Goal: Task Accomplishment & Management: Complete application form

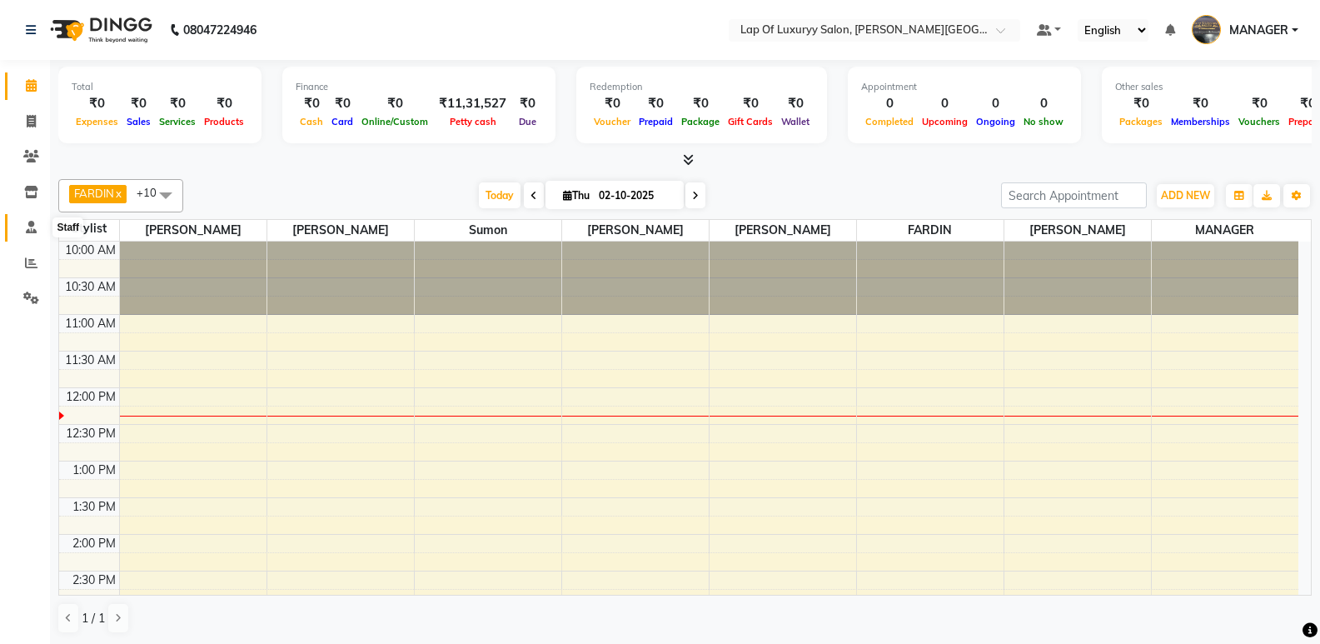
click at [34, 223] on icon at bounding box center [31, 227] width 11 height 12
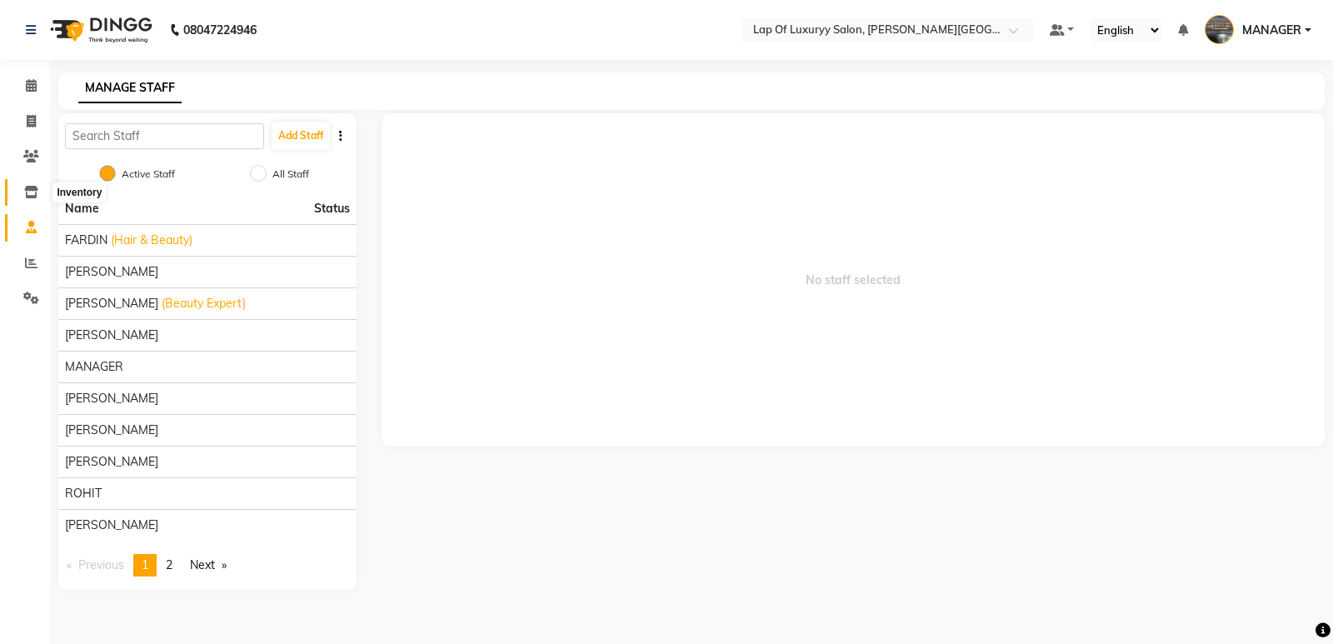
click at [35, 189] on icon at bounding box center [31, 192] width 14 height 12
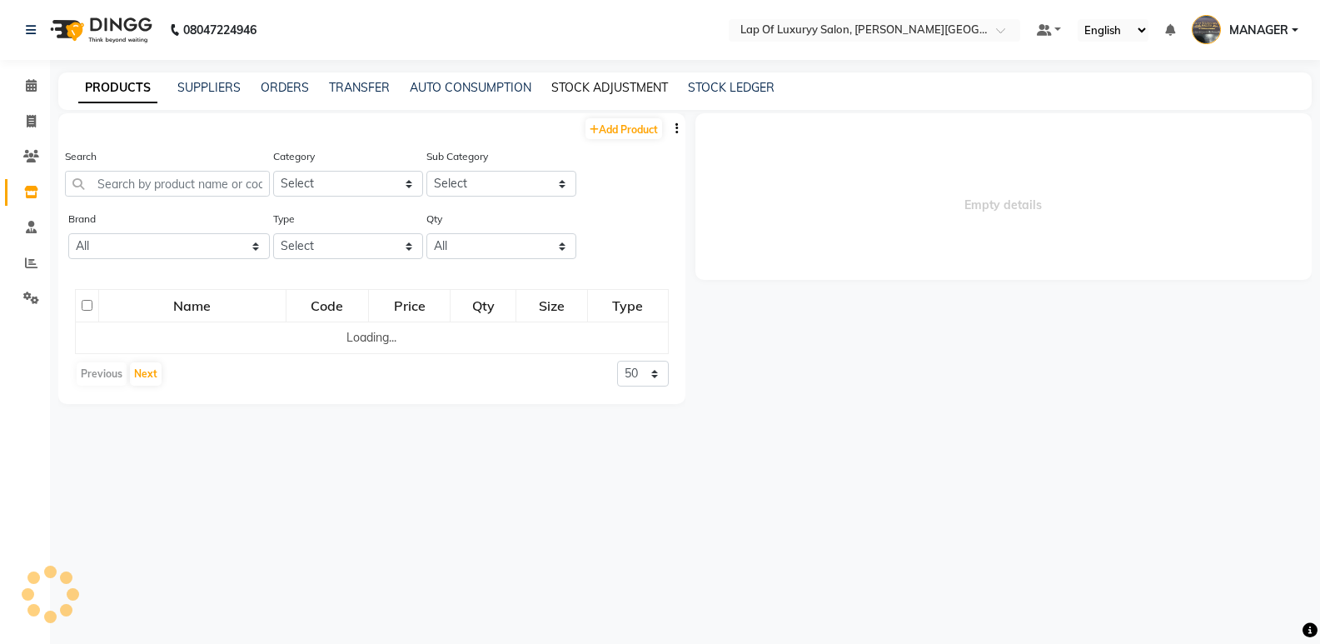
click at [630, 84] on link "STOCK ADJUSTMENT" at bounding box center [609, 87] width 117 height 15
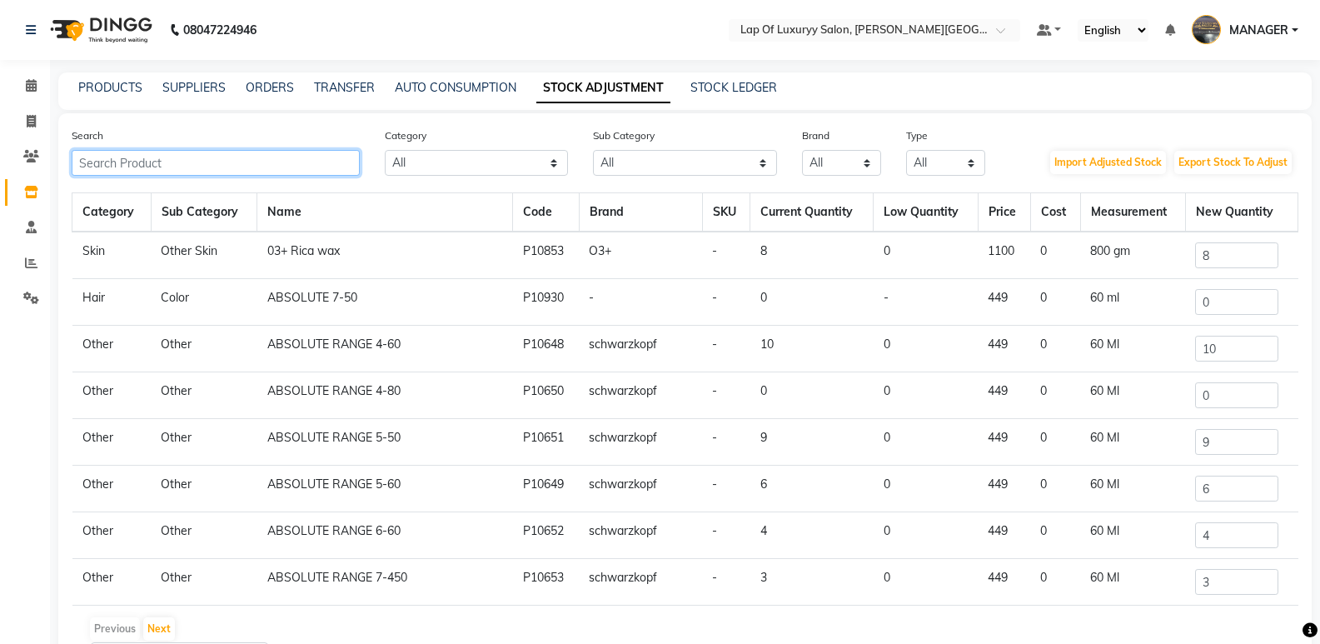
click at [192, 153] on input "text" at bounding box center [216, 163] width 288 height 26
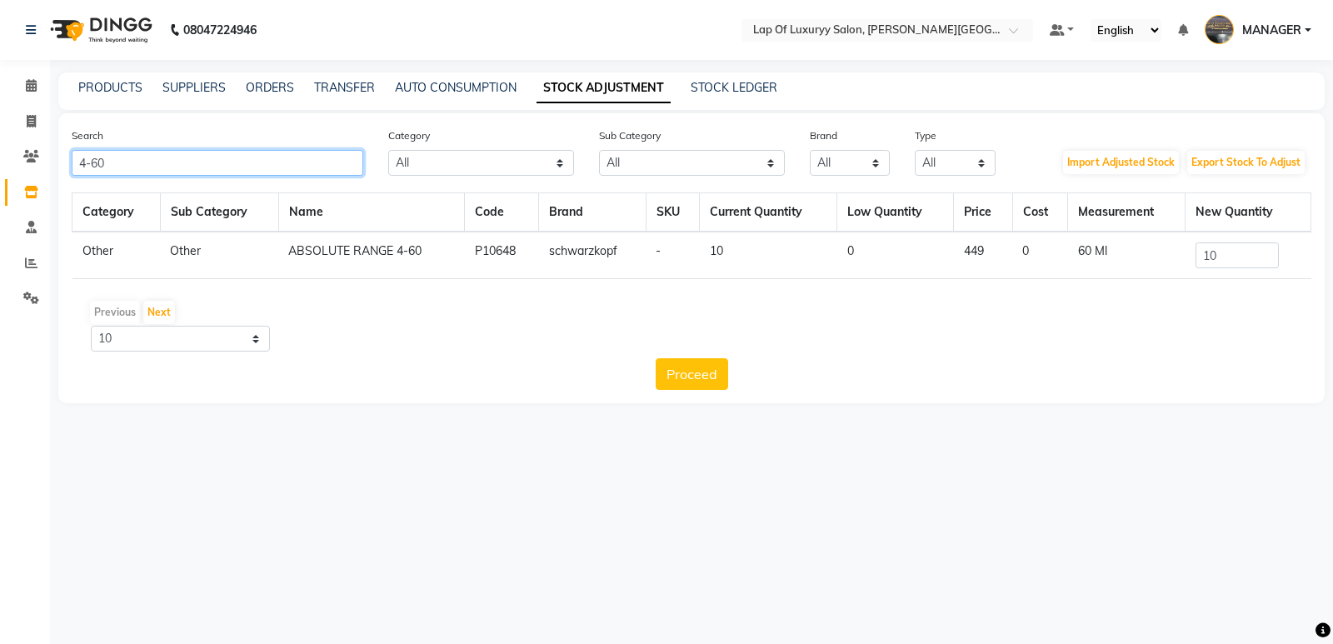
type input "4-60"
click at [1241, 258] on input "10" at bounding box center [1236, 255] width 83 height 26
type input "1"
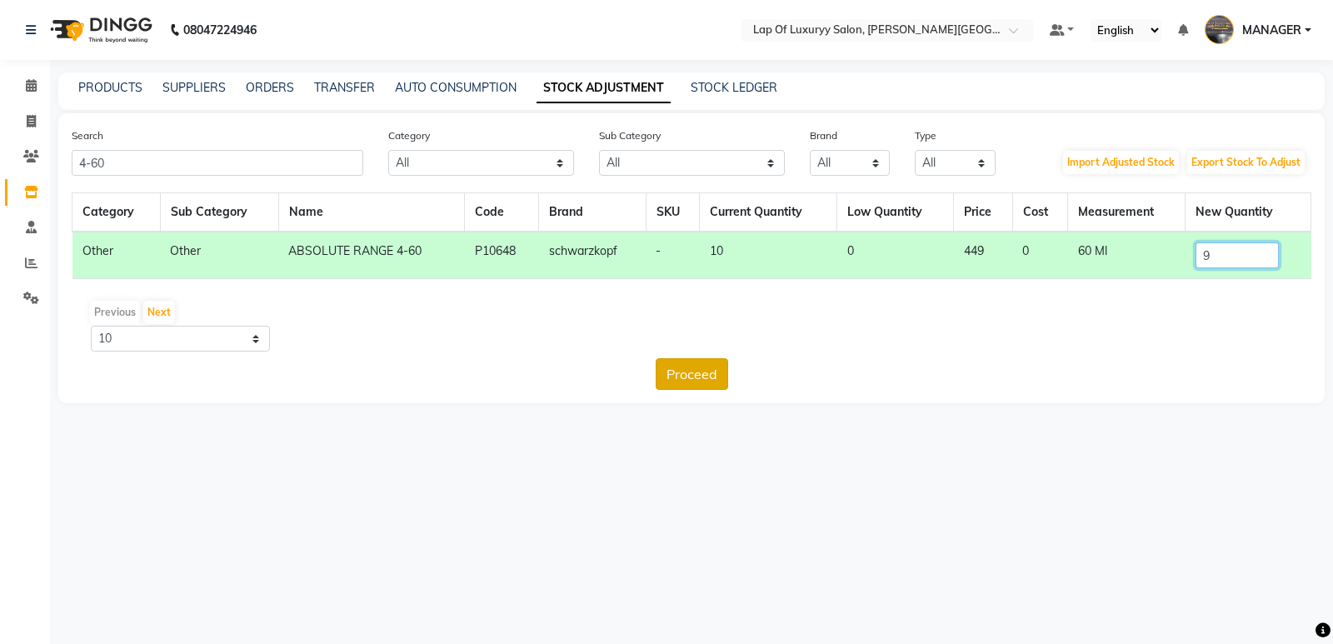
type input "9"
click at [684, 377] on button "Proceed" at bounding box center [691, 374] width 72 height 32
click at [731, 370] on button "Submit" at bounding box center [728, 374] width 66 height 32
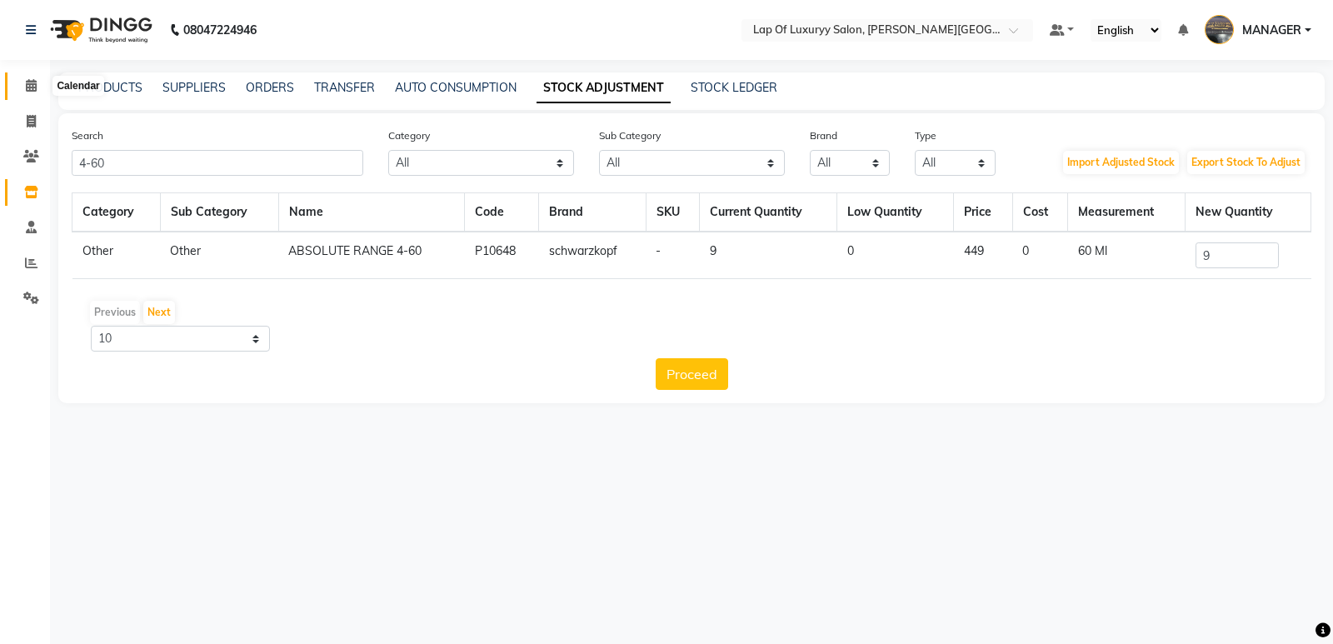
click at [41, 79] on span at bounding box center [31, 86] width 29 height 19
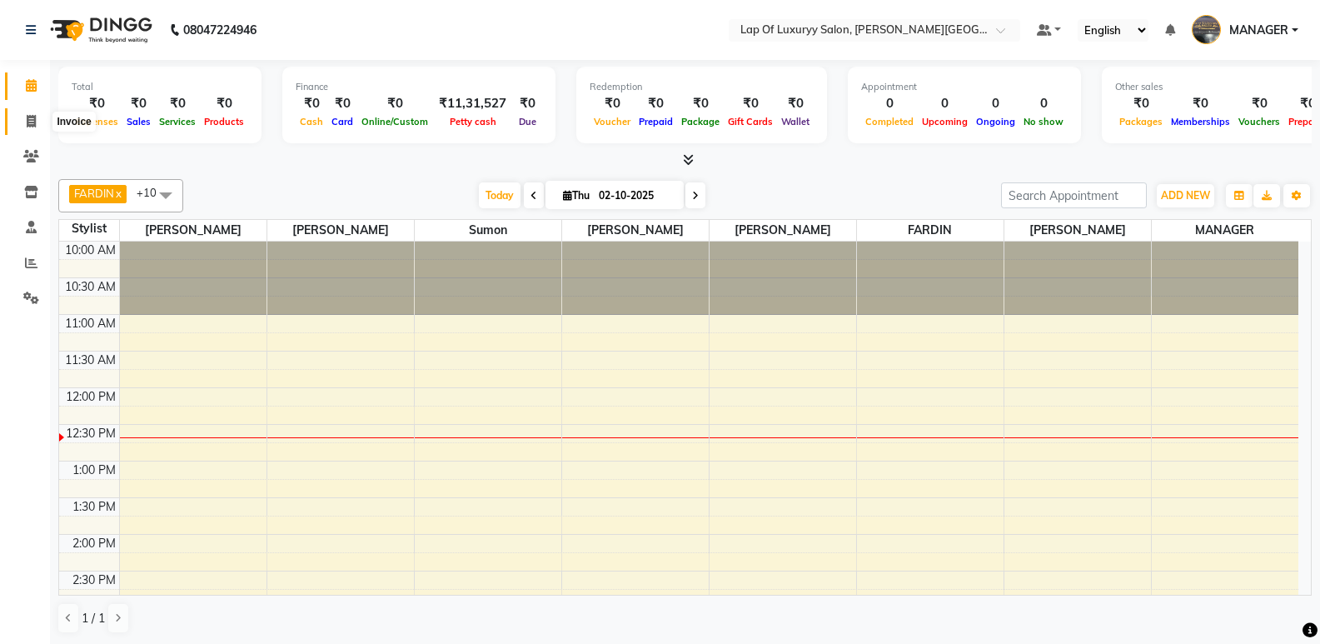
click at [32, 112] on span at bounding box center [31, 121] width 29 height 19
select select "17"
select select "service"
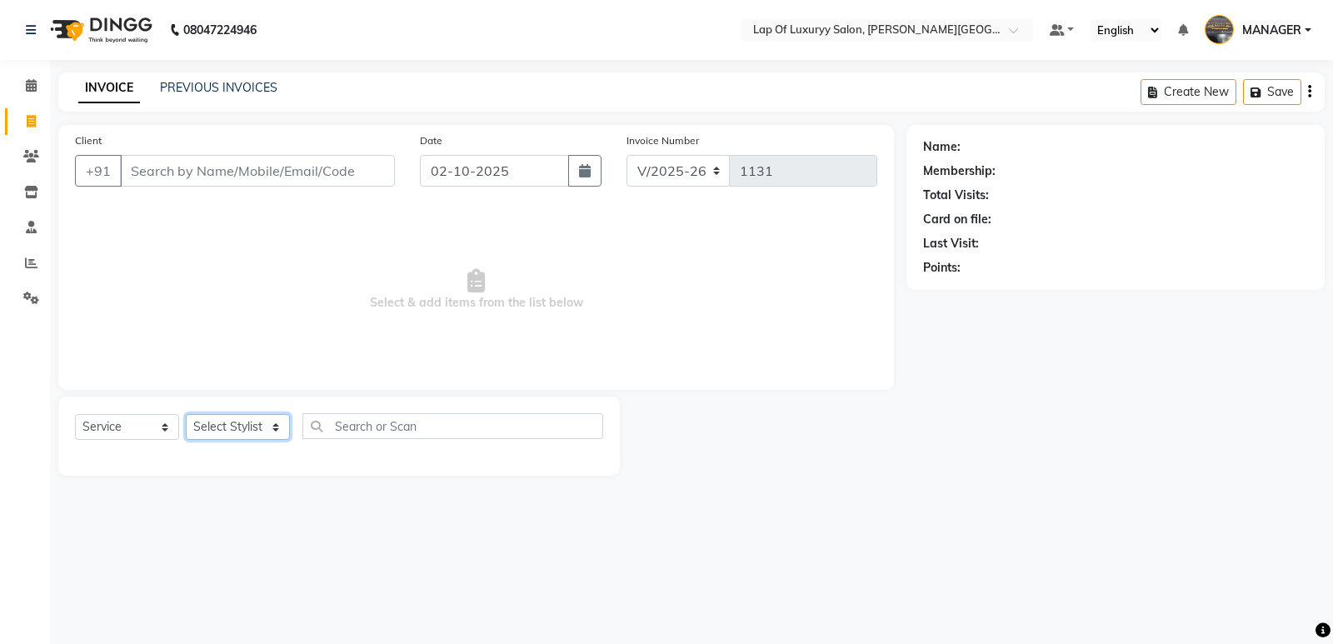
click at [242, 439] on select "Select Stylist [PERSON_NAME] [PERSON_NAME] MANAGER [PERSON_NAME] [PERSON_NAME] …" at bounding box center [238, 427] width 104 height 26
select select "21089"
click at [186, 414] on select "Select Stylist [PERSON_NAME] [PERSON_NAME] MANAGER [PERSON_NAME] [PERSON_NAME] …" at bounding box center [238, 427] width 104 height 26
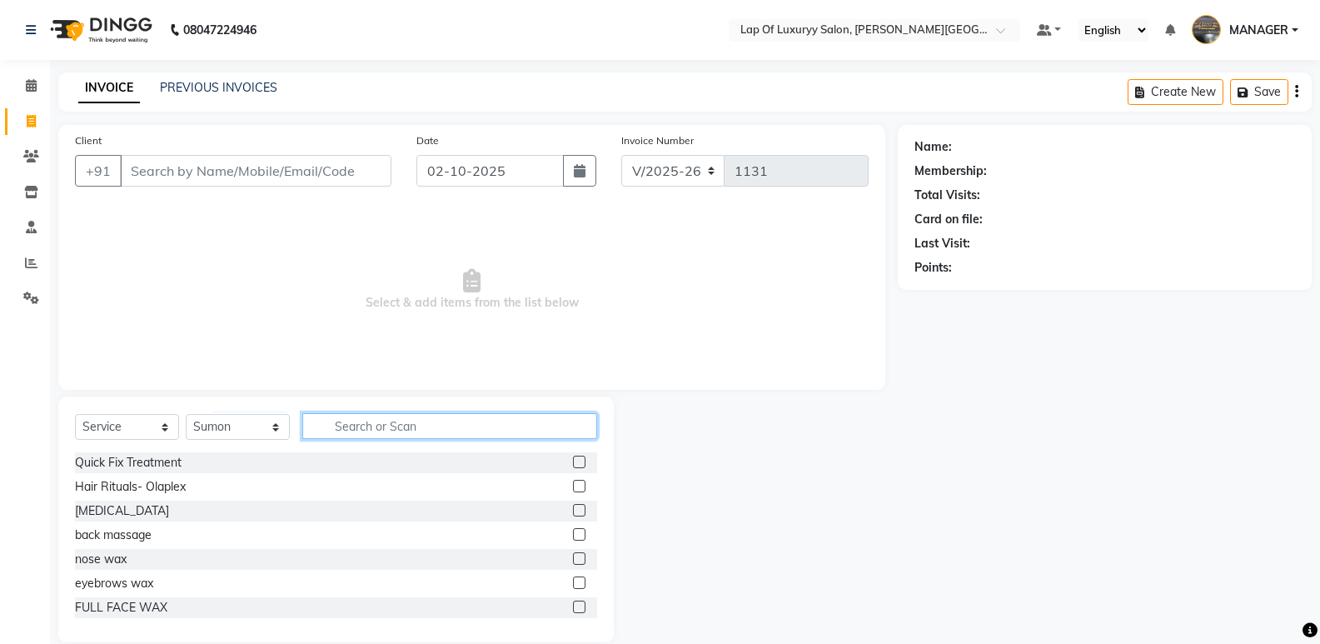
click at [358, 432] on input "text" at bounding box center [449, 426] width 295 height 26
type input "cut"
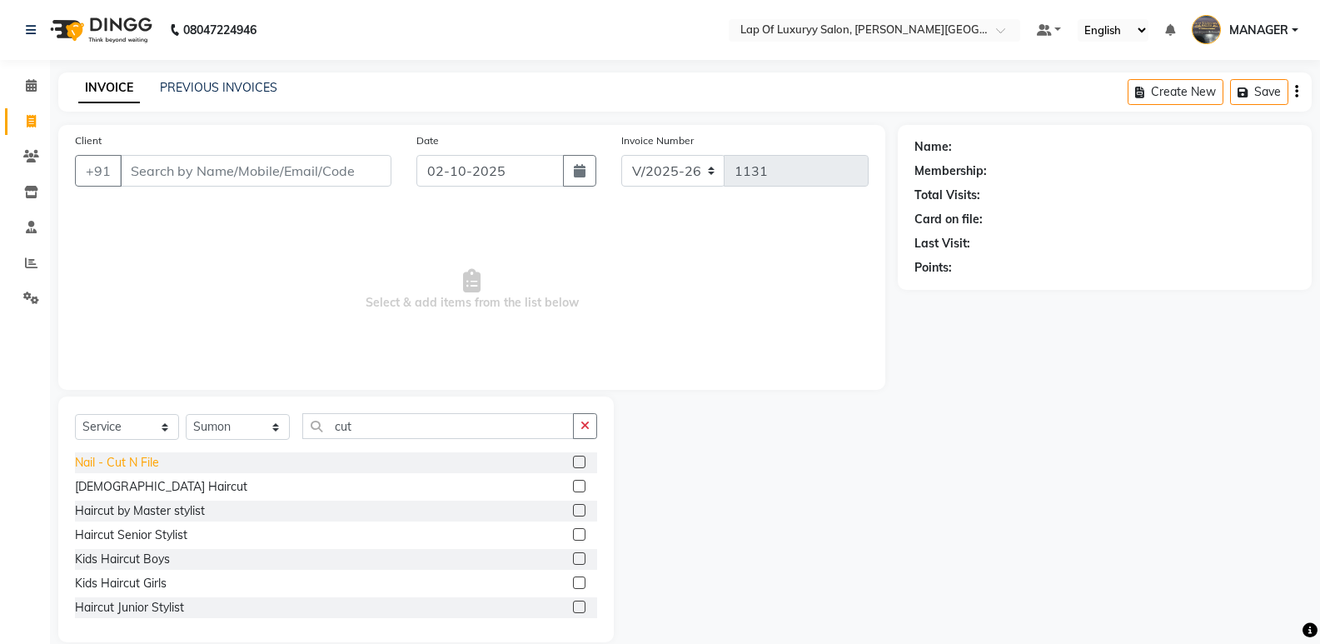
click at [147, 468] on div "Nail - Cut N File" at bounding box center [117, 462] width 84 height 17
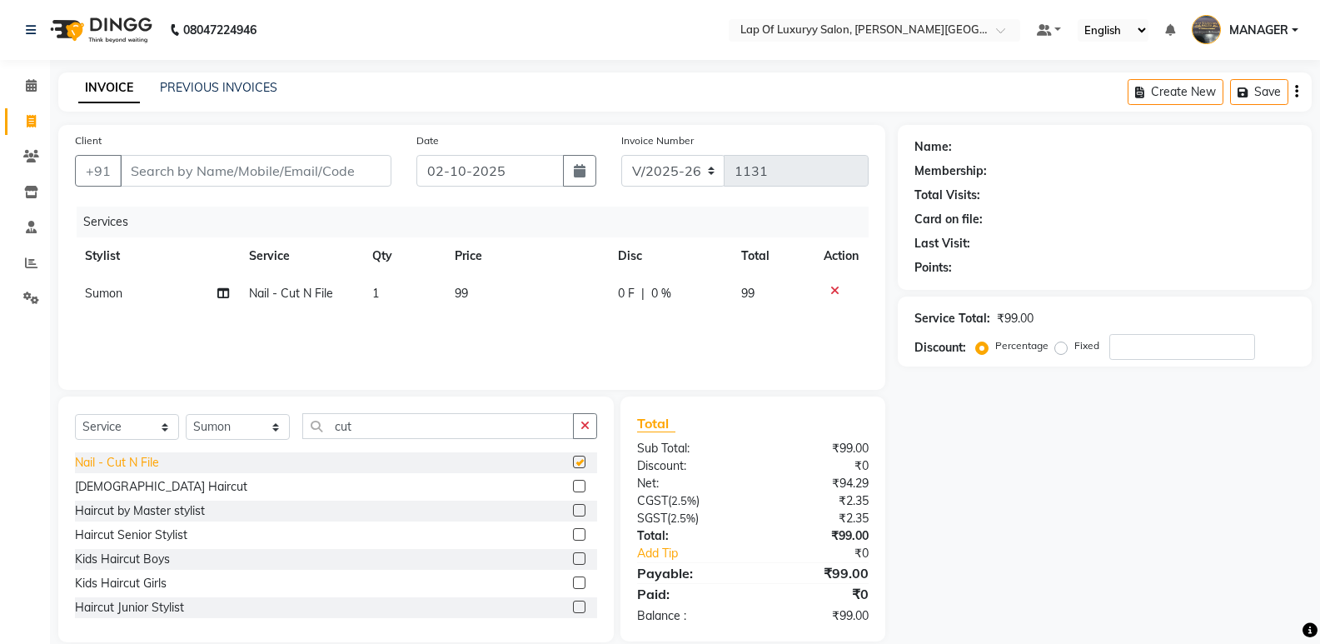
checkbox input "false"
click at [831, 294] on icon at bounding box center [834, 291] width 9 height 12
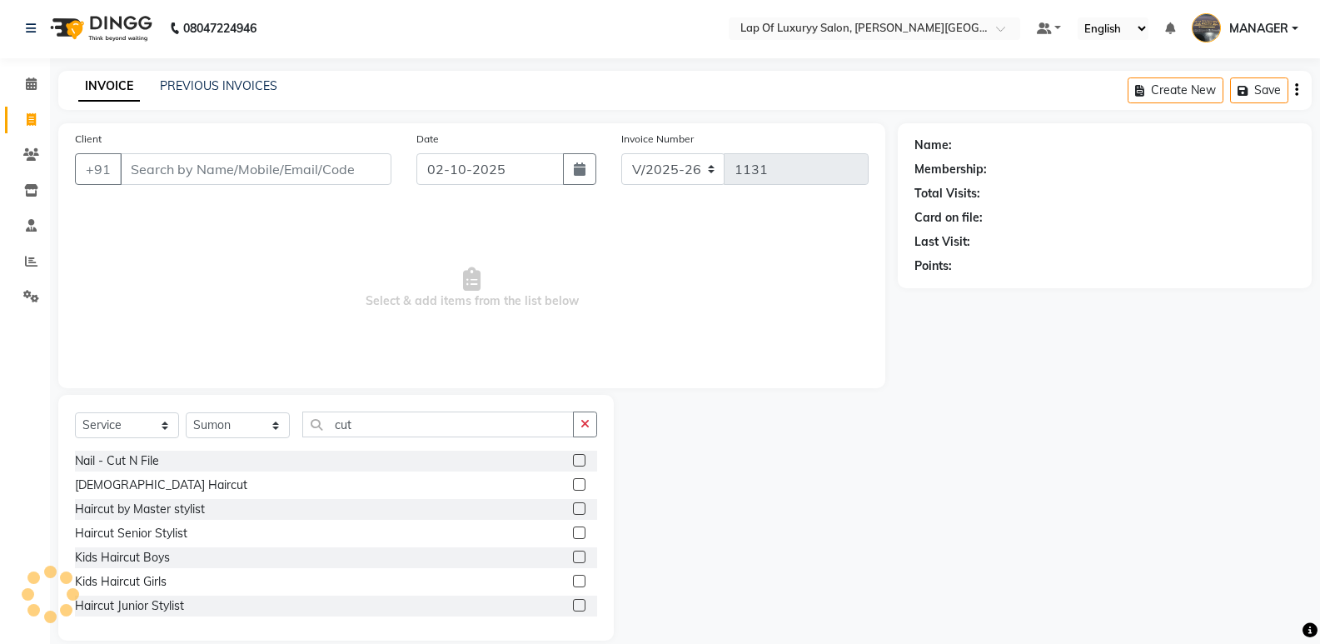
scroll to position [23, 0]
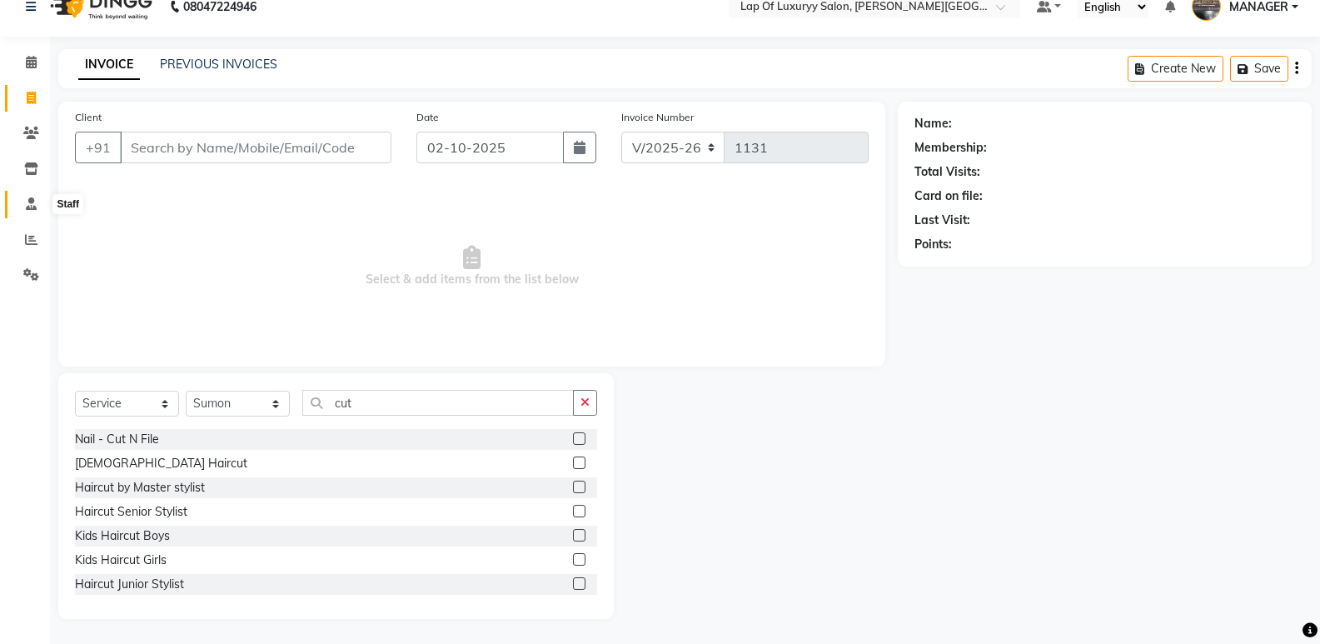
click at [30, 211] on span at bounding box center [31, 204] width 29 height 19
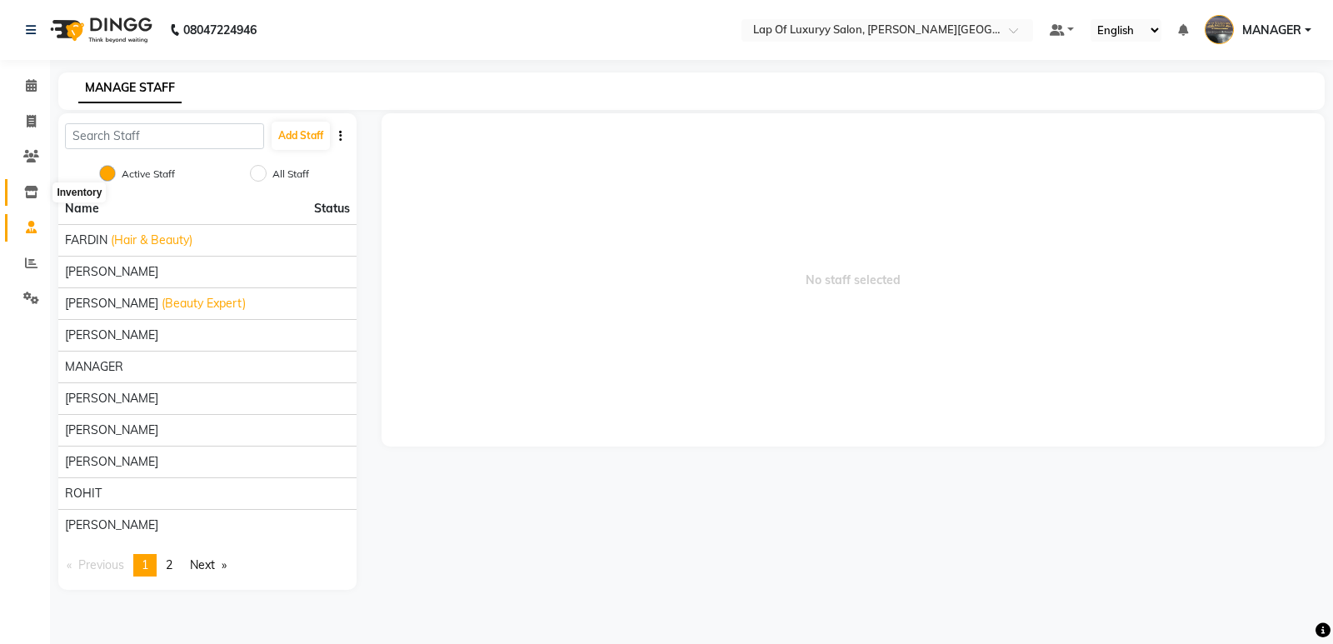
click at [25, 197] on icon at bounding box center [31, 192] width 14 height 12
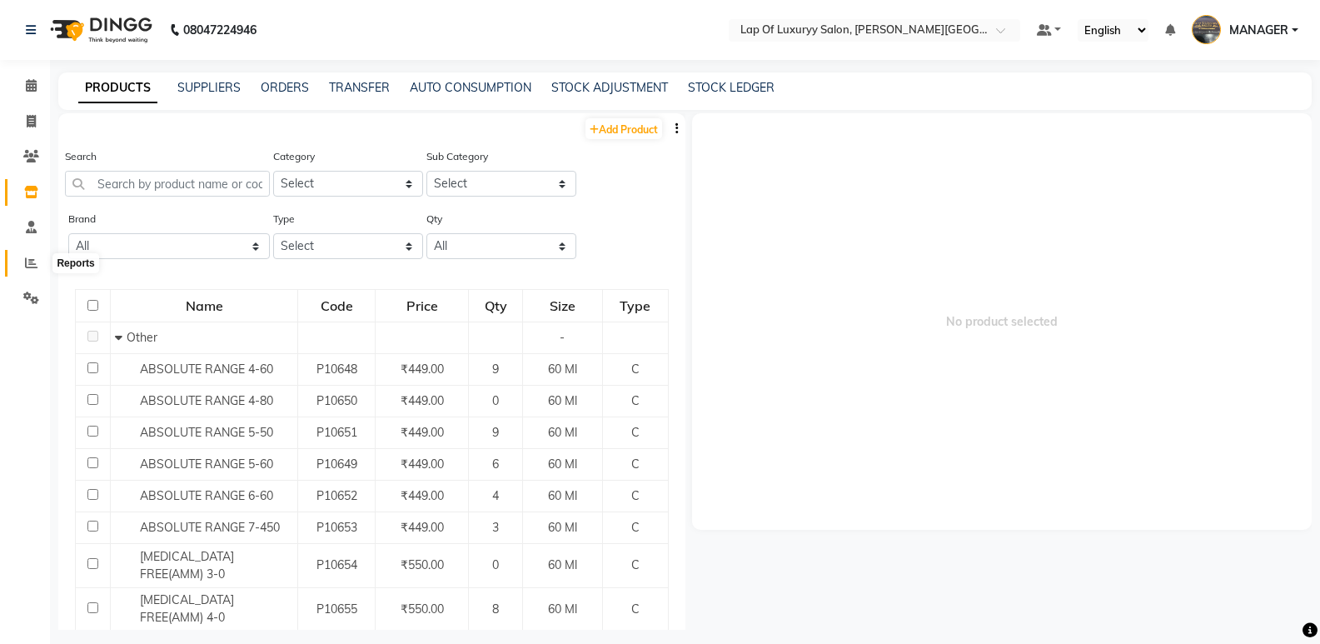
click at [29, 257] on icon at bounding box center [31, 263] width 12 height 12
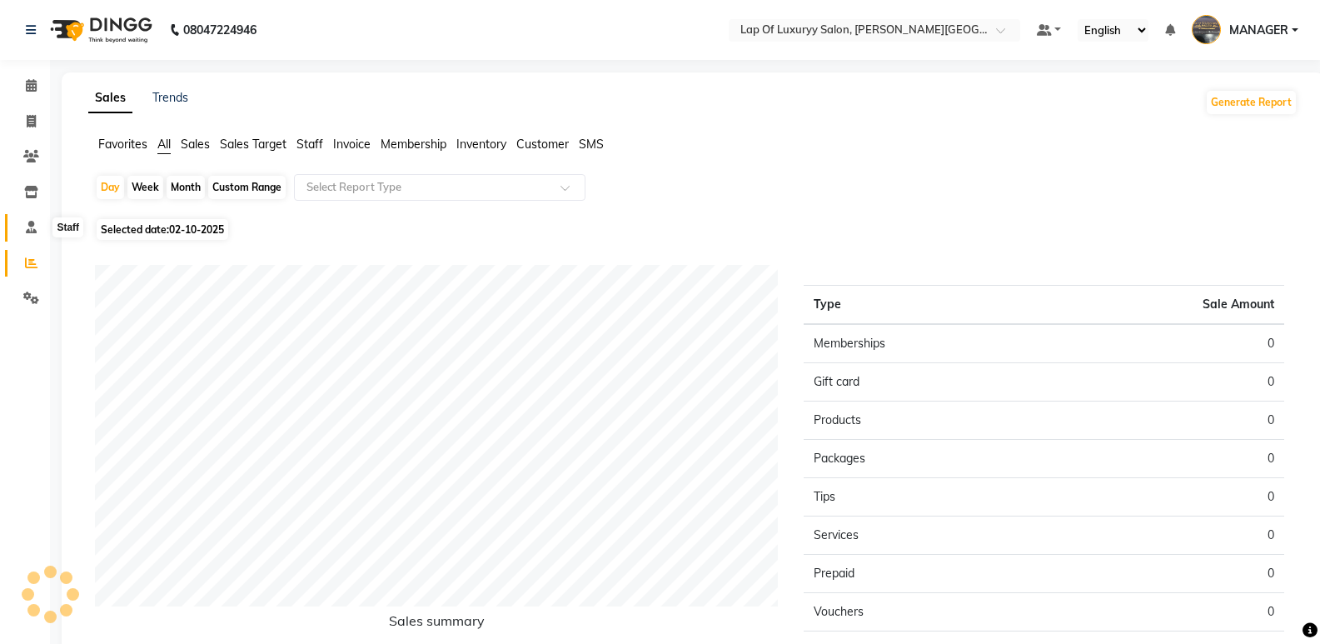
click at [32, 235] on span at bounding box center [31, 227] width 29 height 19
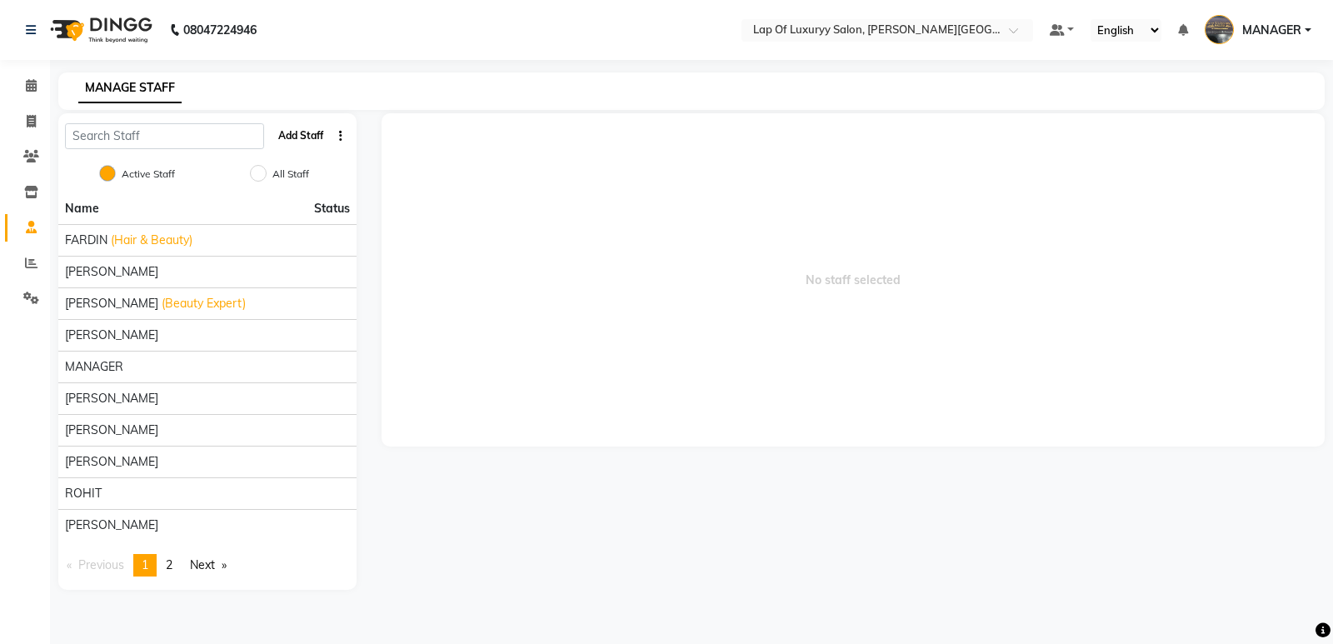
click at [292, 131] on button "Add Staff" at bounding box center [301, 136] width 58 height 28
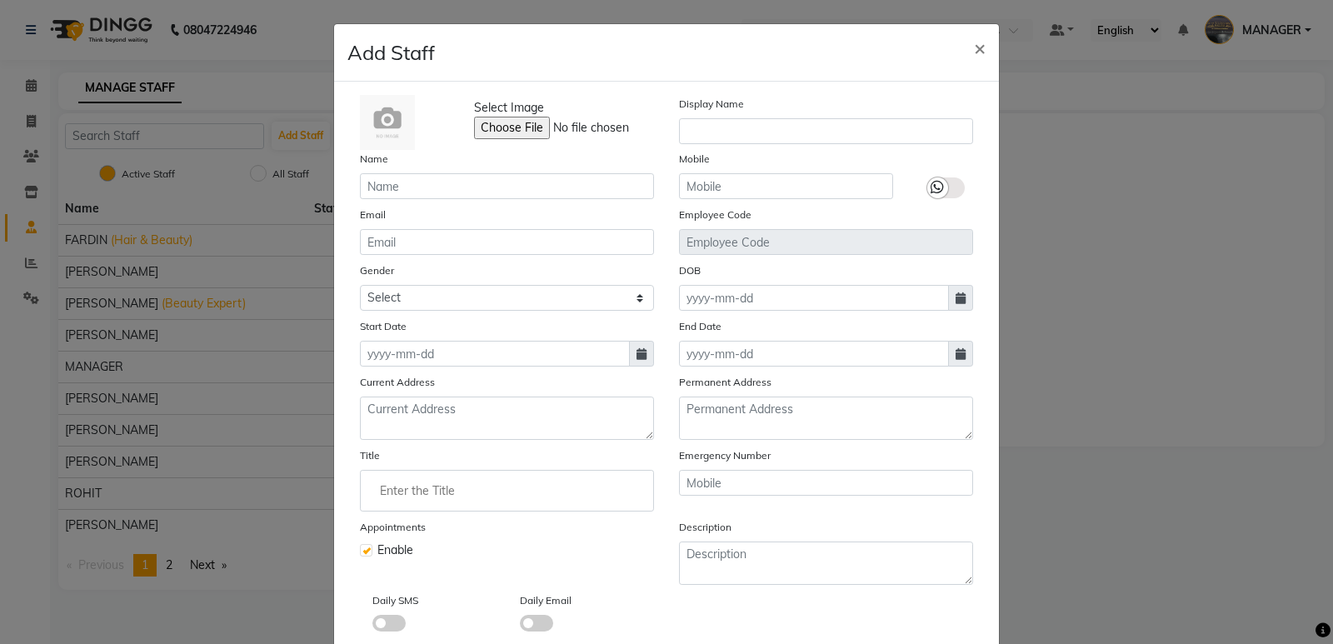
click at [750, 102] on div "Display Name" at bounding box center [825, 122] width 319 height 55
click at [708, 165] on div "Mobile" at bounding box center [785, 174] width 239 height 49
click at [737, 132] on input "text" at bounding box center [826, 131] width 294 height 26
type input "JAMIL"
click at [445, 179] on input "text" at bounding box center [507, 186] width 294 height 26
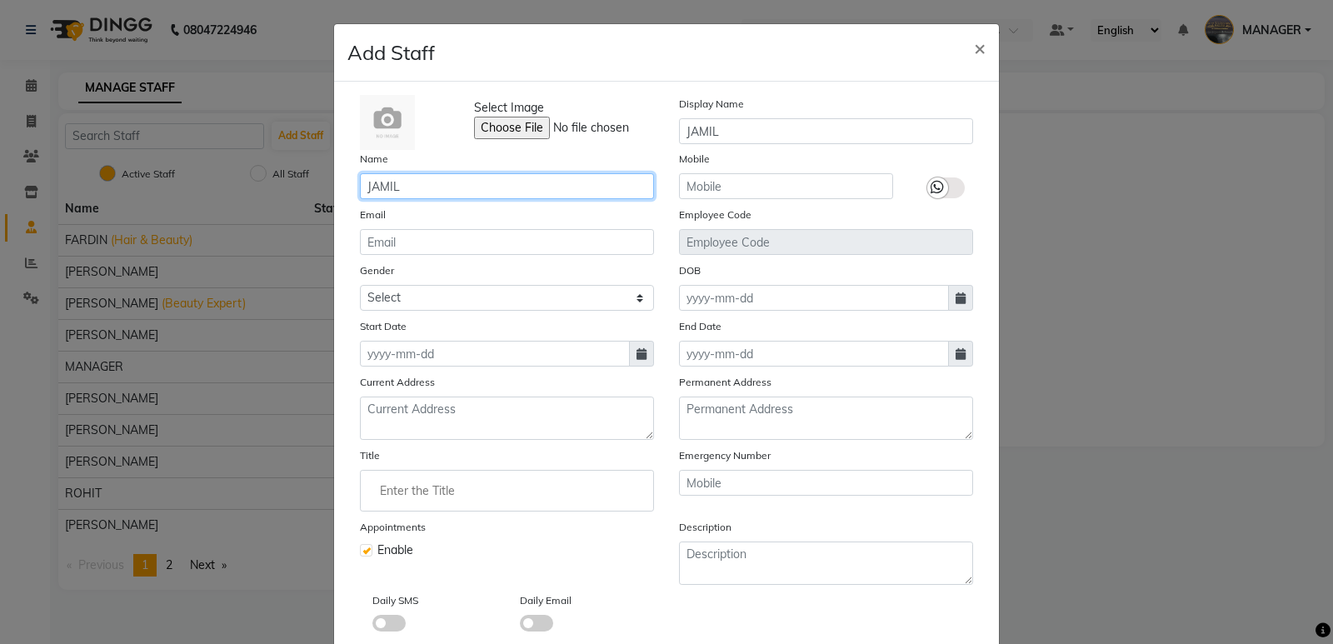
type input "JAMIL"
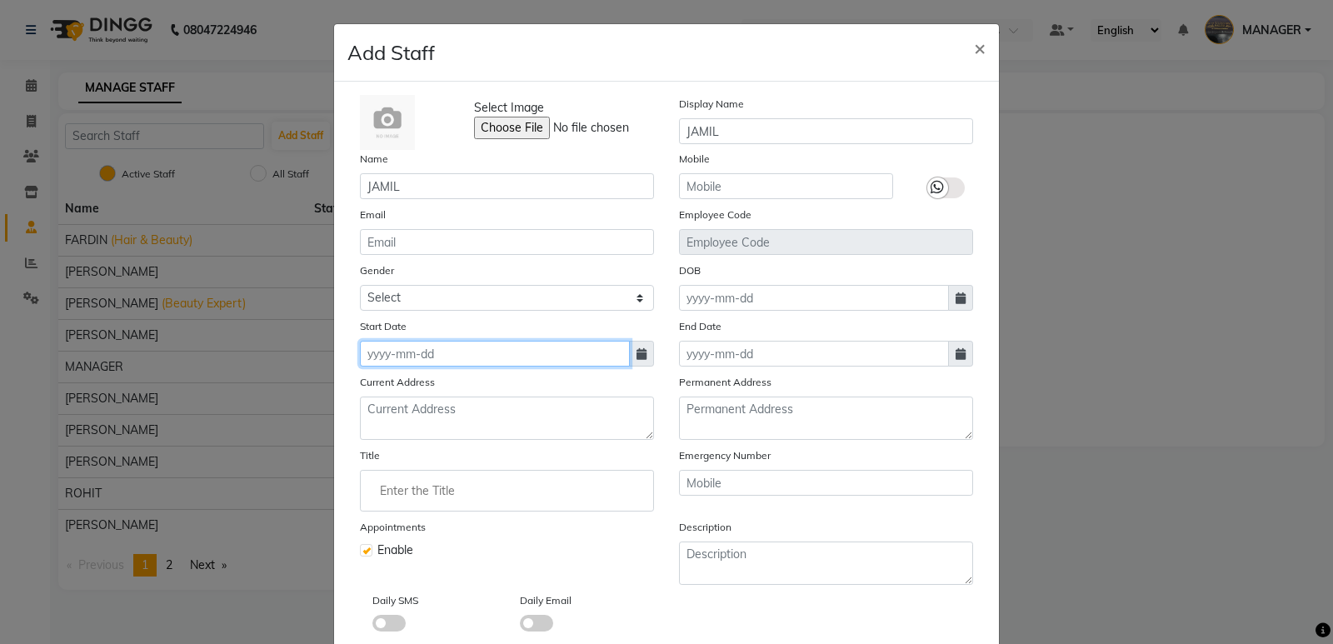
click at [422, 353] on input at bounding box center [495, 354] width 270 height 26
select select "10"
select select "2025"
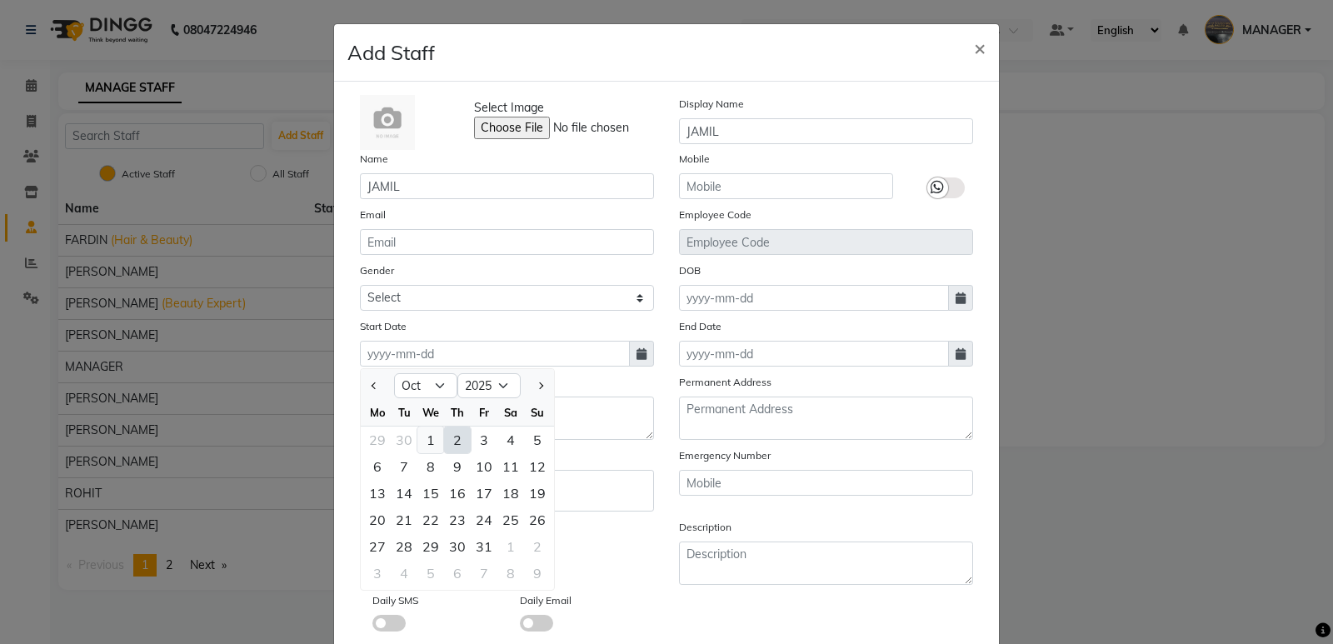
click at [425, 441] on div "1" at bounding box center [430, 439] width 27 height 27
type input "01-10-2025"
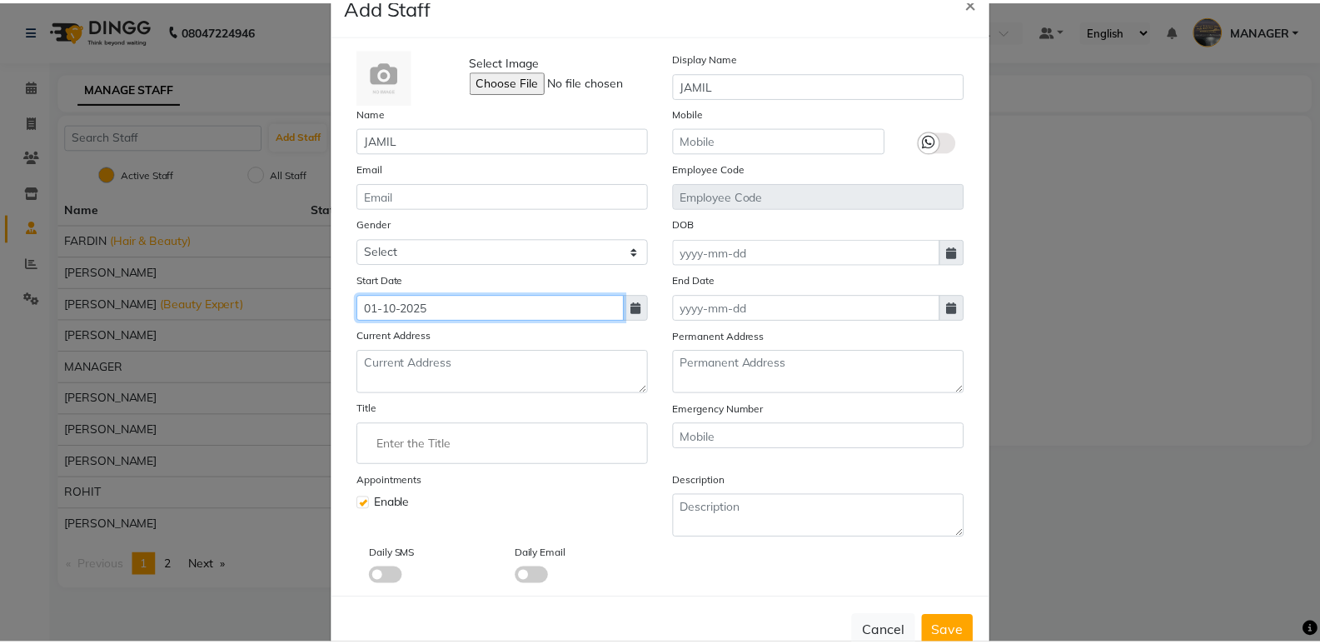
scroll to position [91, 0]
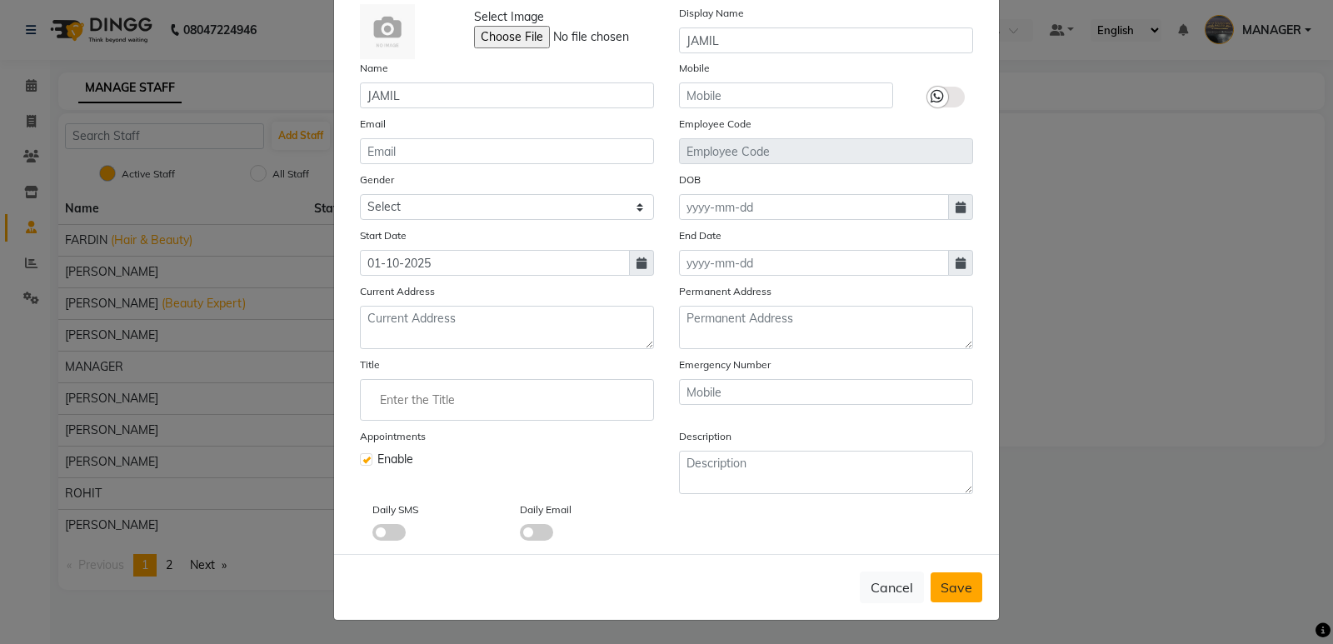
click at [973, 579] on button "Save" at bounding box center [956, 587] width 52 height 30
checkbox input "false"
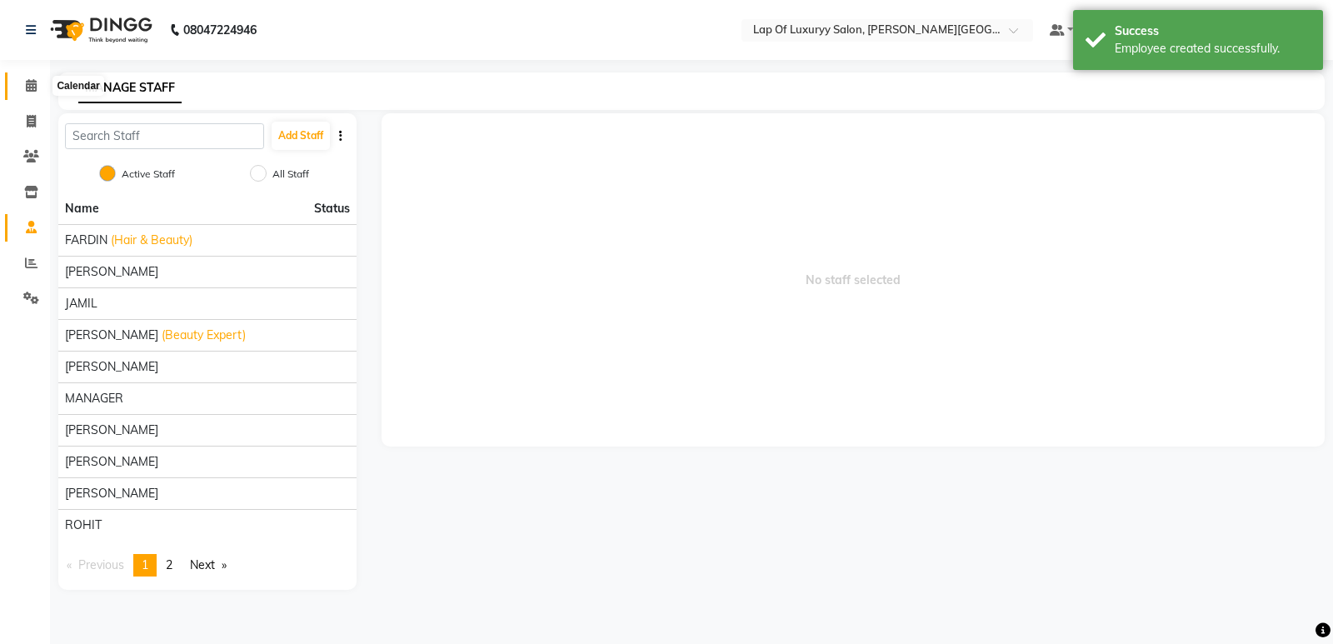
click at [17, 87] on span at bounding box center [31, 86] width 29 height 19
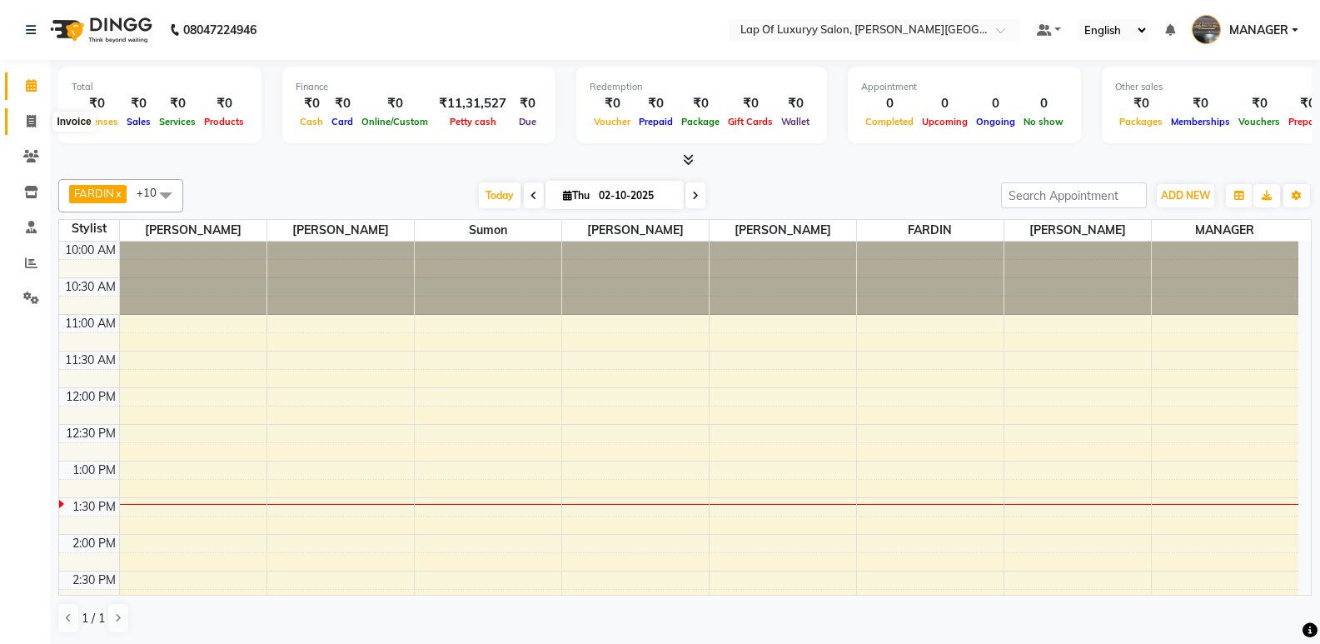
click at [40, 117] on span at bounding box center [31, 121] width 29 height 19
select select "service"
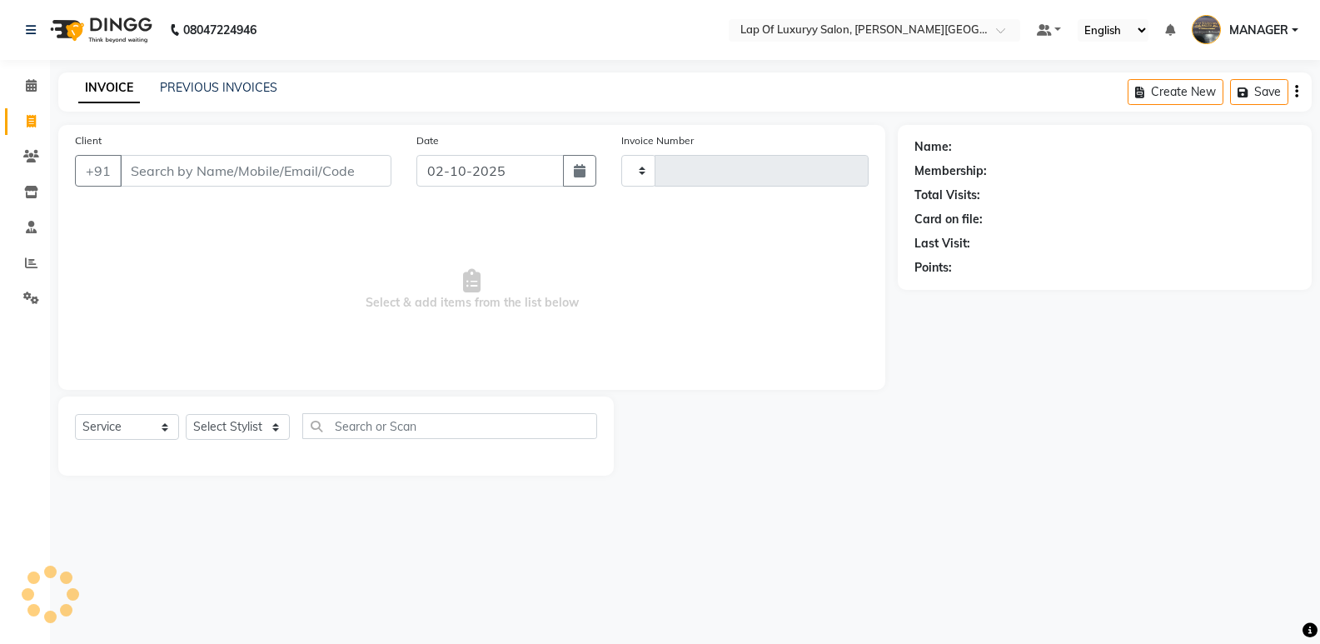
type input "1131"
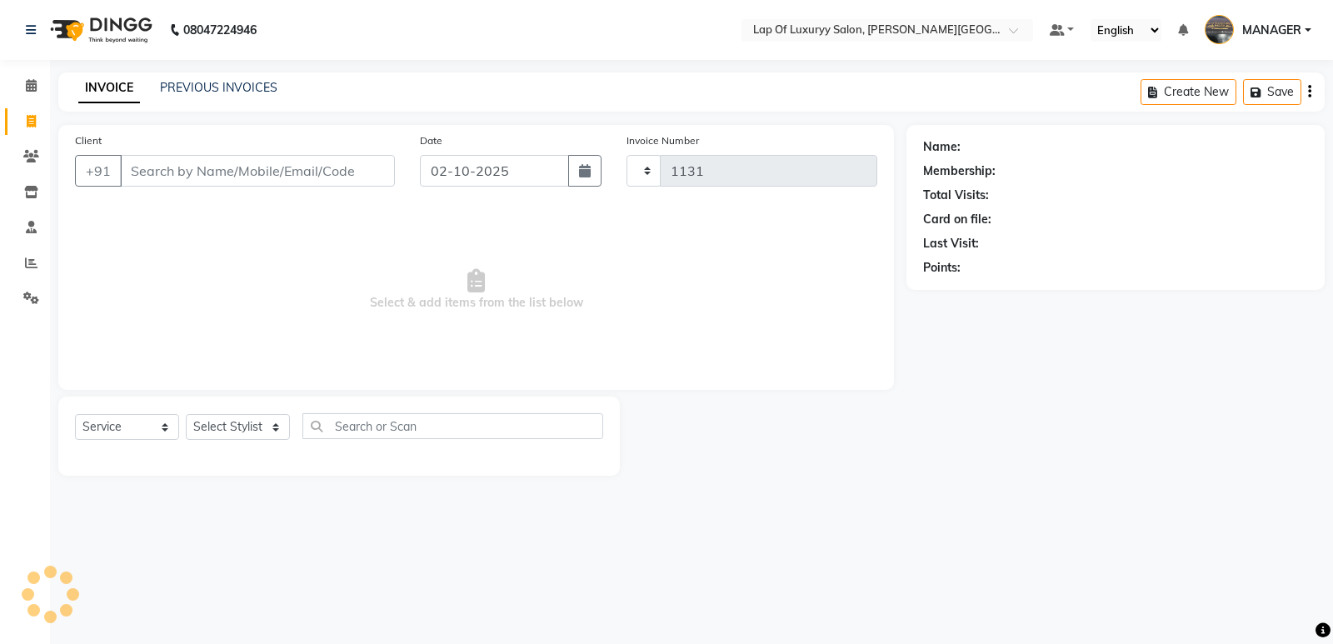
select select "17"
click at [181, 167] on input "Client" at bounding box center [257, 171] width 275 height 32
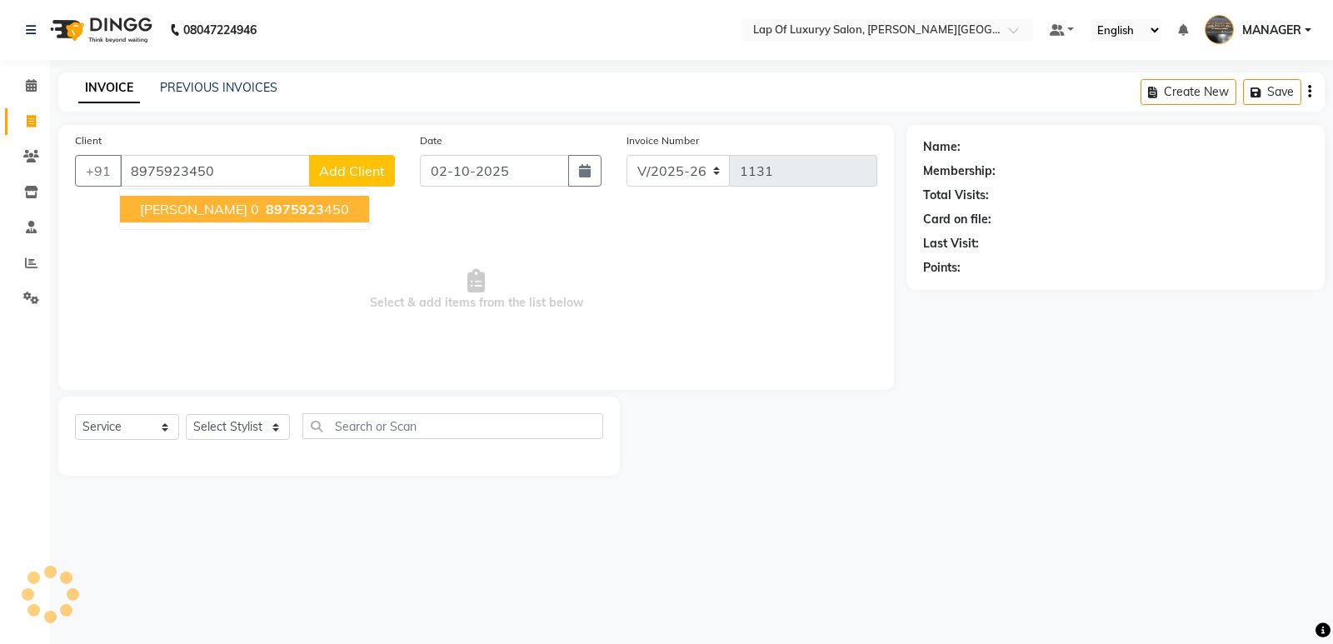
type input "8975923450"
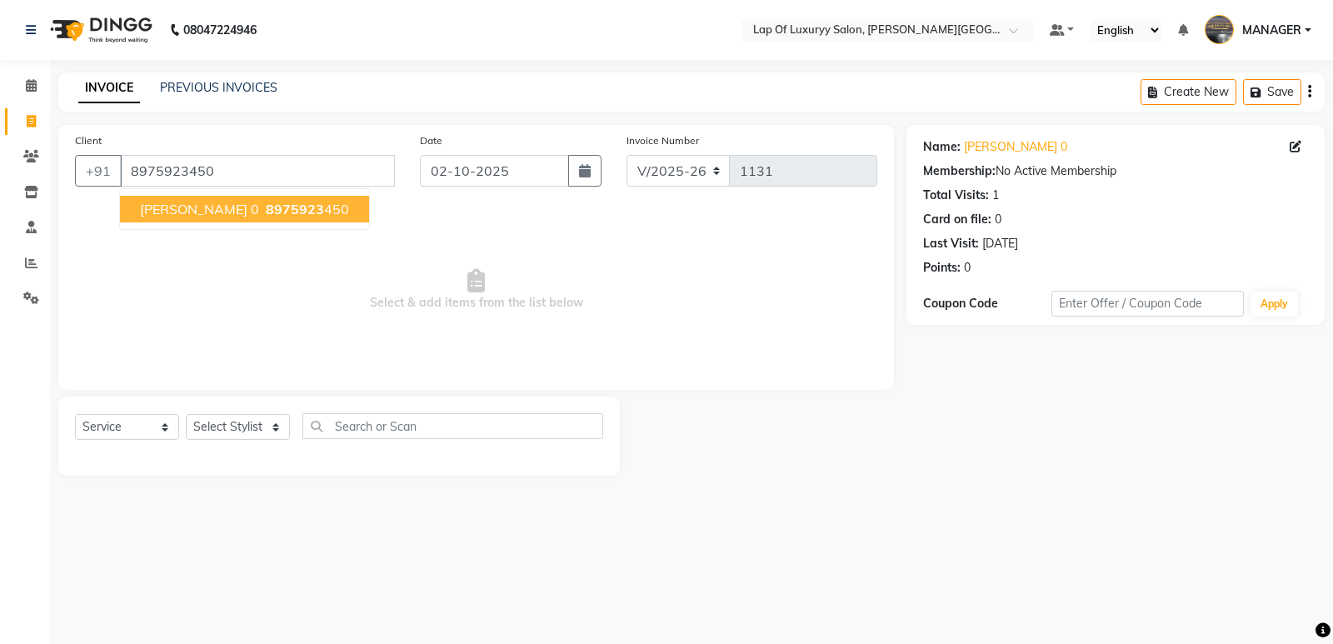
click at [198, 193] on ngb-typeahead-window "[PERSON_NAME] 0 8975923 450" at bounding box center [244, 209] width 251 height 42
click at [198, 197] on button "[PERSON_NAME] 0 8975923 450" at bounding box center [244, 209] width 249 height 27
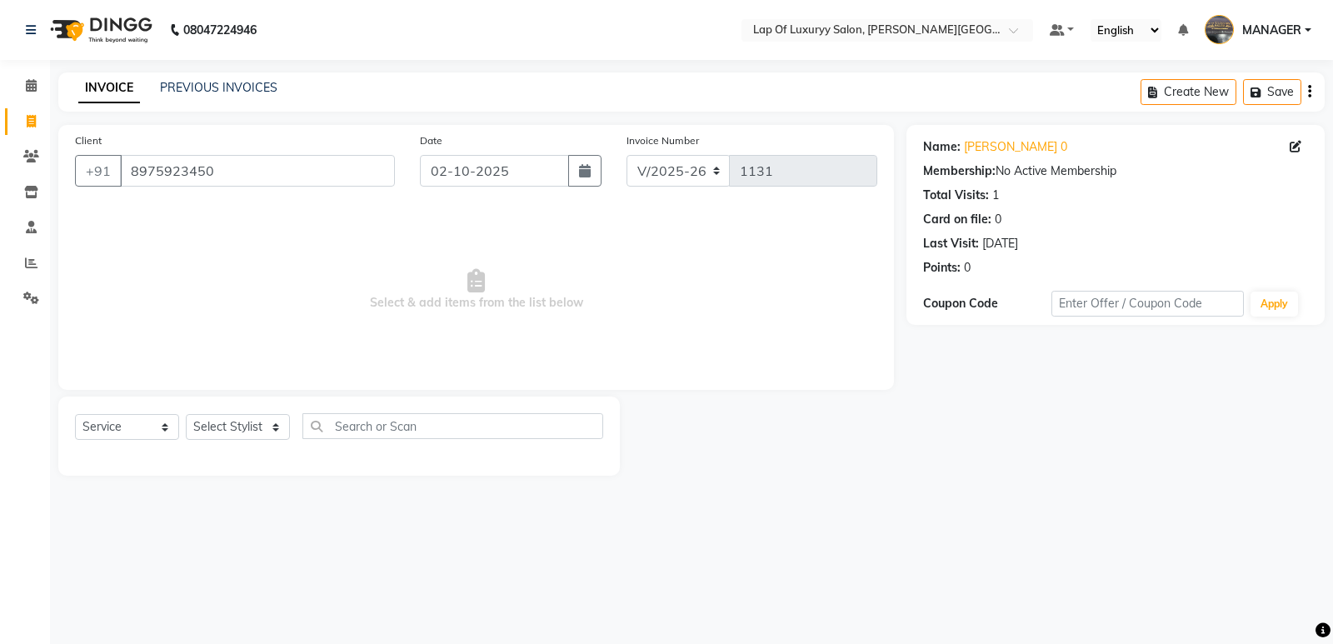
click at [244, 443] on div "Select Service Product Membership Package Voucher Prepaid Gift Card Select Styl…" at bounding box center [339, 432] width 528 height 39
click at [216, 417] on select "Select Stylist FARDIN [PERSON_NAME] [PERSON_NAME] MANAGER [PERSON_NAME] [PERSON…" at bounding box center [238, 427] width 104 height 26
select select "50447"
click at [186, 414] on select "Select Stylist FARDIN [PERSON_NAME] [PERSON_NAME] MANAGER [PERSON_NAME] [PERSON…" at bounding box center [238, 427] width 104 height 26
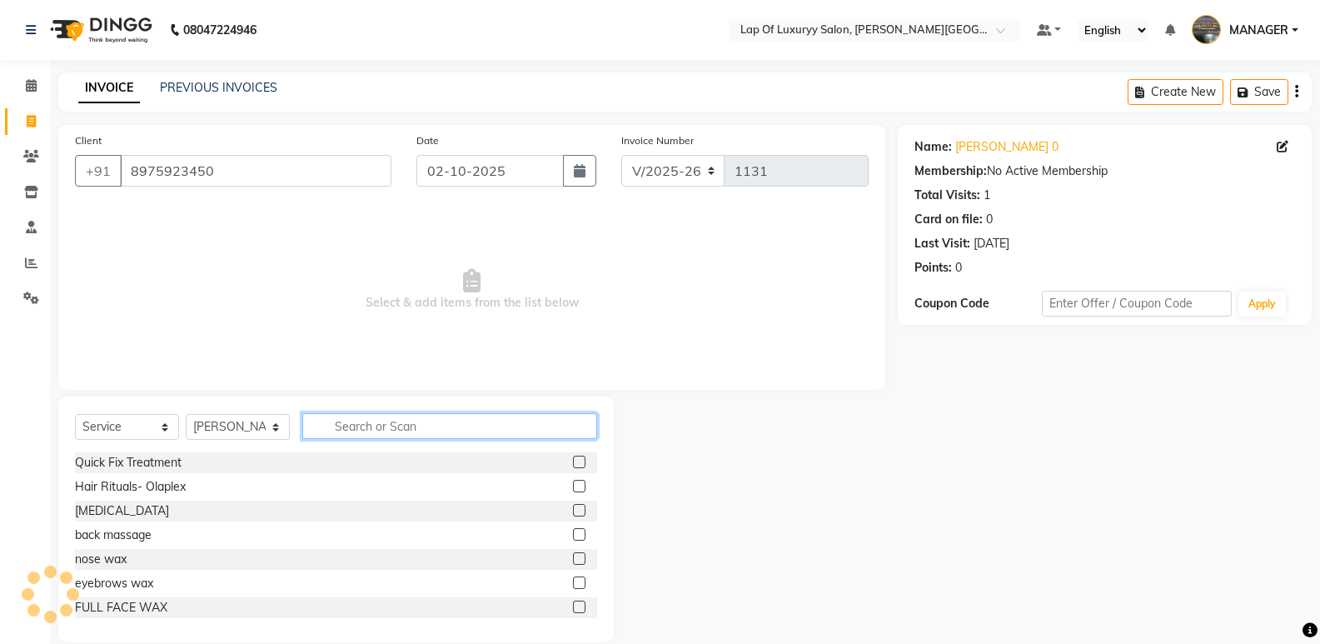
click at [356, 431] on input "text" at bounding box center [449, 426] width 295 height 26
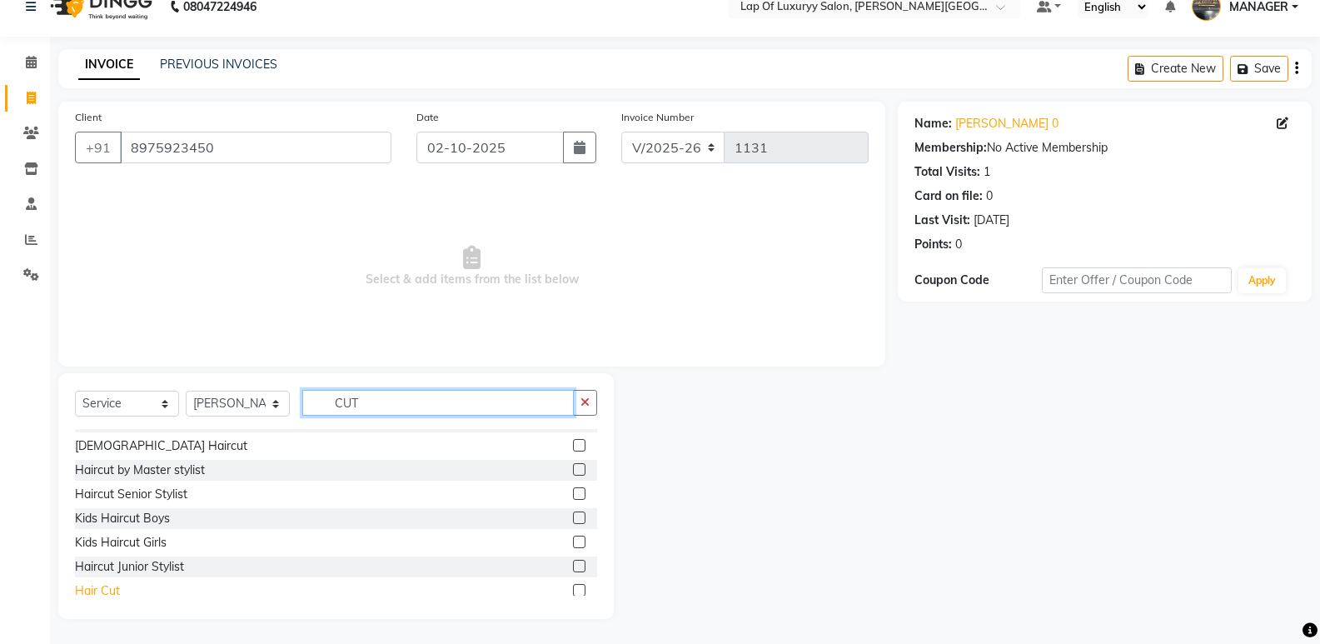
scroll to position [27, 0]
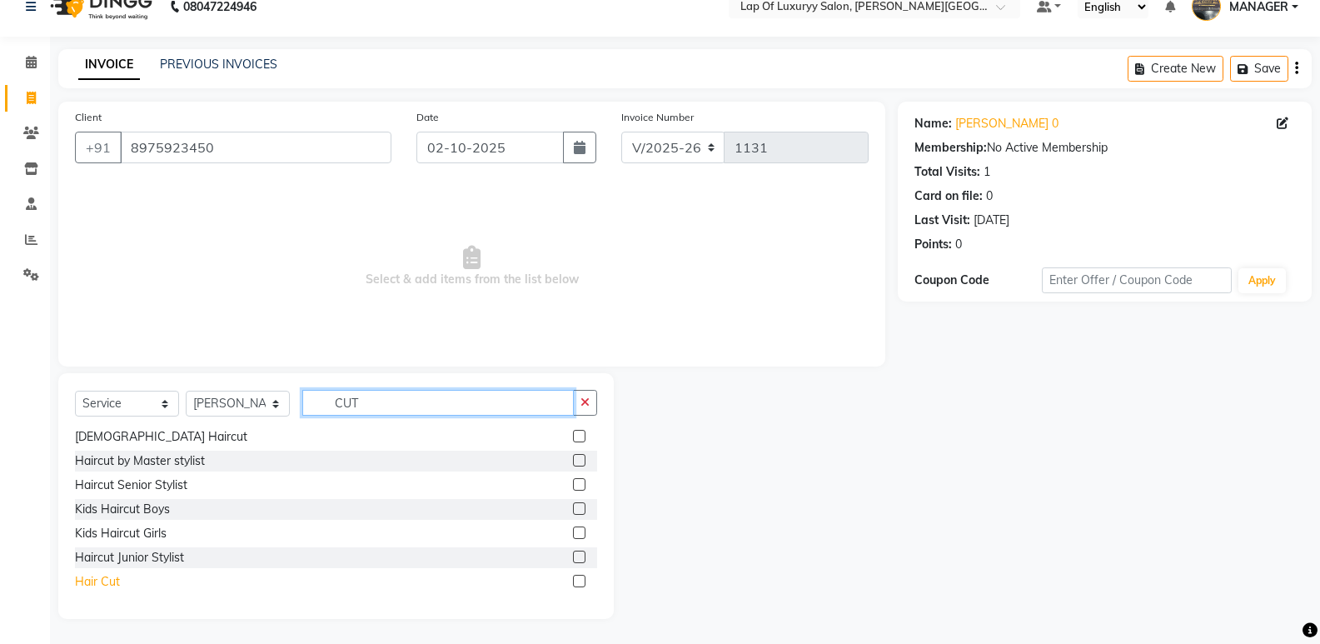
type input "CUT"
click at [106, 581] on div "Hair Cut" at bounding box center [97, 581] width 45 height 17
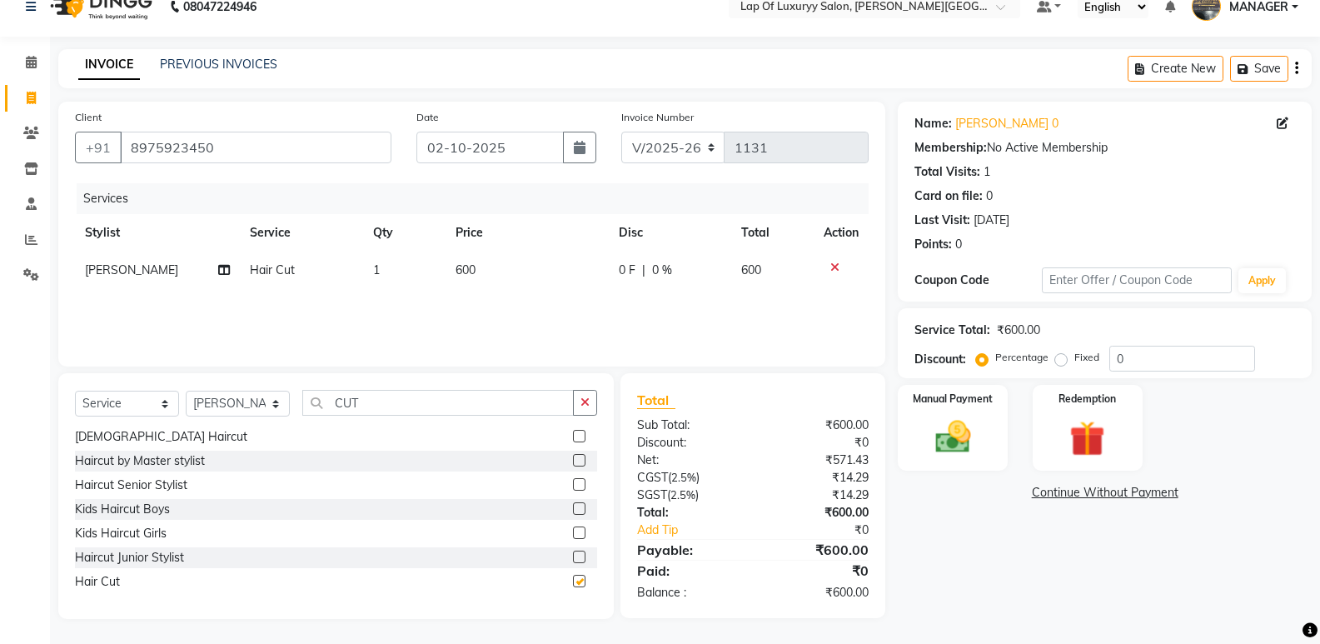
checkbox input "false"
click at [535, 265] on td "600" at bounding box center [527, 270] width 163 height 37
select select "50447"
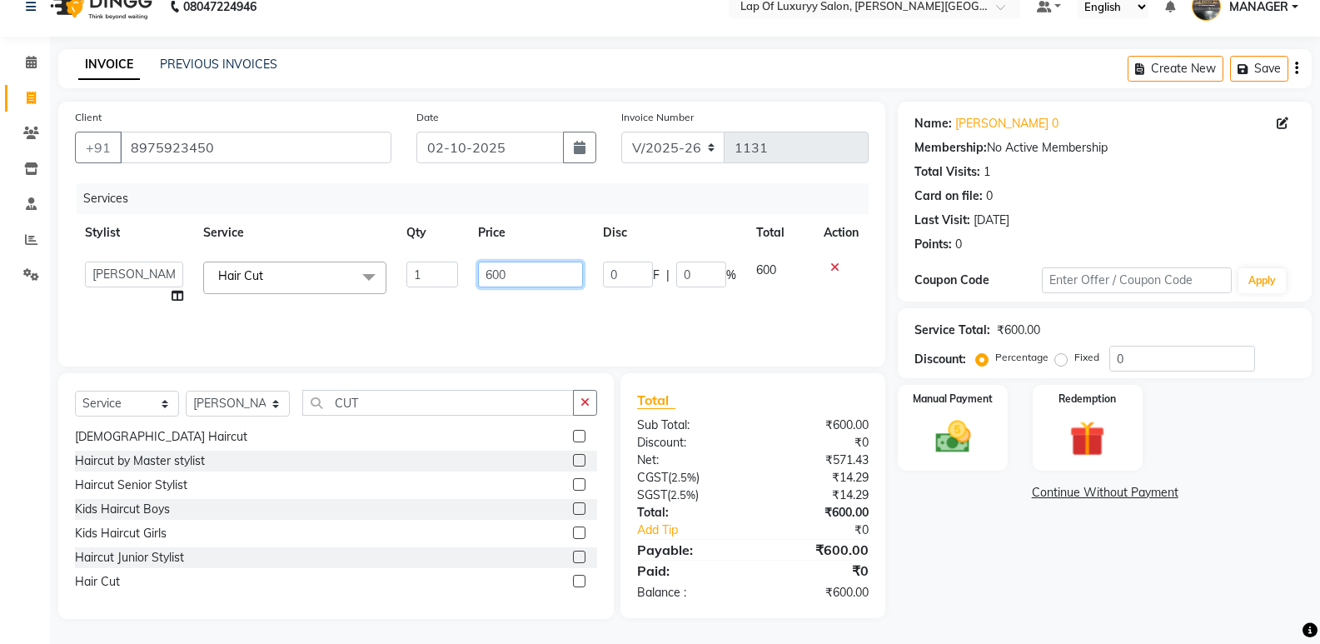
click at [535, 265] on input "600" at bounding box center [530, 275] width 104 height 26
type input "6"
type input "900"
click at [961, 520] on div "Name: [PERSON_NAME] 0 Membership: No Active Membership Total Visits: 1 Card on …" at bounding box center [1111, 360] width 426 height 517
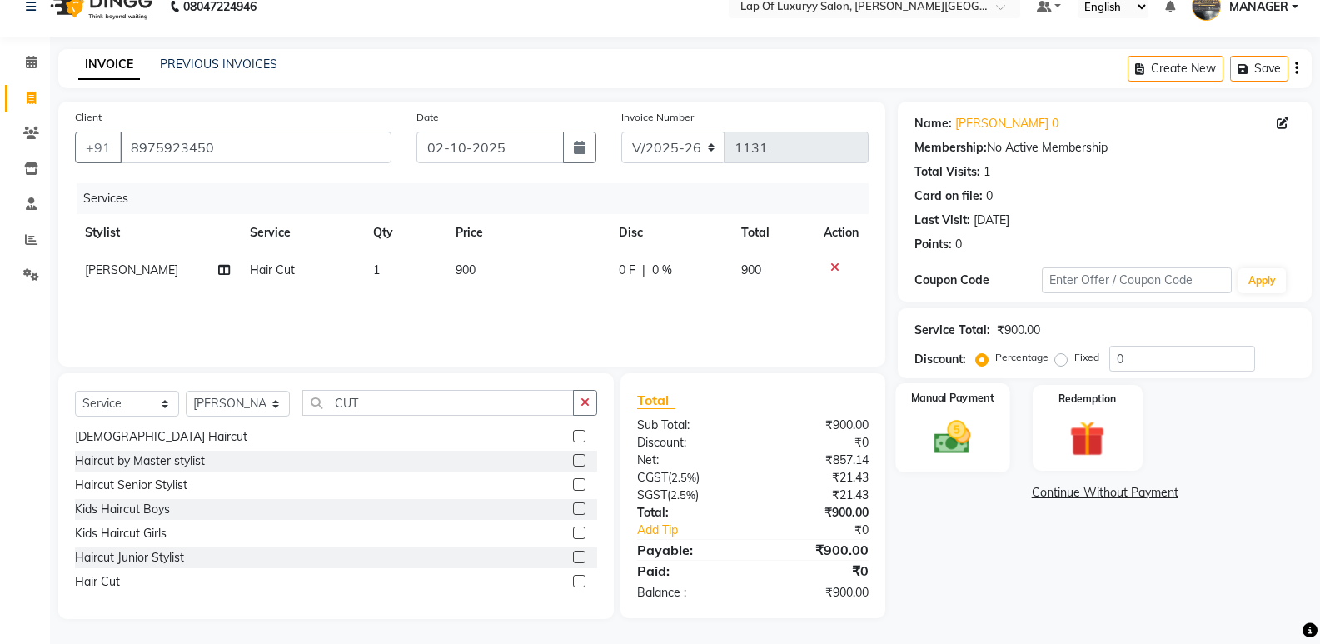
click at [971, 447] on img at bounding box center [952, 437] width 59 height 42
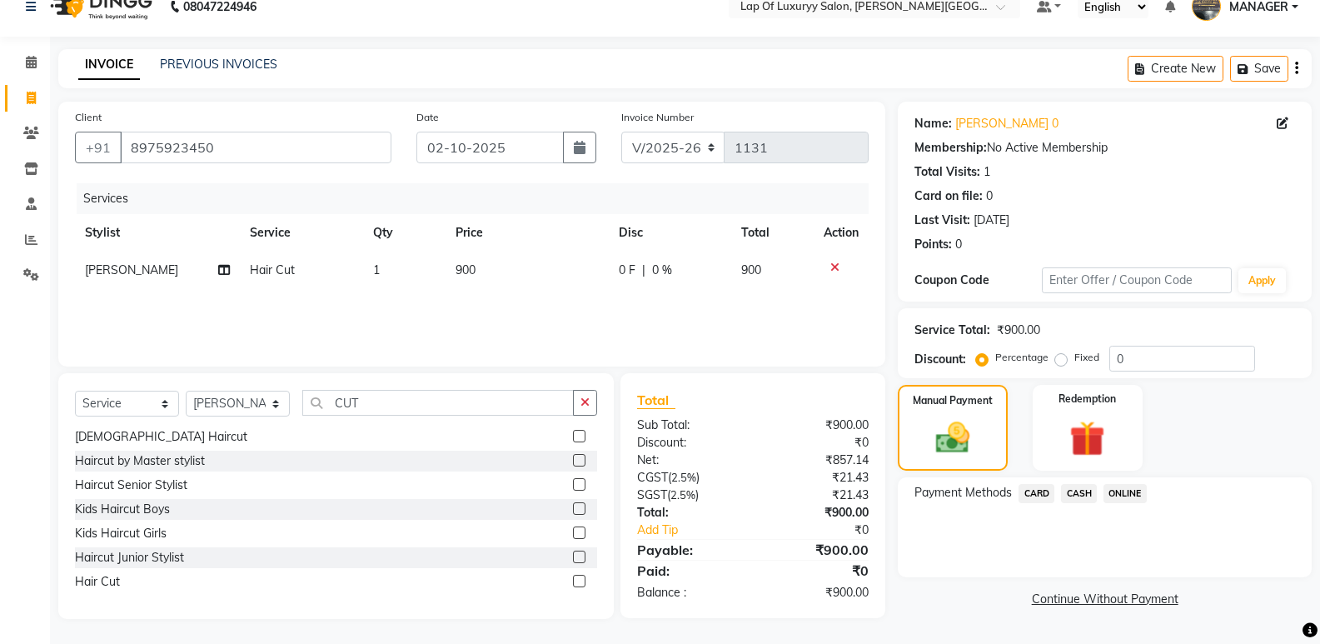
click at [1111, 488] on span "ONLINE" at bounding box center [1125, 493] width 43 height 19
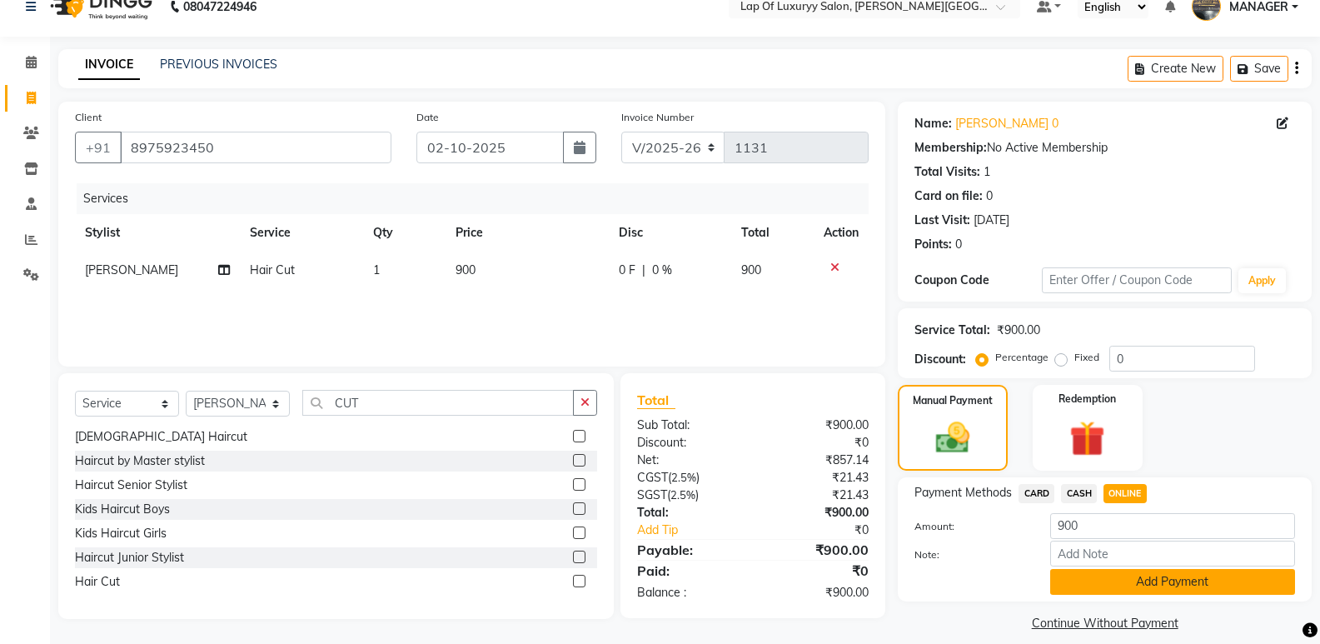
click at [1110, 573] on button "Add Payment" at bounding box center [1172, 582] width 245 height 26
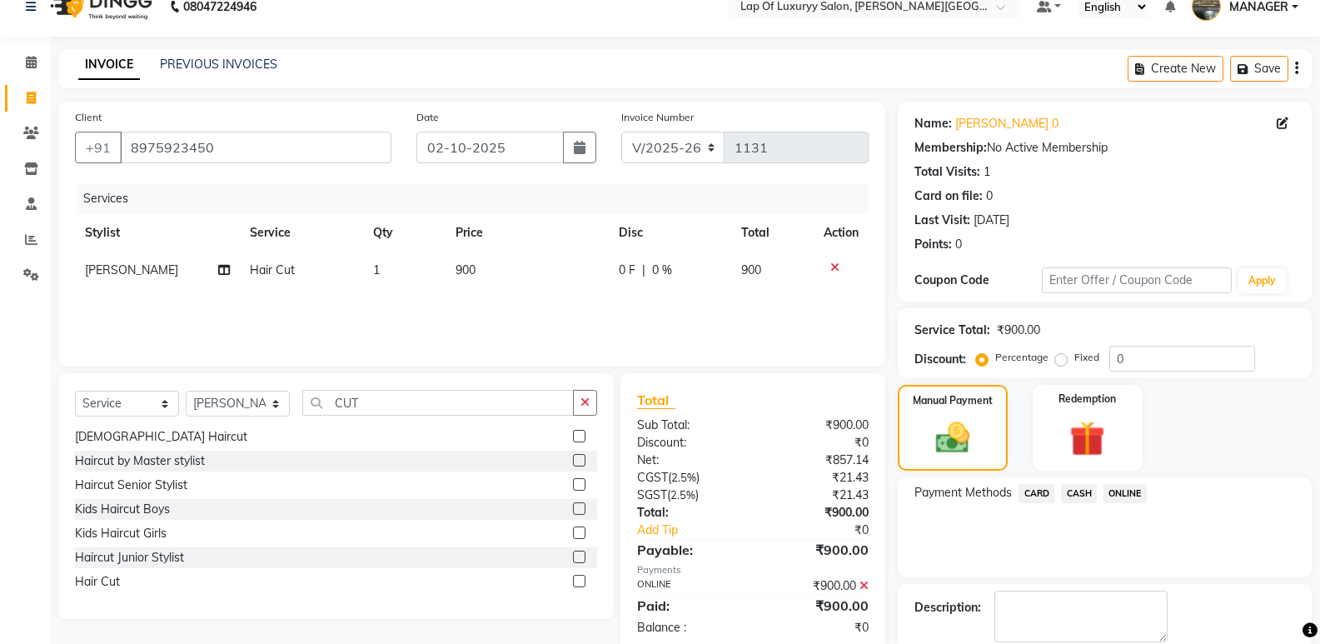
scroll to position [110, 0]
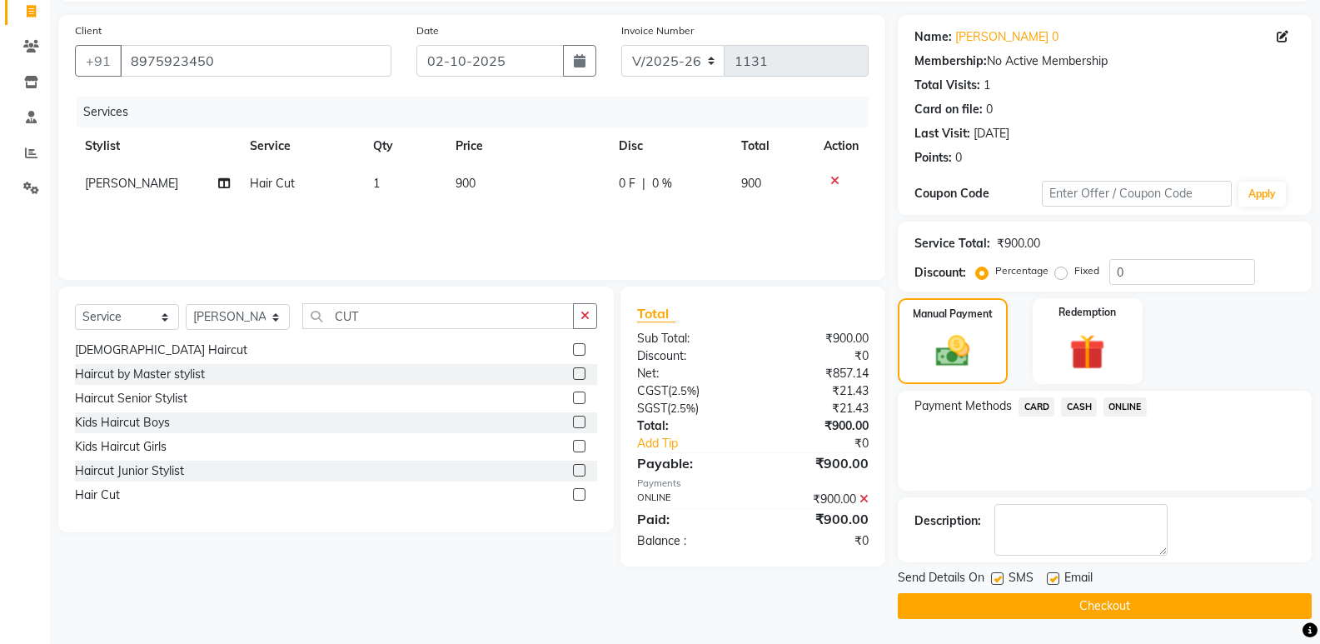
click at [1055, 586] on div at bounding box center [1052, 580] width 11 height 17
click at [1049, 571] on div "Email" at bounding box center [1076, 579] width 59 height 21
click at [1052, 584] on label at bounding box center [1053, 578] width 12 height 12
click at [1052, 584] on input "checkbox" at bounding box center [1052, 579] width 11 height 11
checkbox input "false"
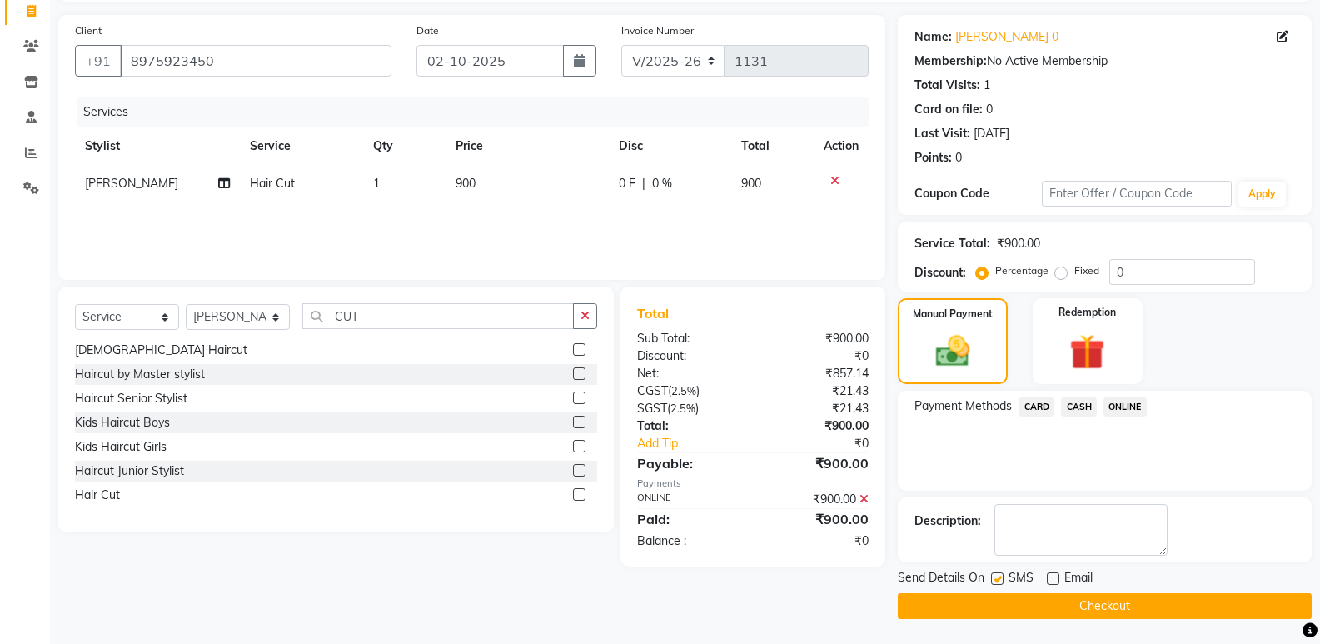
click at [1019, 601] on button "Checkout" at bounding box center [1105, 606] width 414 height 26
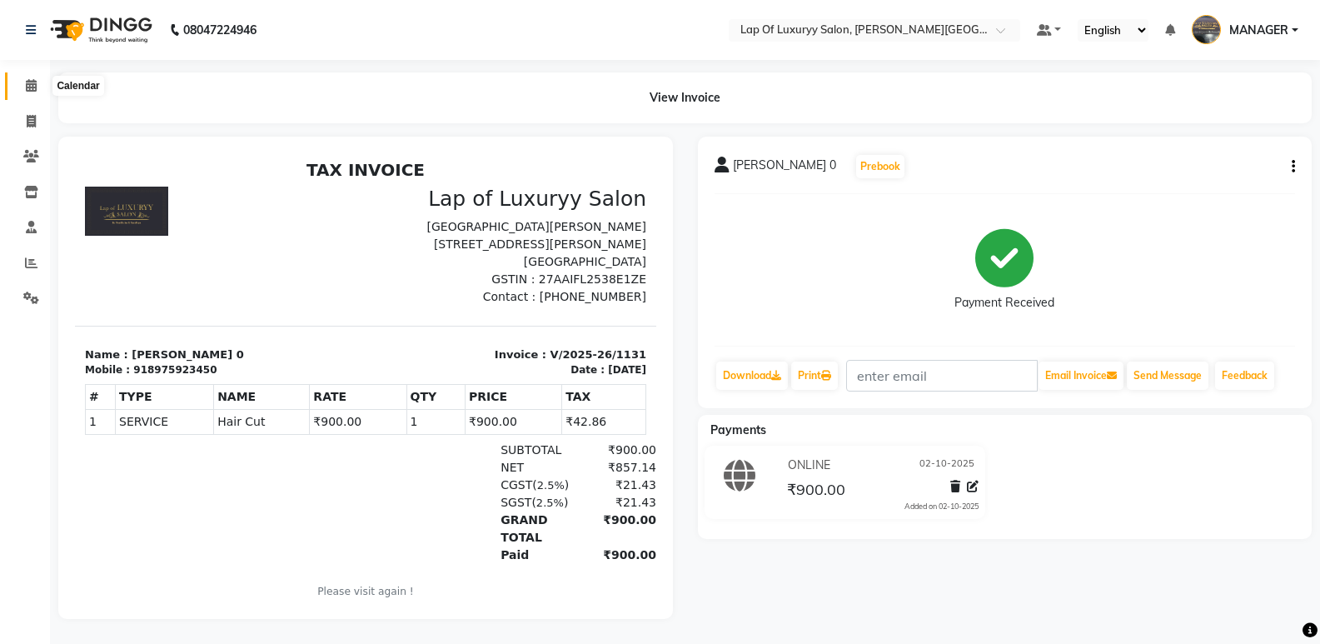
click at [41, 77] on span at bounding box center [31, 86] width 29 height 19
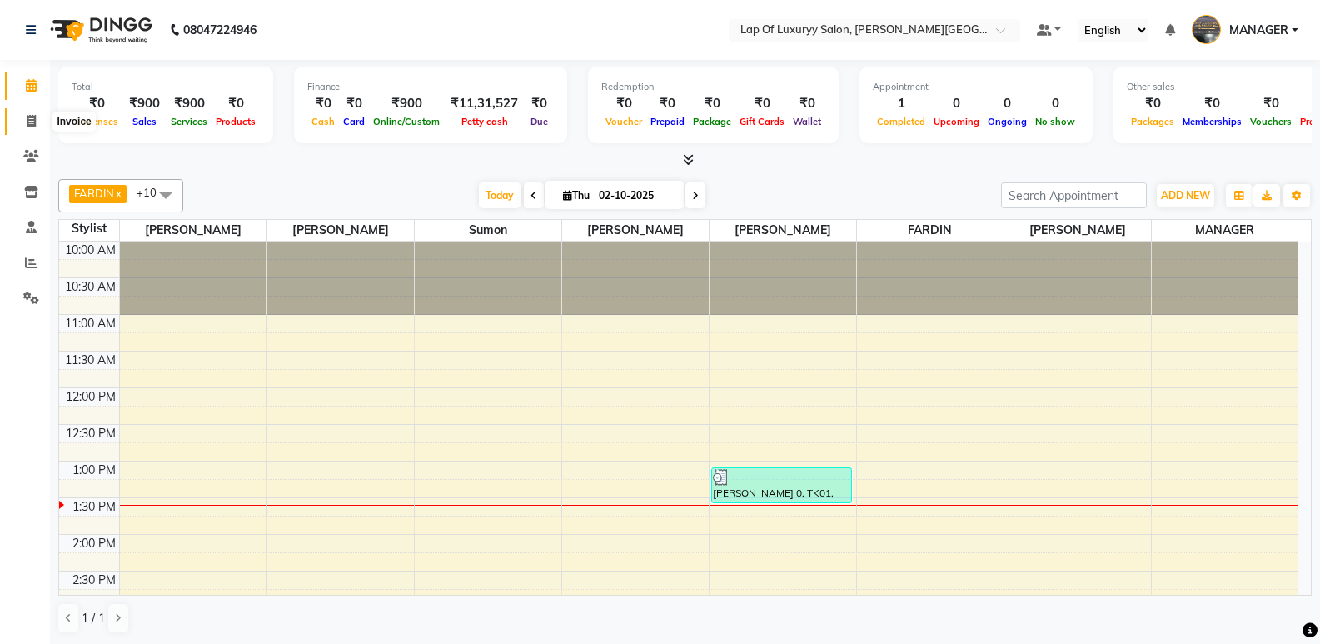
click at [32, 118] on icon at bounding box center [31, 121] width 9 height 12
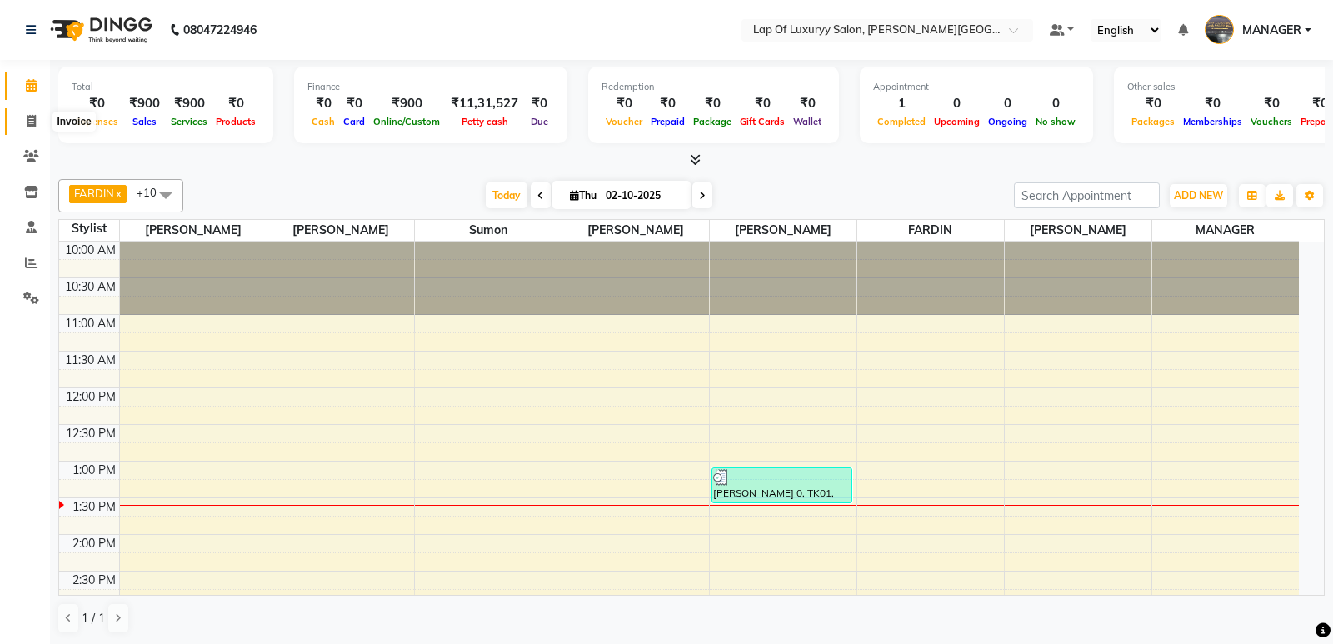
select select "17"
select select "service"
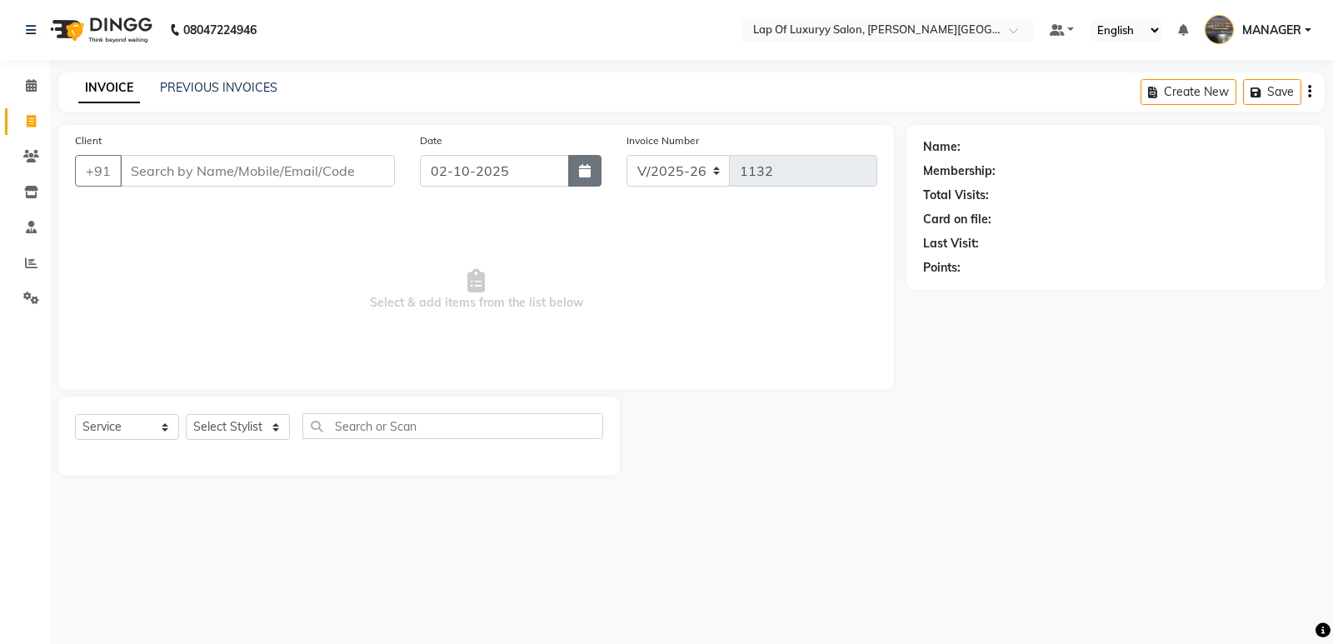
click at [586, 176] on icon "button" at bounding box center [585, 170] width 12 height 13
select select "10"
select select "2025"
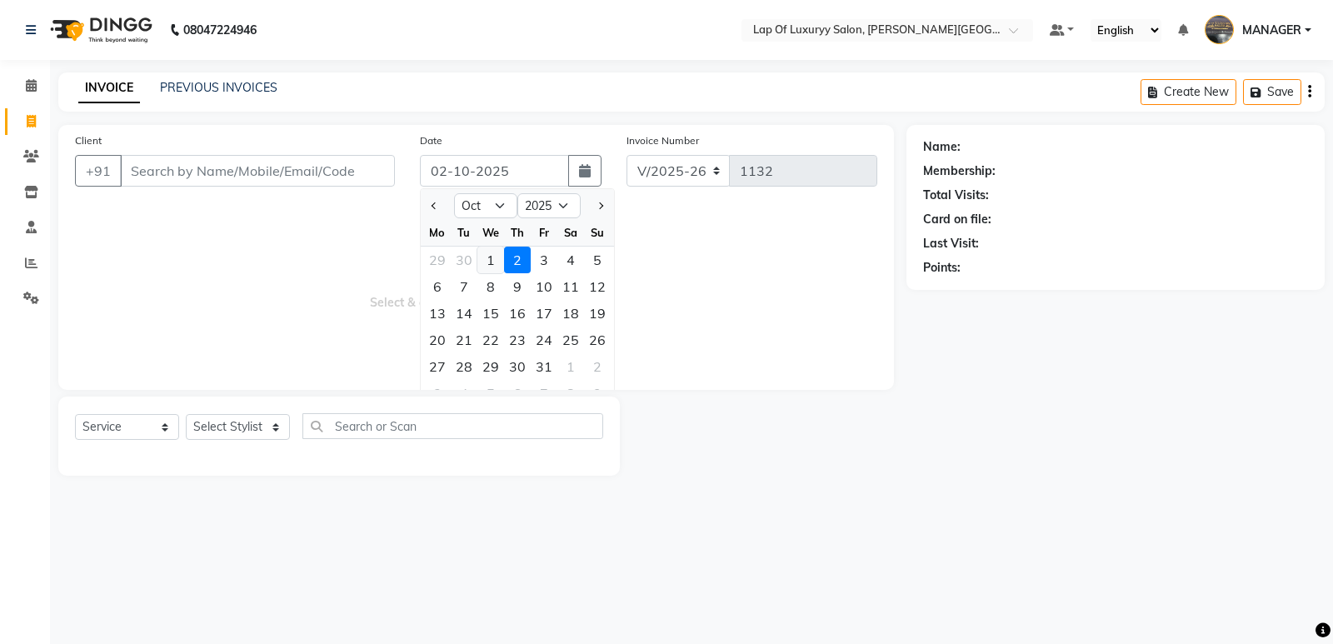
click at [492, 261] on div "1" at bounding box center [490, 260] width 27 height 27
type input "01-10-2025"
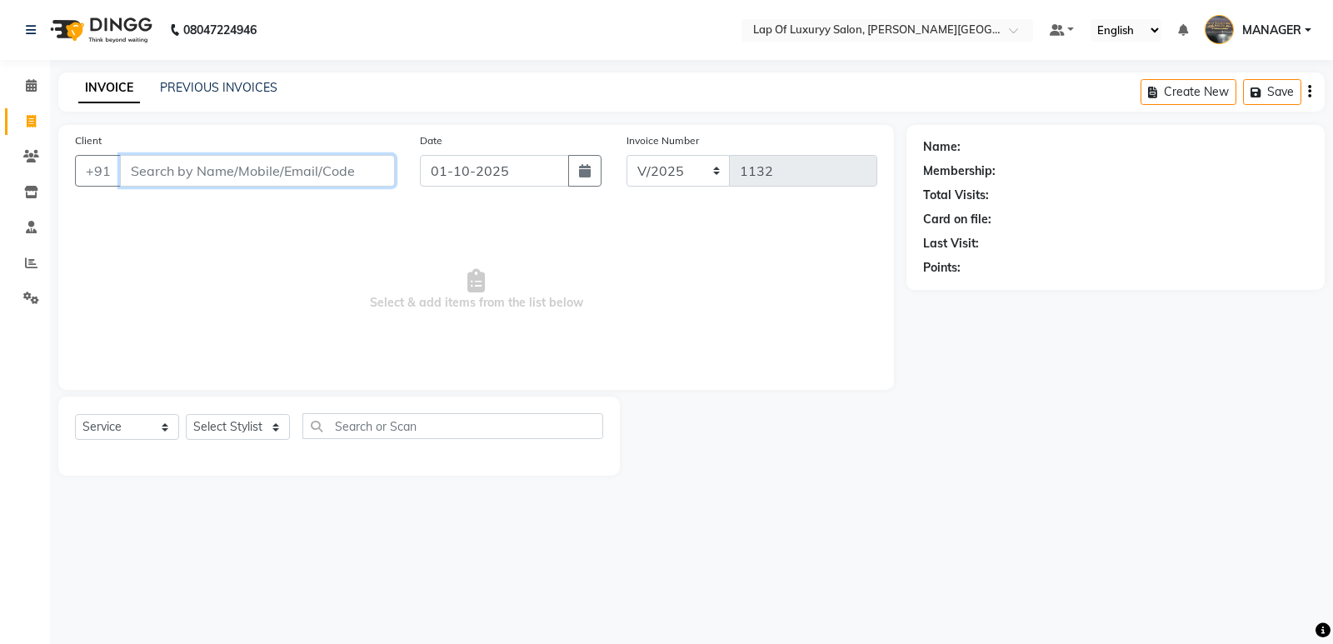
click at [277, 168] on input "Client" at bounding box center [257, 171] width 275 height 32
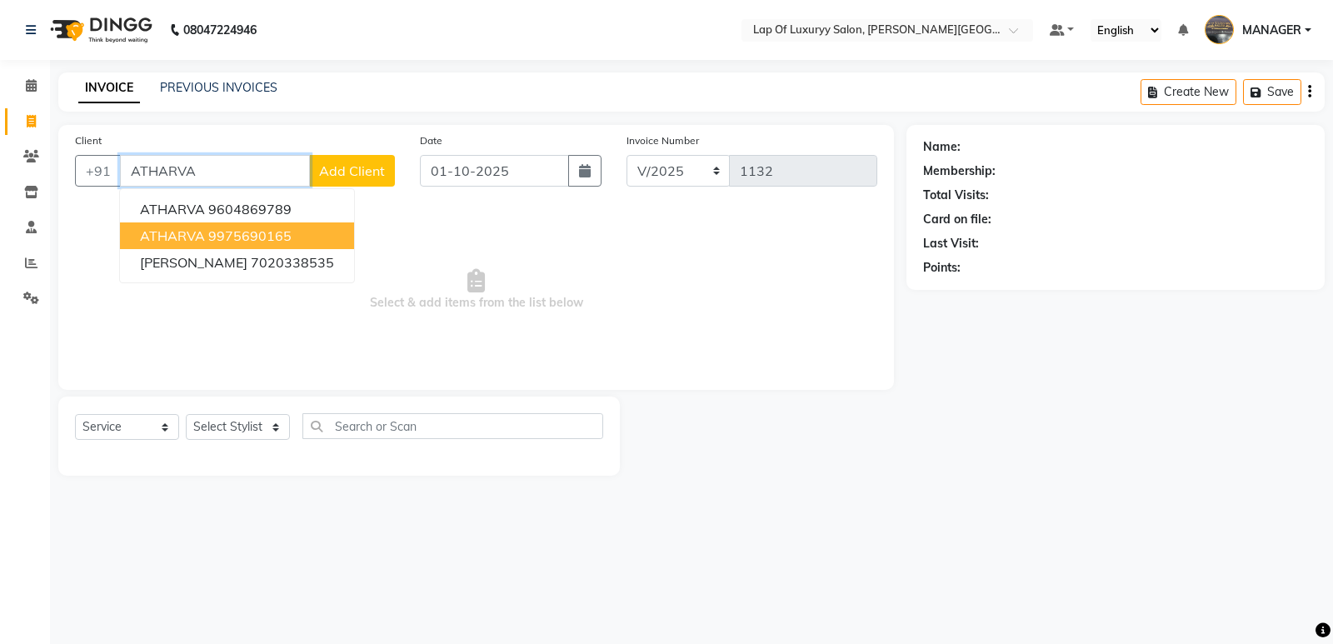
click at [306, 232] on button "ATHARVA 9975690165" at bounding box center [237, 235] width 234 height 27
type input "9975690165"
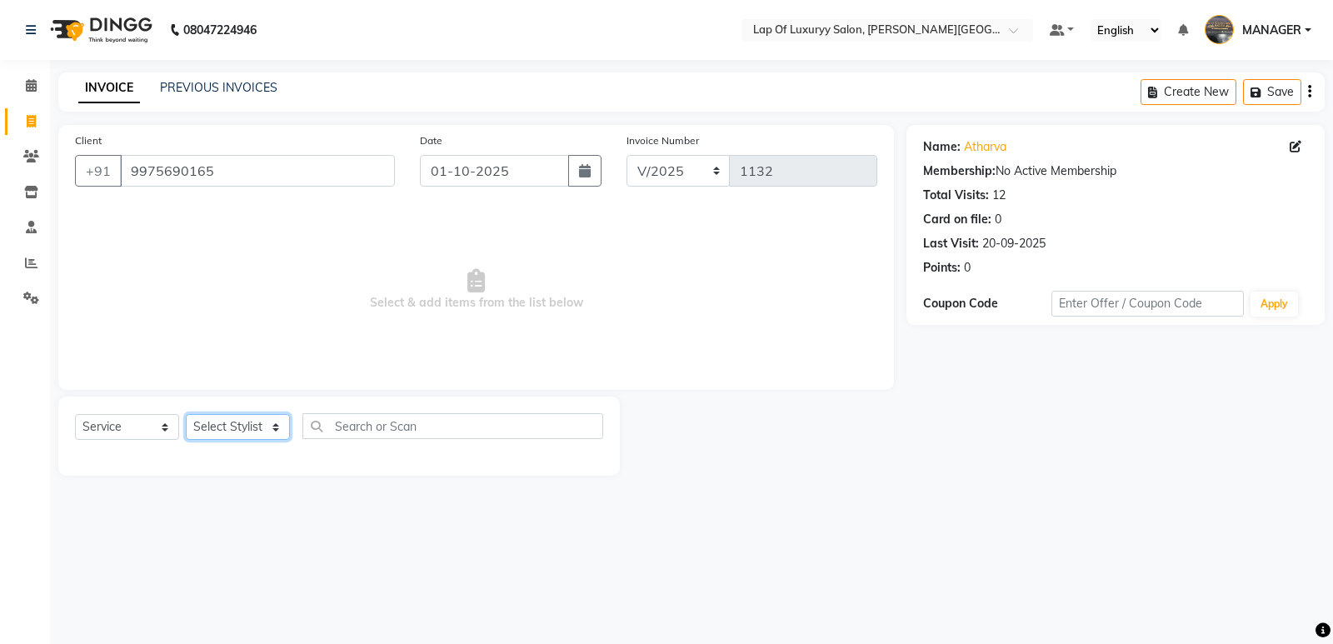
click at [243, 425] on select "Select Stylist FARDIN [PERSON_NAME] [PERSON_NAME] MANAGER [PERSON_NAME] [PERSON…" at bounding box center [238, 427] width 104 height 26
select select "79131"
click at [186, 414] on select "Select Stylist FARDIN [PERSON_NAME] [PERSON_NAME] MANAGER [PERSON_NAME] [PERSON…" at bounding box center [238, 427] width 104 height 26
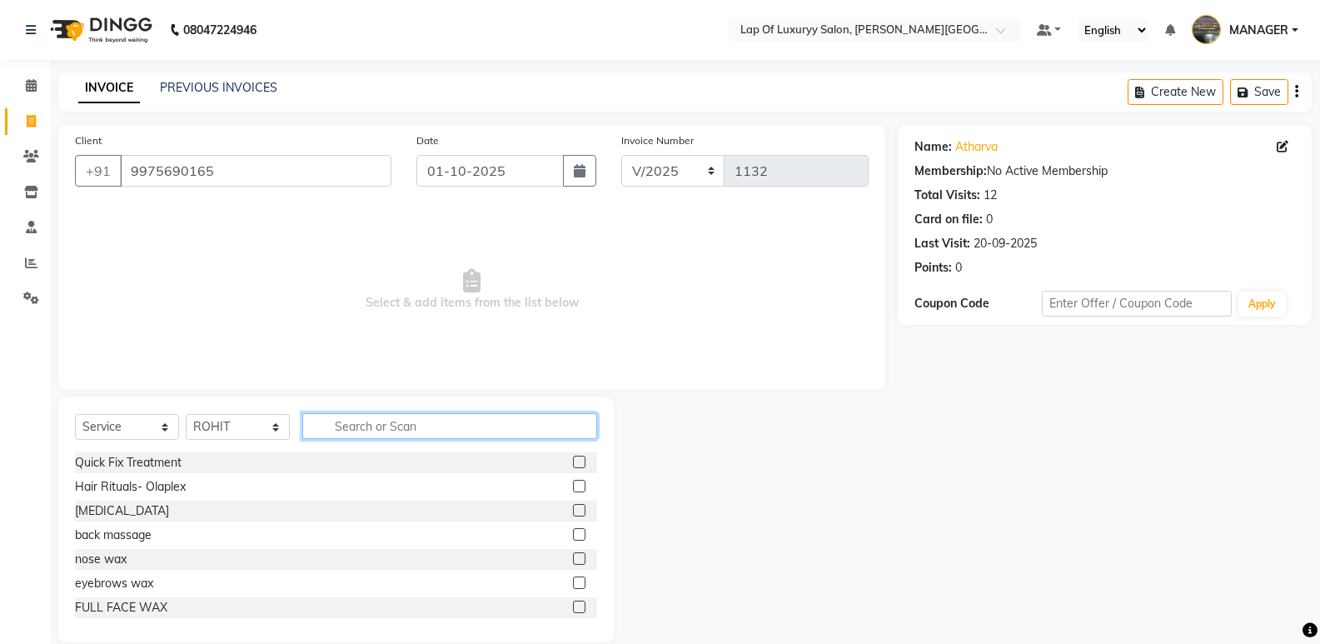
click at [380, 431] on input "text" at bounding box center [449, 426] width 295 height 26
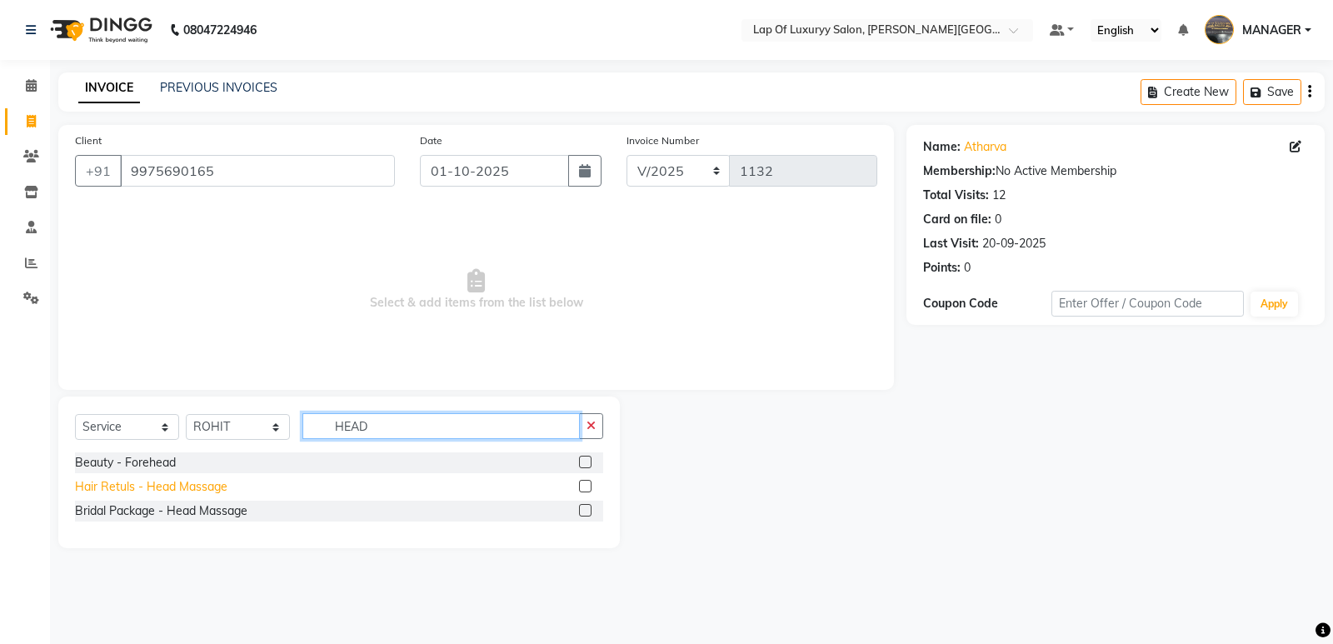
type input "HEAD"
click at [191, 489] on div "Hair Retuls - Head Massage" at bounding box center [151, 486] width 152 height 17
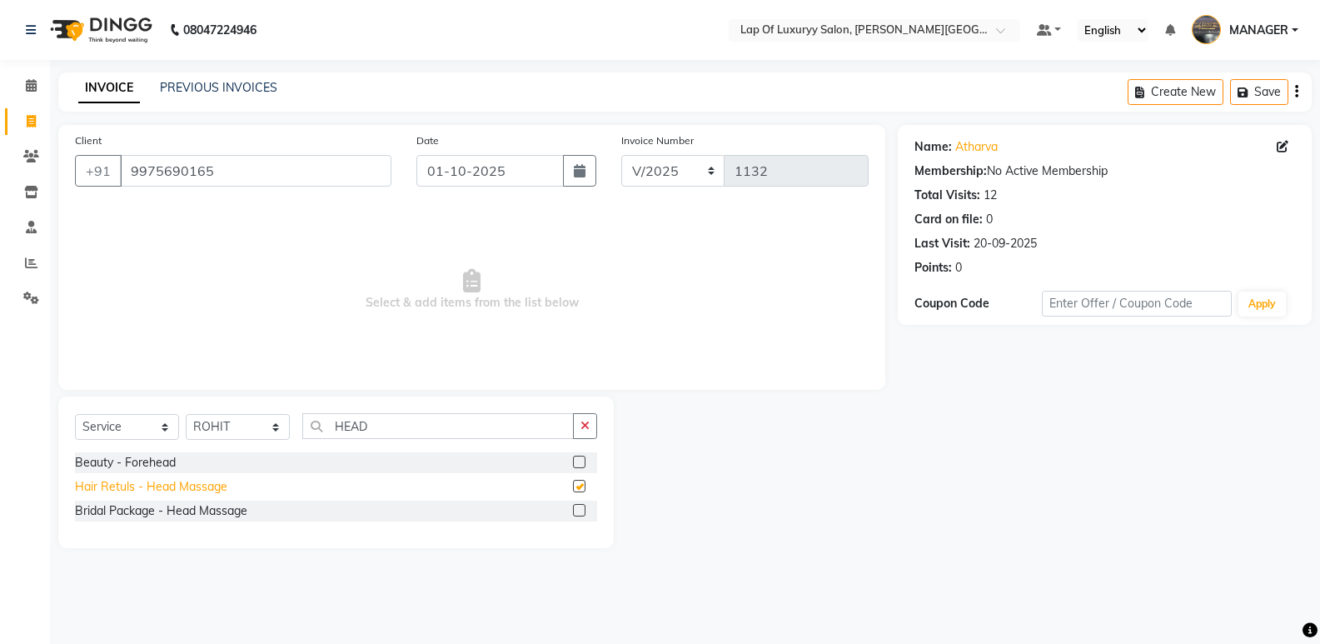
checkbox input "false"
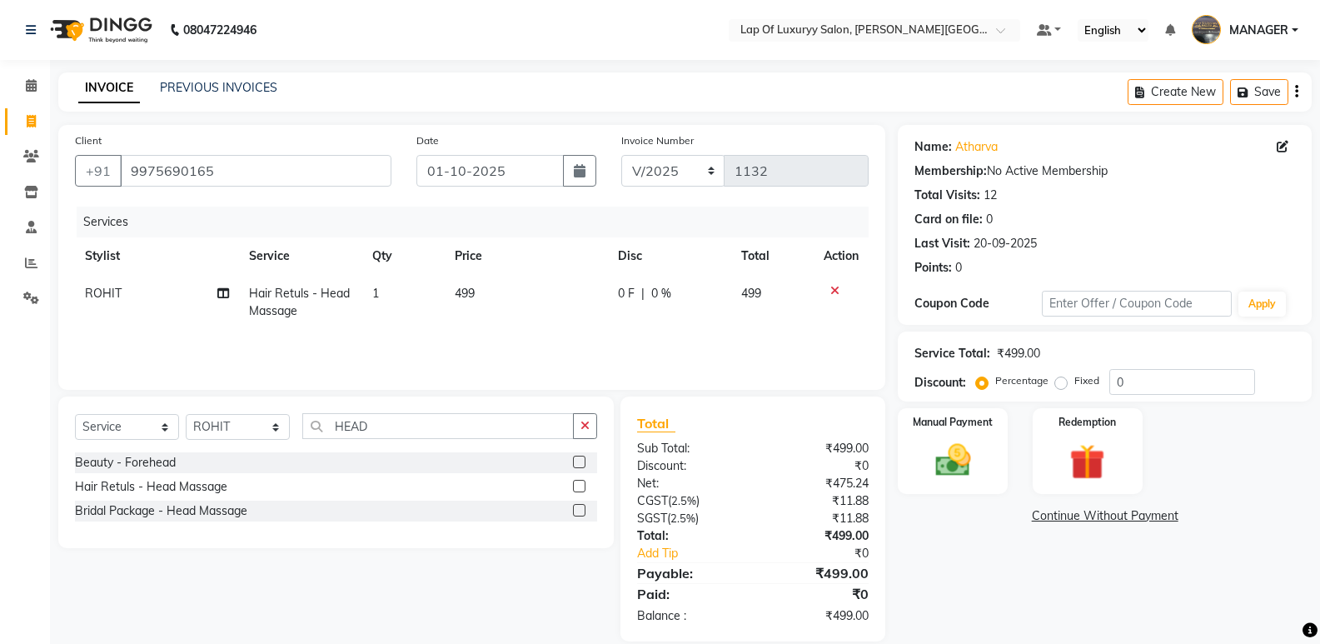
click at [511, 290] on td "499" at bounding box center [527, 302] width 164 height 55
select select "79131"
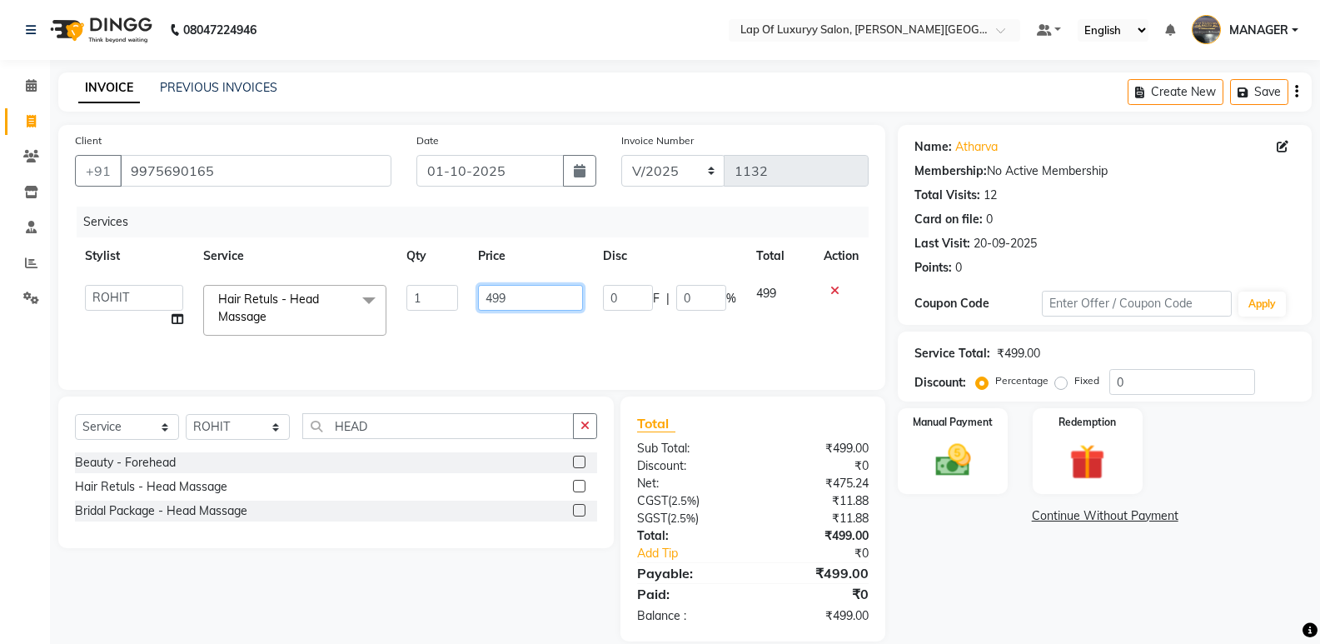
click at [511, 290] on input "499" at bounding box center [530, 298] width 104 height 26
type input "4"
type input "1000"
click at [466, 340] on div "Services Stylist Service Qty Price Disc Total Action FARDIN [PERSON_NAME] [PERS…" at bounding box center [472, 290] width 794 height 167
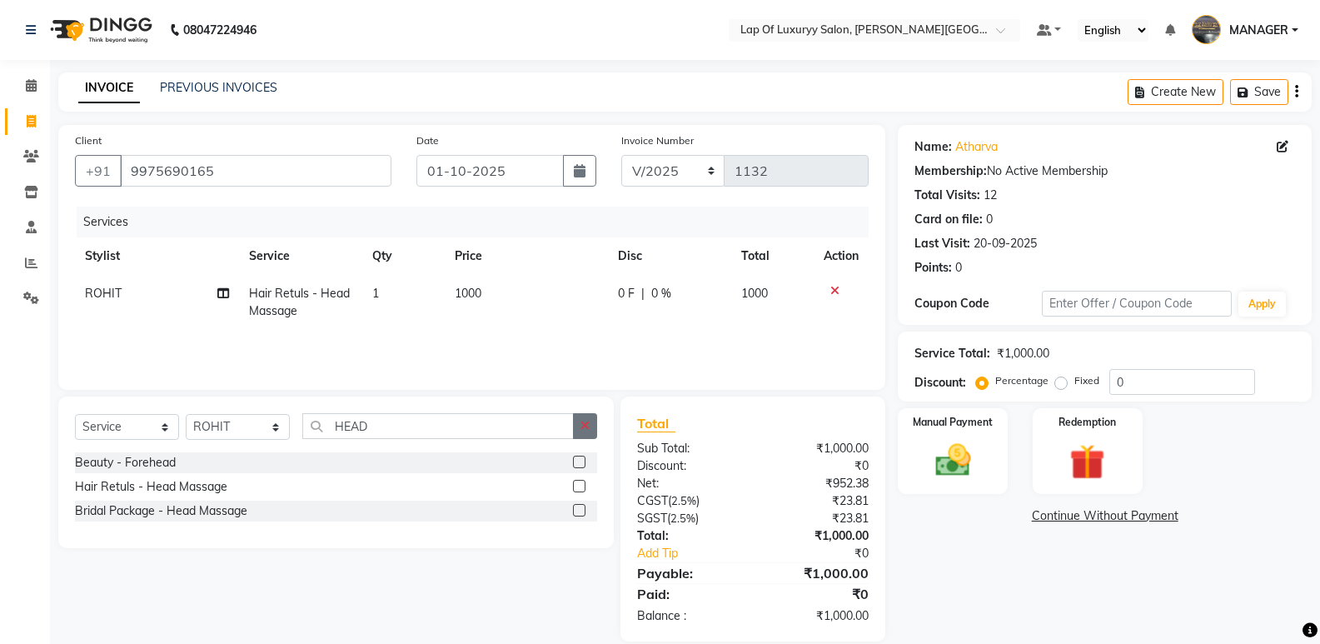
click at [590, 427] on icon "button" at bounding box center [585, 426] width 9 height 12
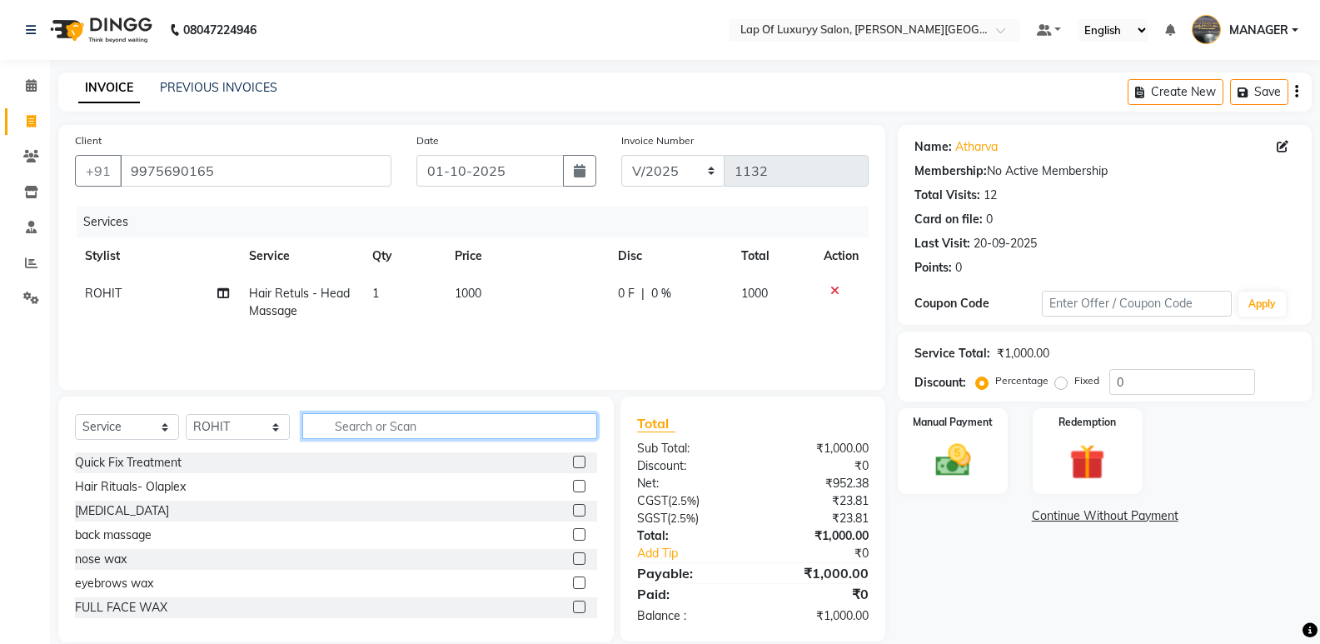
click at [356, 438] on input "text" at bounding box center [449, 426] width 295 height 26
type input "W"
click at [406, 429] on input "text" at bounding box center [449, 426] width 295 height 26
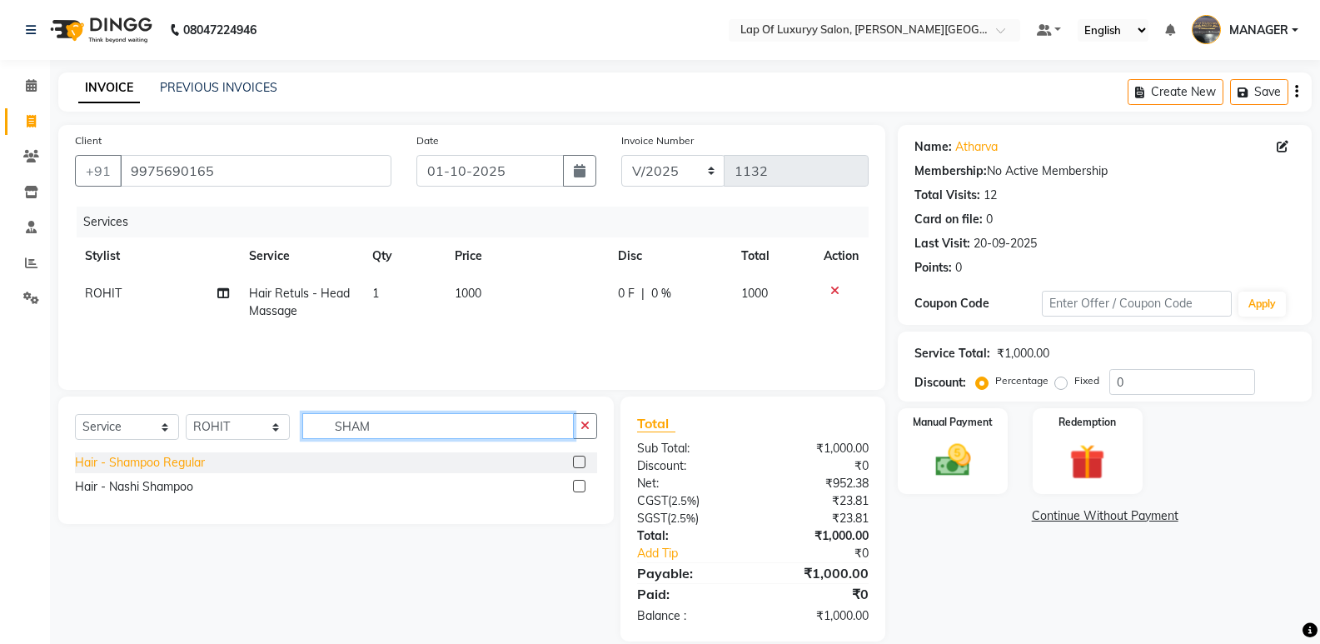
type input "SHAM"
drag, startPoint x: 130, startPoint y: 469, endPoint x: 253, endPoint y: 436, distance: 127.7
click at [129, 469] on div "Hair - Shampoo Regular" at bounding box center [140, 462] width 130 height 17
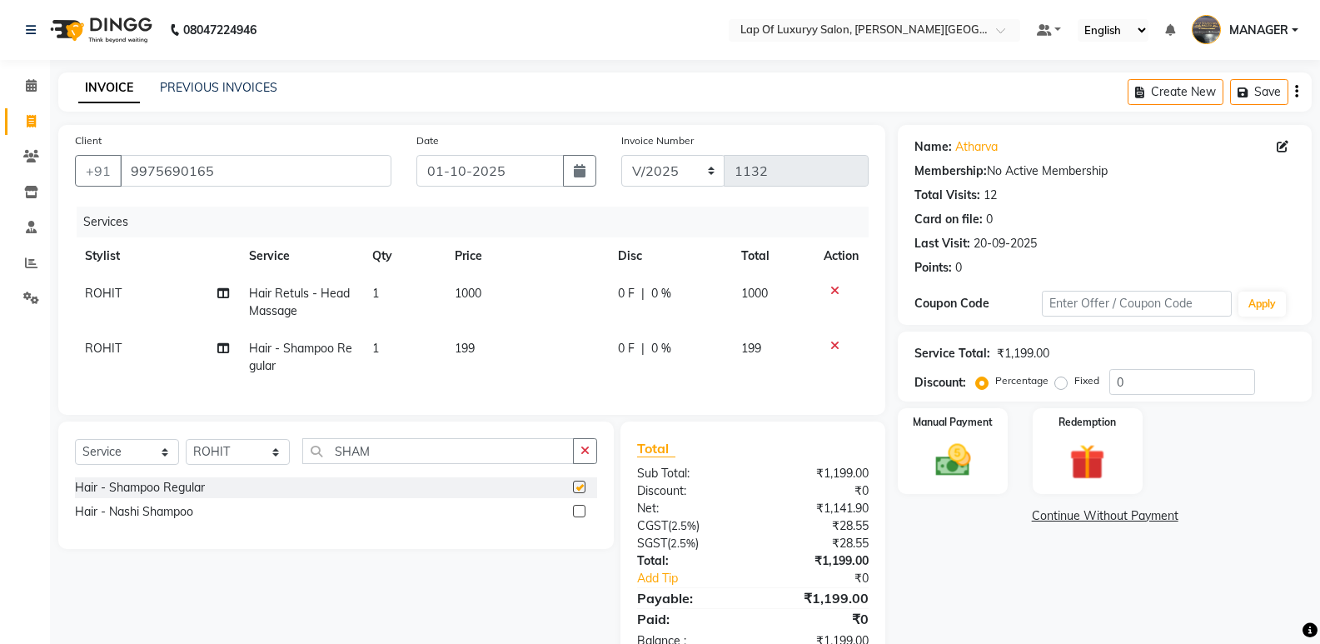
checkbox input "false"
click at [541, 366] on td "199" at bounding box center [527, 357] width 164 height 55
select select "79131"
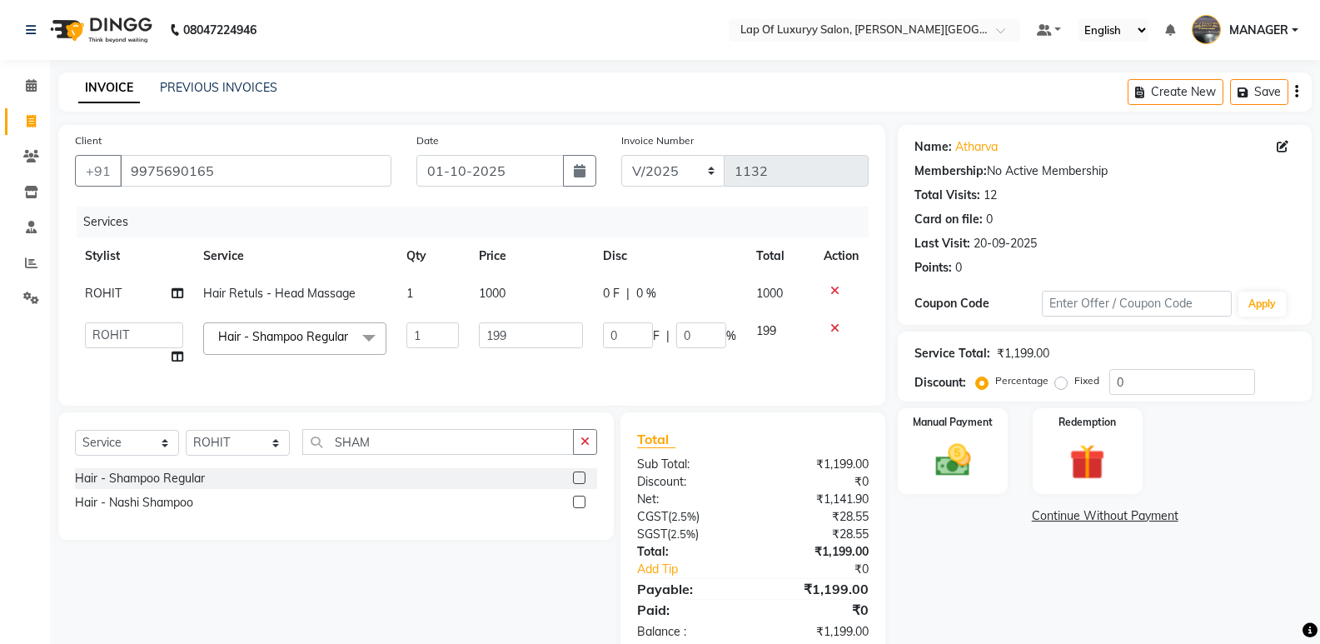
click at [528, 349] on td "199" at bounding box center [531, 343] width 124 height 63
click at [528, 342] on input "199" at bounding box center [531, 335] width 104 height 26
type input "1"
type input "400"
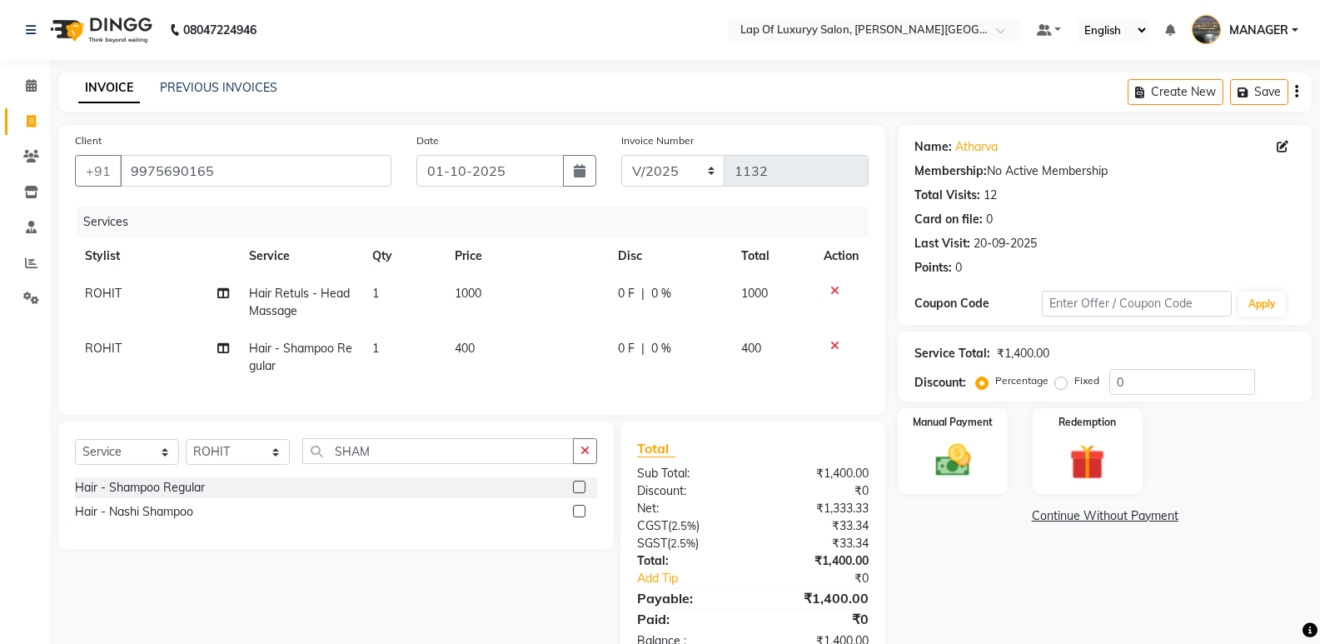
click at [947, 536] on div "Name: Atharva Membership: No Active Membership Total Visits: 12 Card on file: 0…" at bounding box center [1111, 395] width 426 height 541
click at [1074, 386] on label "Fixed" at bounding box center [1086, 380] width 25 height 15
click at [1060, 386] on input "Fixed" at bounding box center [1065, 381] width 12 height 12
radio input "true"
click at [989, 382] on div "Percentage" at bounding box center [1013, 381] width 69 height 20
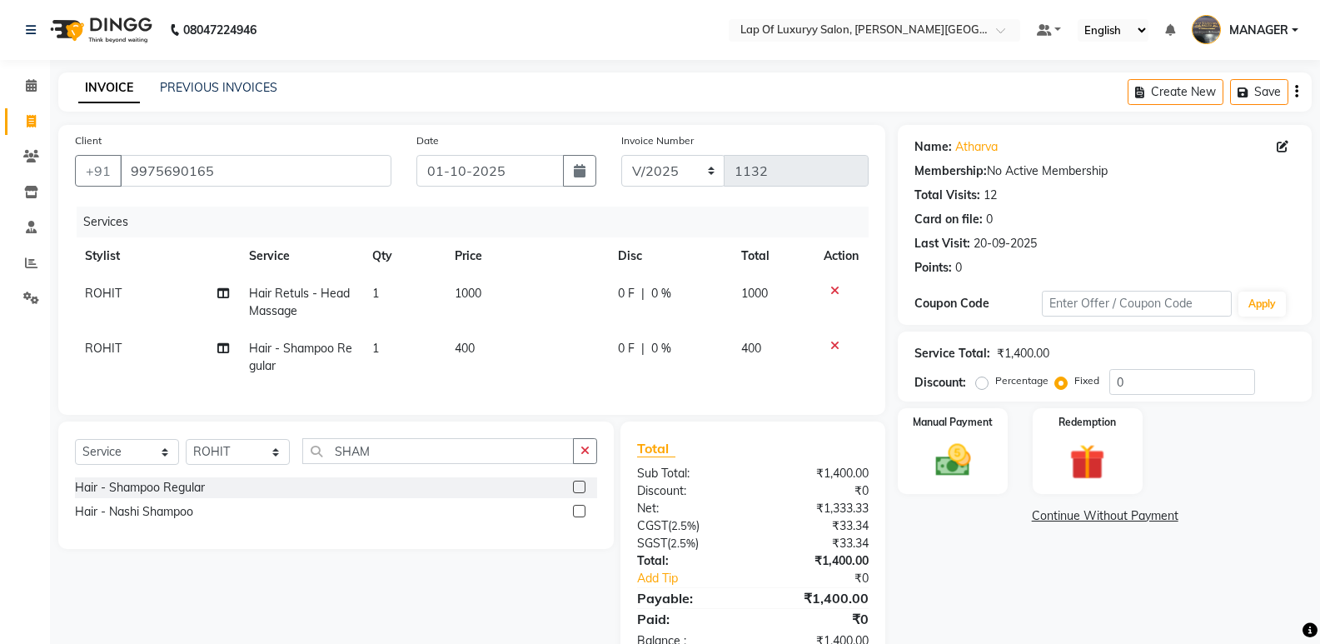
click at [995, 382] on label "Percentage" at bounding box center [1021, 380] width 53 height 15
click at [987, 382] on input "Percentage" at bounding box center [985, 381] width 12 height 12
radio input "true"
click at [1182, 374] on input "0" at bounding box center [1182, 382] width 146 height 26
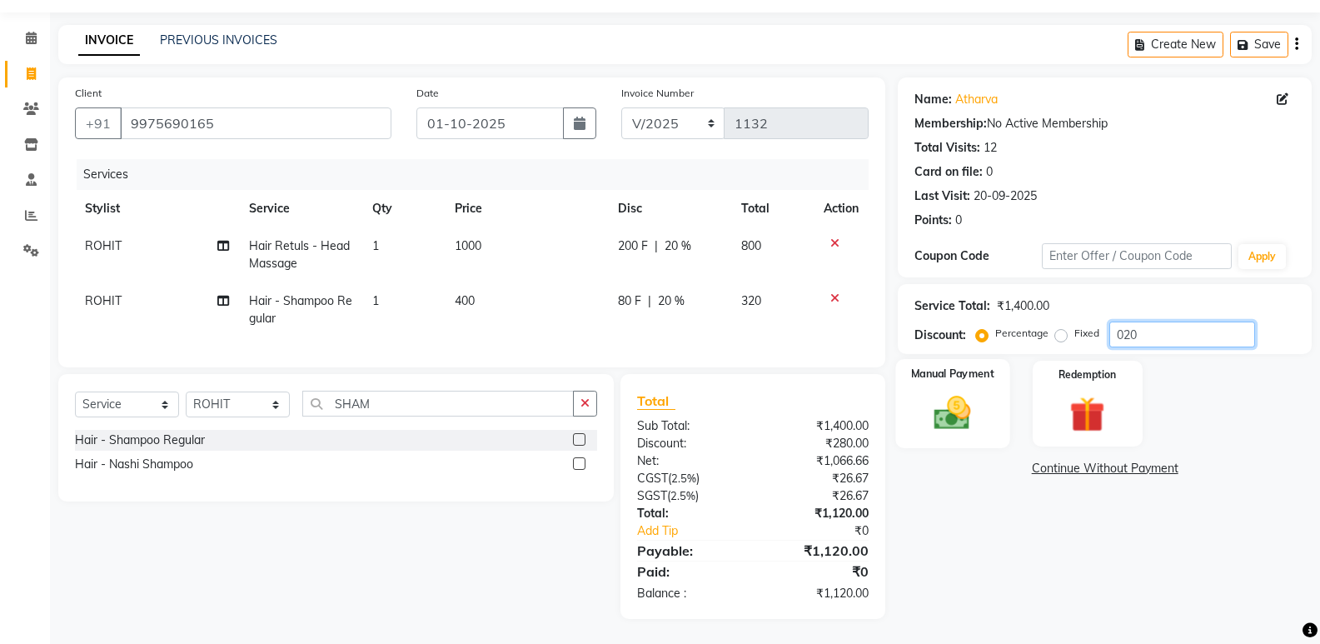
type input "020"
click at [949, 396] on img at bounding box center [952, 412] width 59 height 42
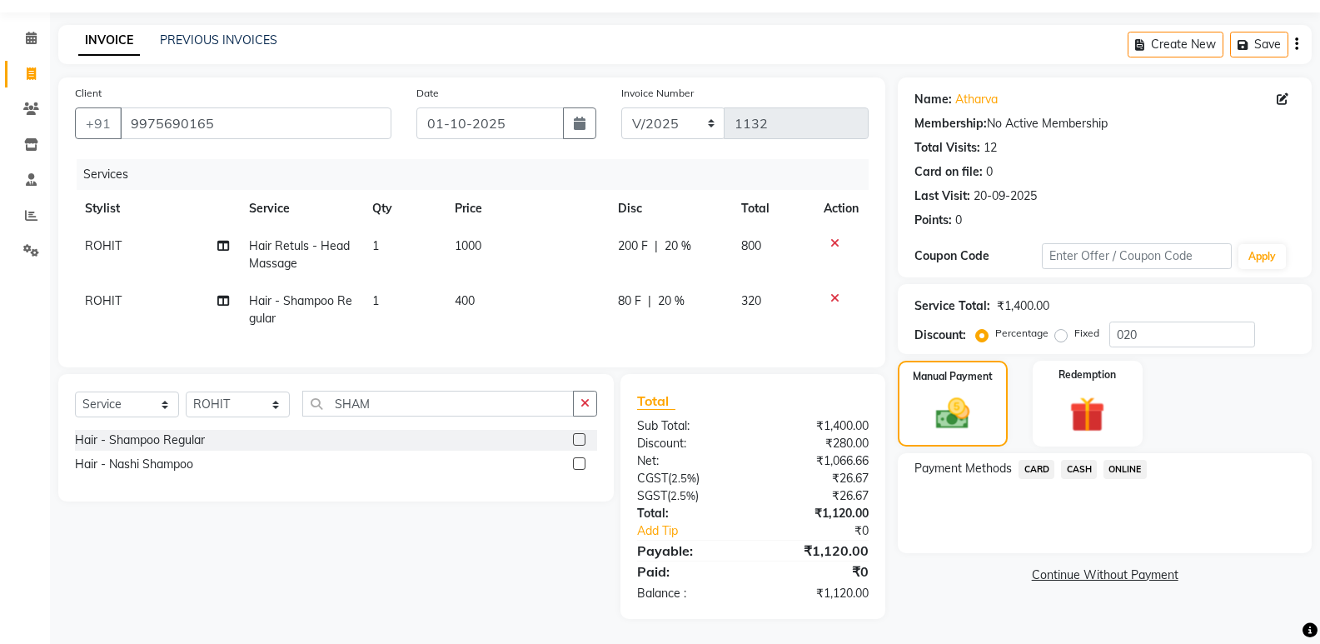
click at [1121, 460] on span "ONLINE" at bounding box center [1125, 469] width 43 height 19
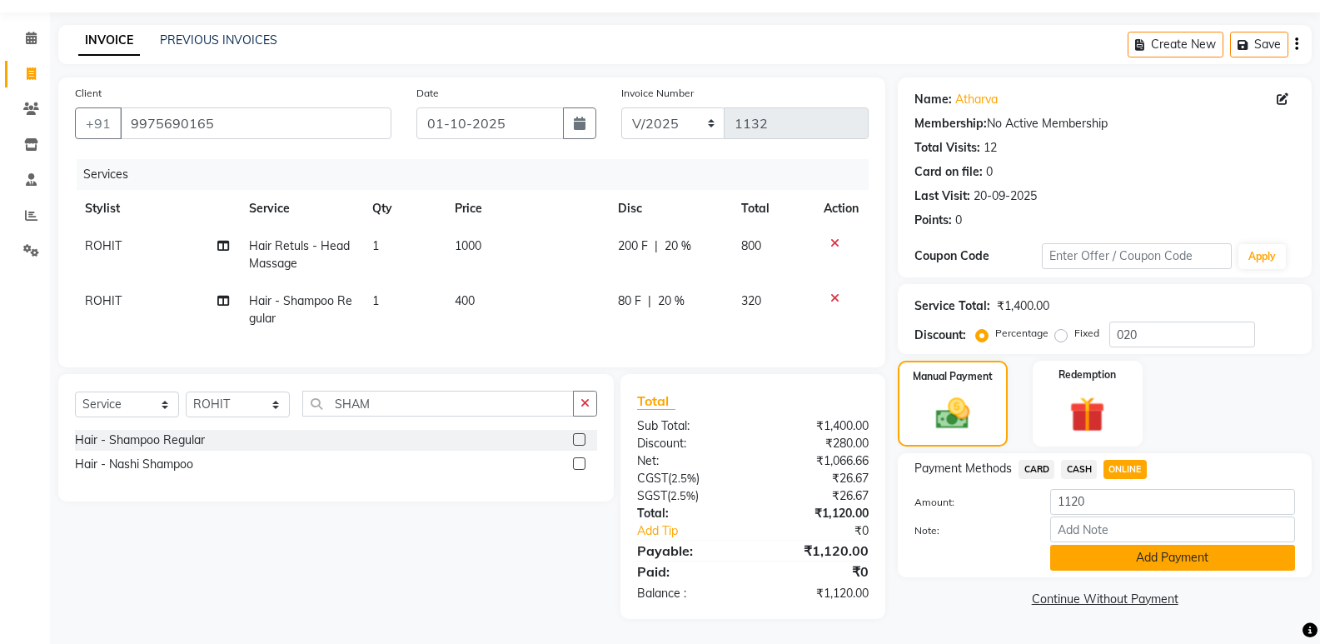
click at [1101, 546] on button "Add Payment" at bounding box center [1172, 558] width 245 height 26
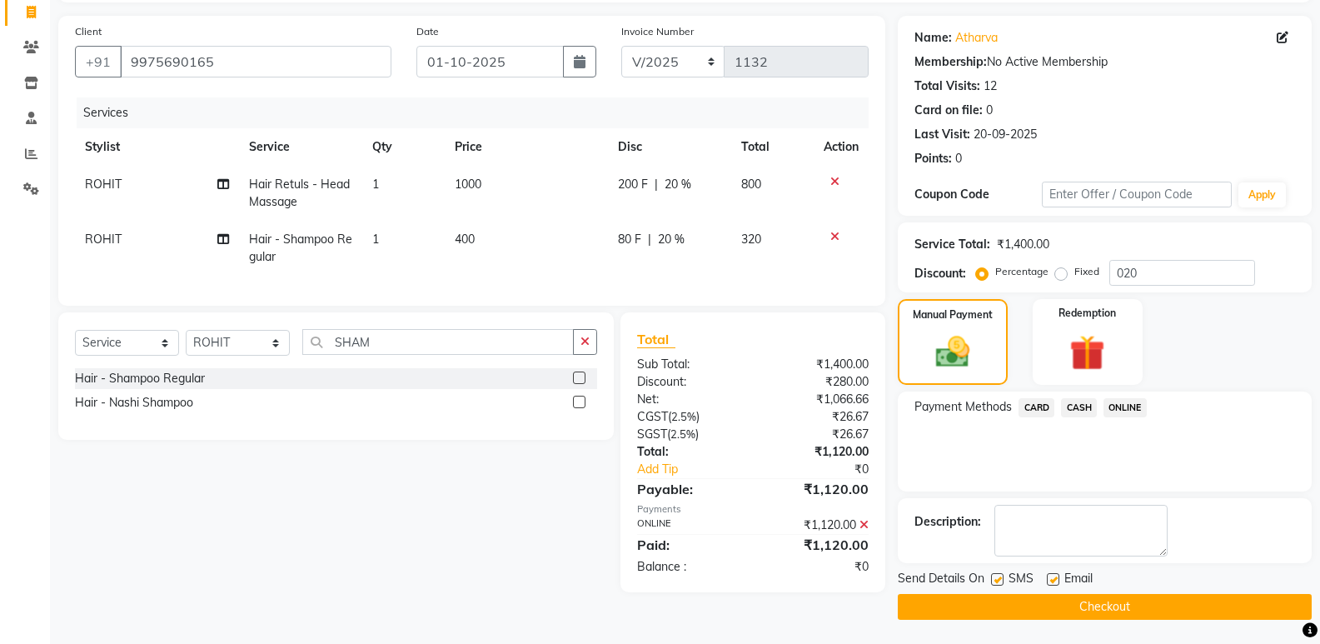
scroll to position [110, 0]
click at [1052, 578] on label at bounding box center [1053, 578] width 12 height 12
click at [1052, 578] on input "checkbox" at bounding box center [1052, 579] width 11 height 11
checkbox input "false"
click at [989, 600] on button "Checkout" at bounding box center [1105, 606] width 414 height 26
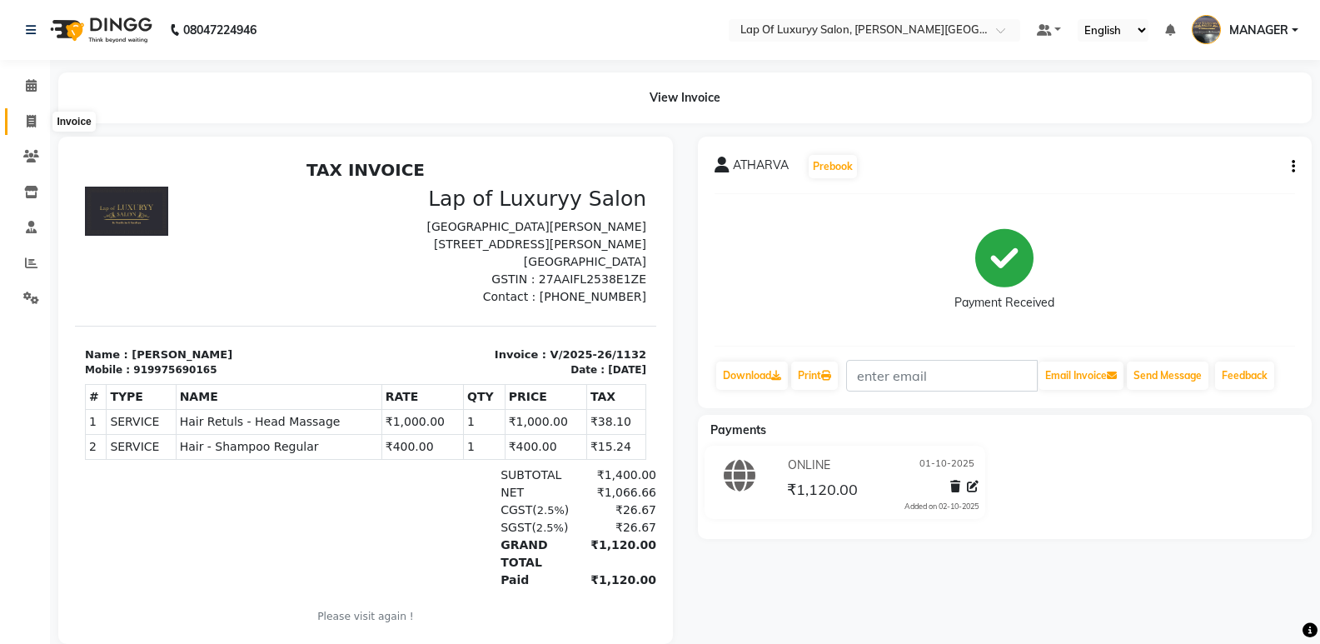
click at [35, 122] on icon at bounding box center [31, 121] width 9 height 12
select select "17"
select select "service"
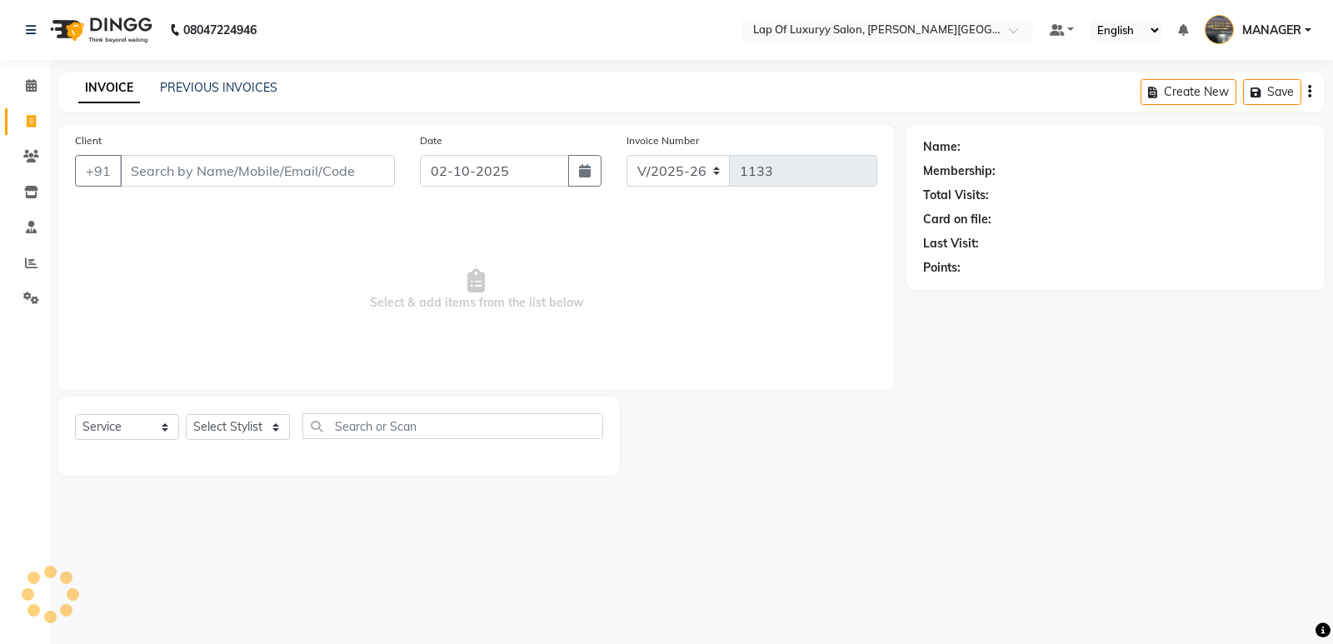
click at [256, 176] on input "Client" at bounding box center [257, 171] width 275 height 32
click at [571, 172] on button "button" at bounding box center [584, 171] width 33 height 32
select select "10"
select select "2025"
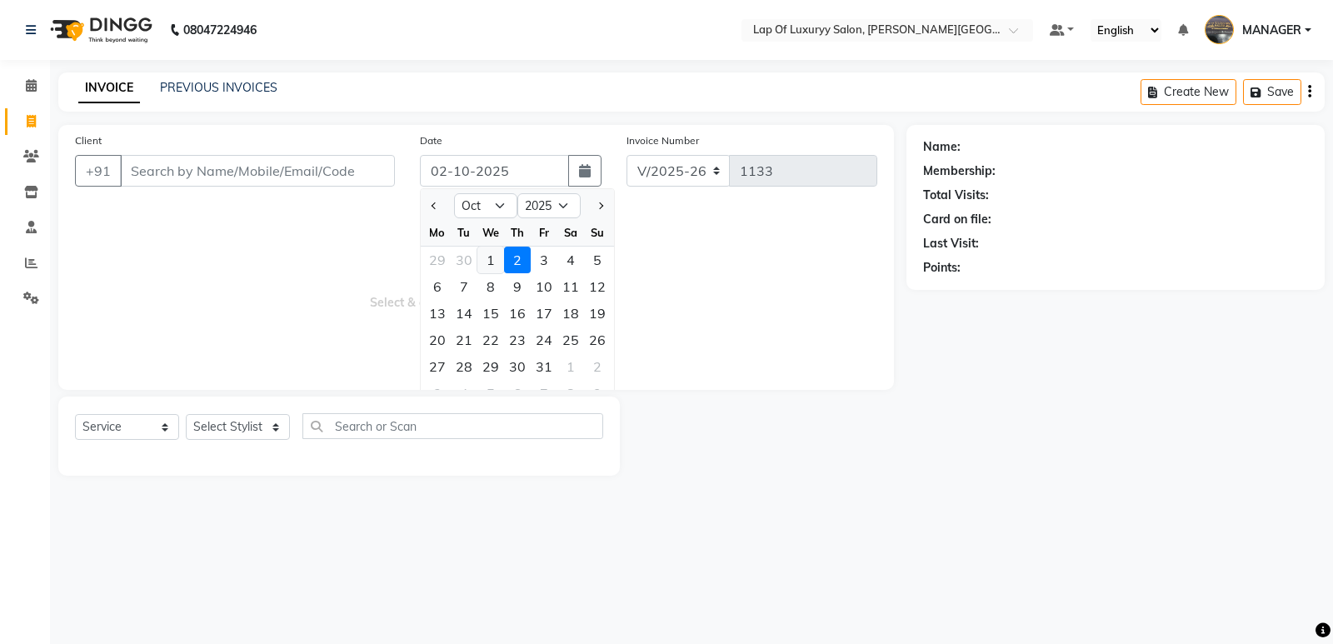
click at [487, 259] on div "1" at bounding box center [490, 260] width 27 height 27
type input "01-10-2025"
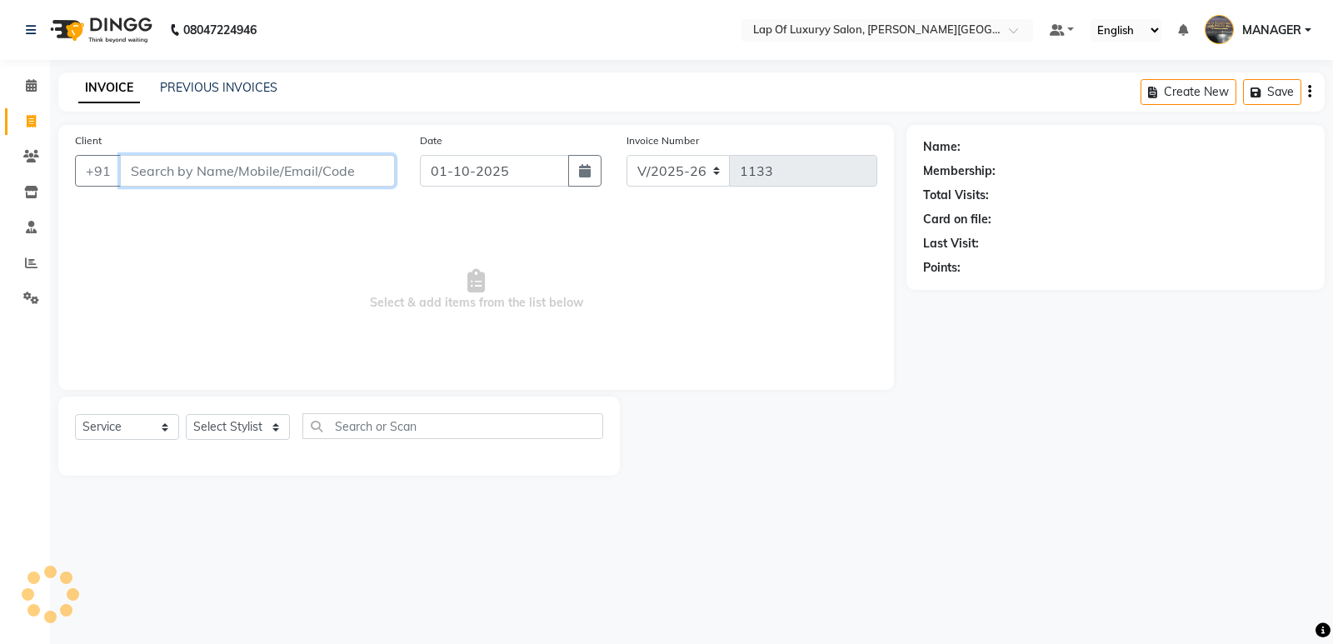
click at [297, 183] on input "Client" at bounding box center [257, 171] width 275 height 32
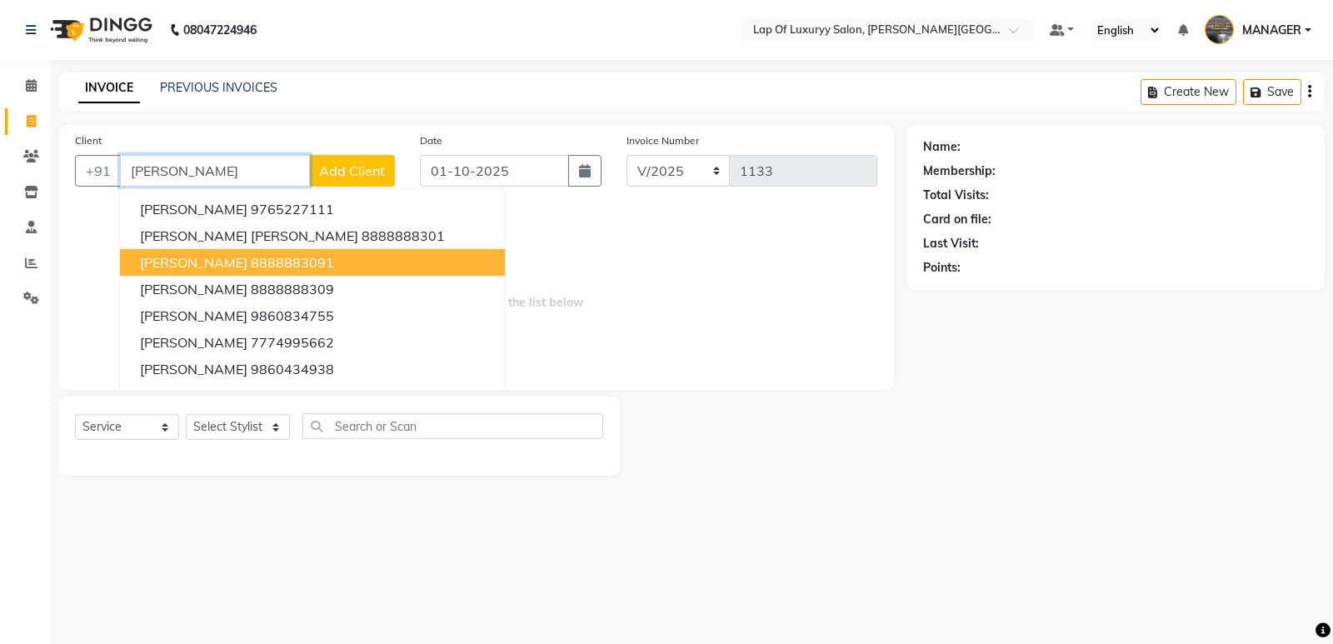
click at [189, 256] on span "[PERSON_NAME]" at bounding box center [193, 262] width 107 height 17
type input "8888883091"
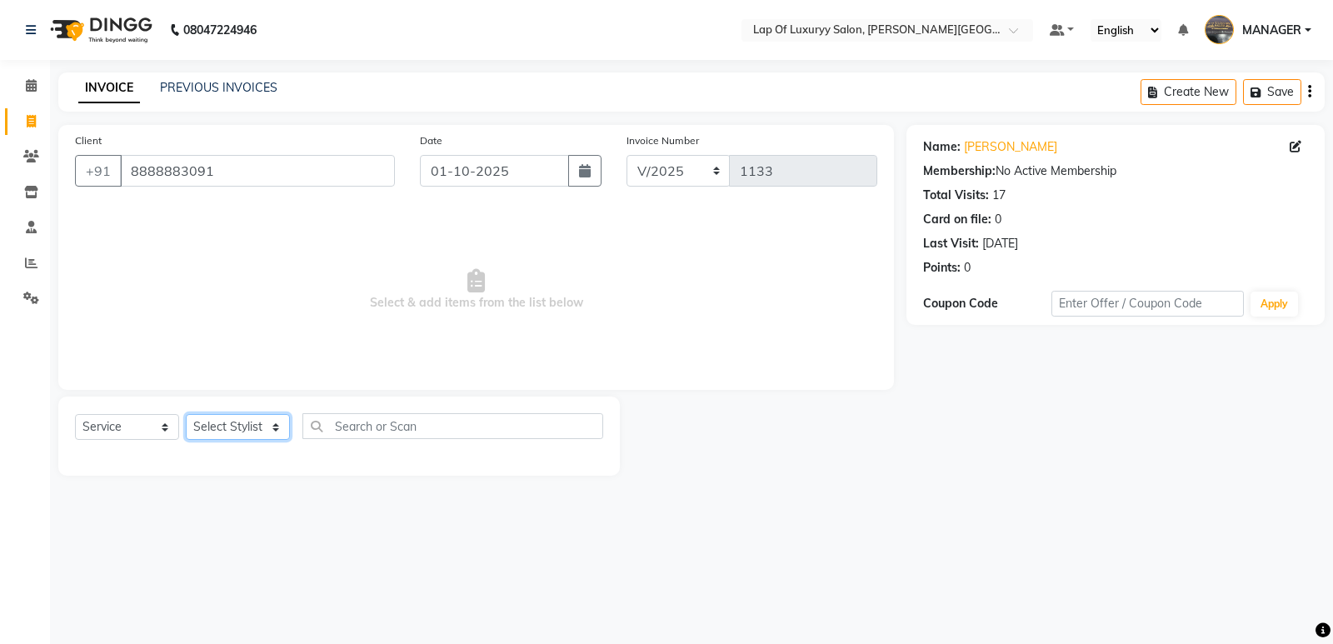
click at [238, 418] on select "Select Stylist FARDIN [PERSON_NAME] [PERSON_NAME] MANAGER [PERSON_NAME] [PERSON…" at bounding box center [238, 427] width 104 height 26
select select "50447"
click at [186, 414] on select "Select Stylist FARDIN [PERSON_NAME] [PERSON_NAME] MANAGER [PERSON_NAME] [PERSON…" at bounding box center [238, 427] width 104 height 26
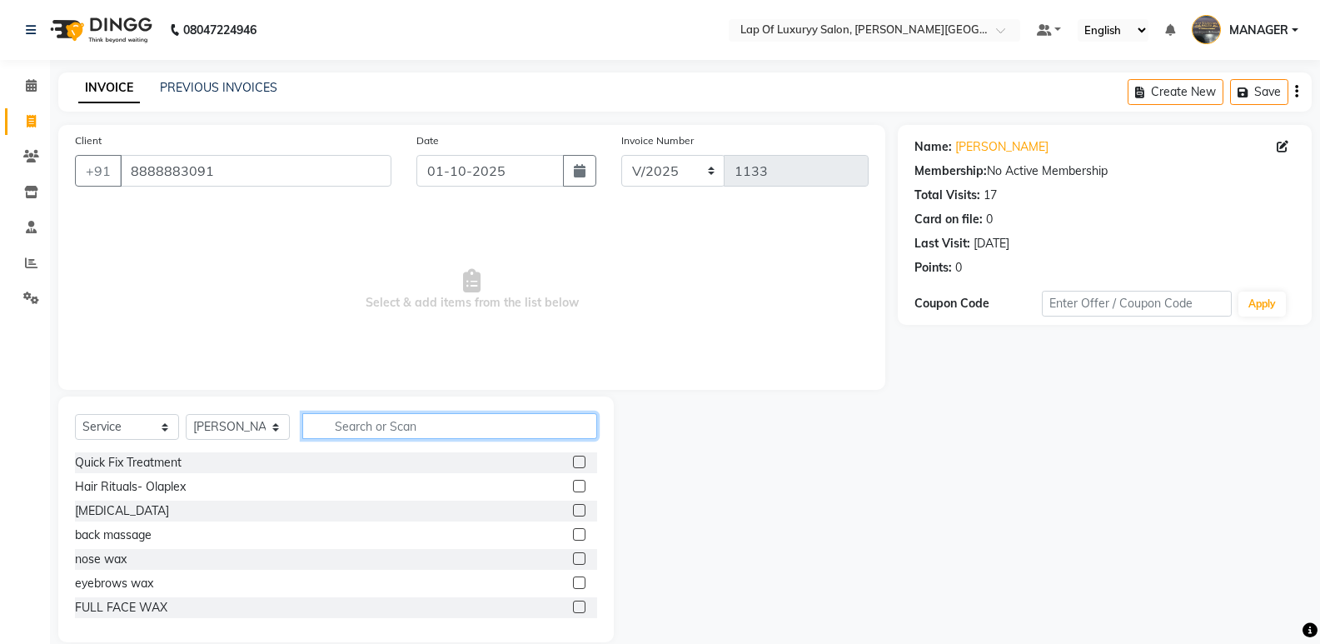
click at [382, 422] on input "text" at bounding box center [449, 426] width 295 height 26
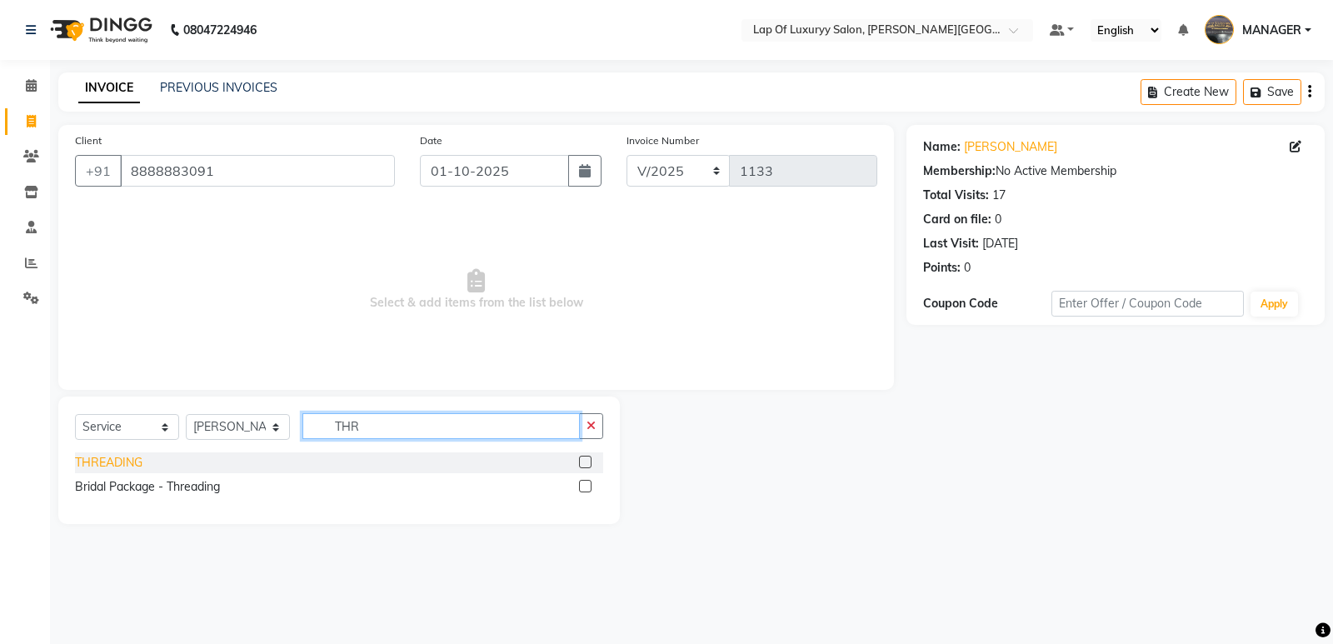
type input "THR"
click at [133, 456] on div "THREADING" at bounding box center [108, 462] width 67 height 17
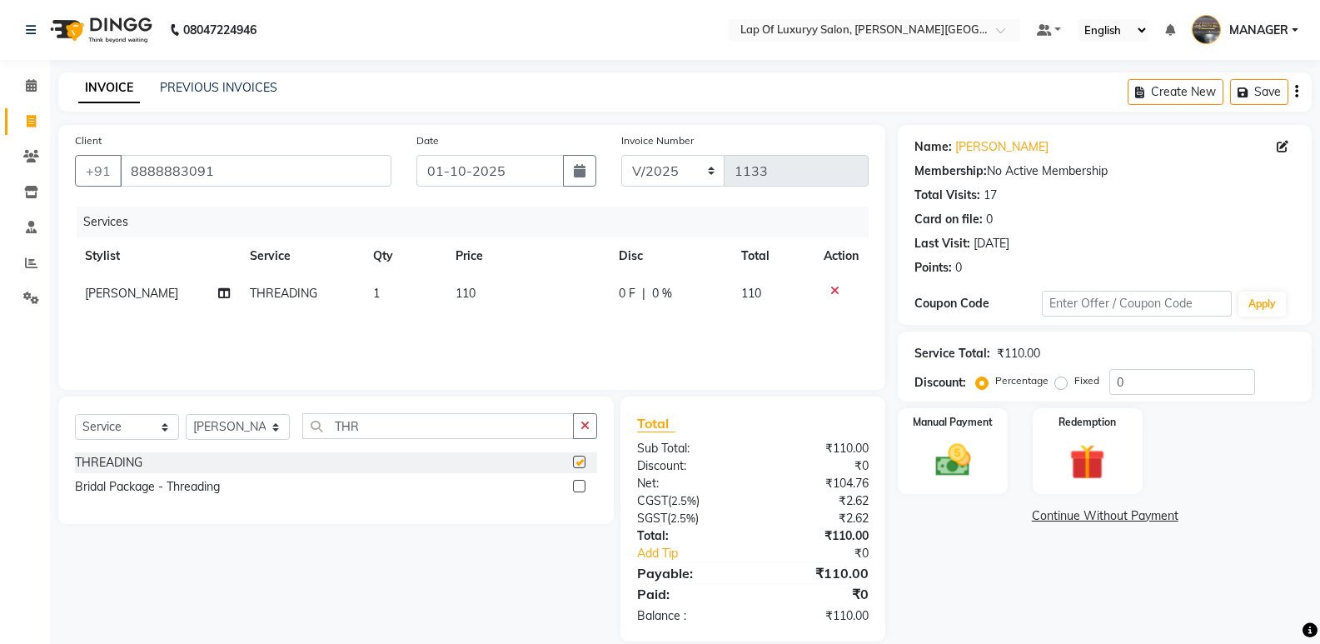
checkbox input "false"
click at [500, 280] on td "110" at bounding box center [527, 293] width 163 height 37
select select "50447"
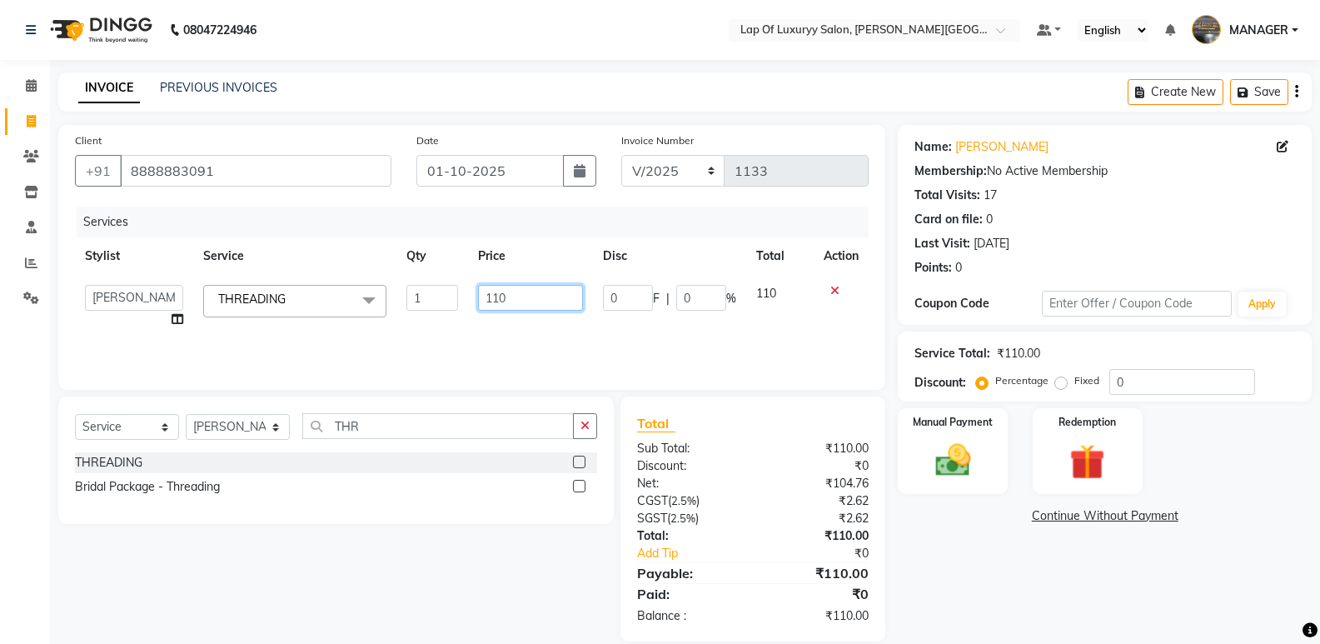
click at [516, 288] on input "110" at bounding box center [530, 298] width 104 height 26
type input "100"
click at [995, 560] on div "Name: [PERSON_NAME] Membership: No Active Membership Total Visits: 17 Card on f…" at bounding box center [1111, 383] width 426 height 516
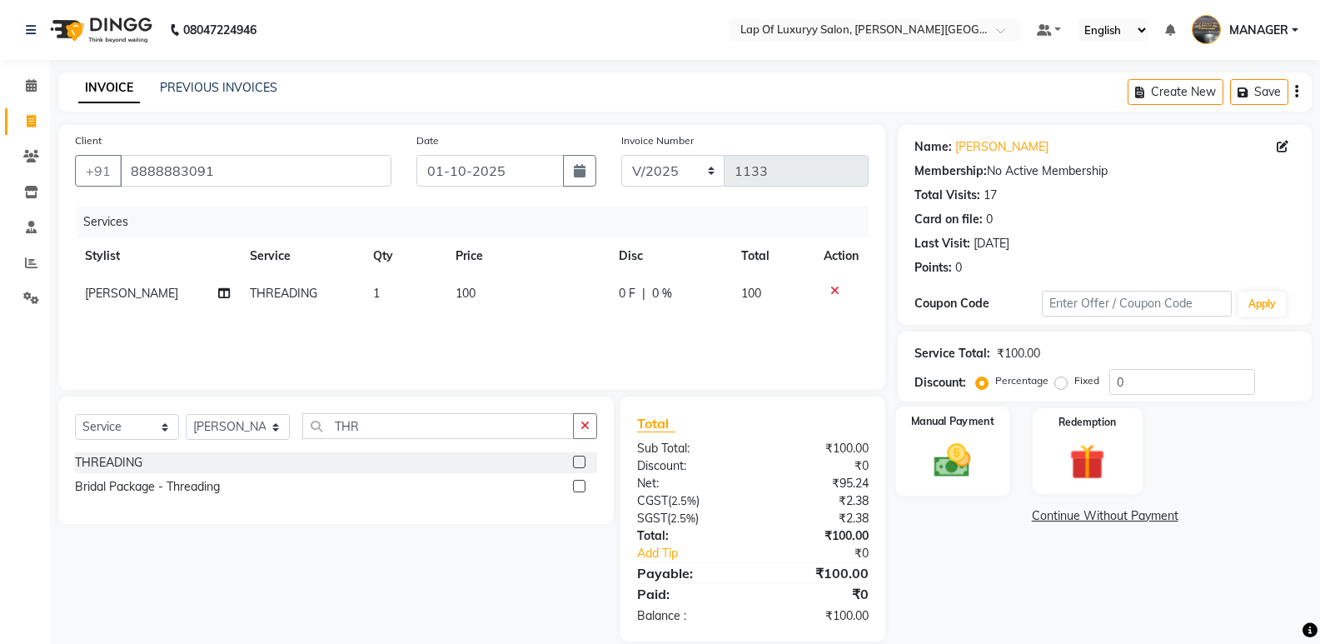
click at [953, 474] on img at bounding box center [952, 460] width 59 height 42
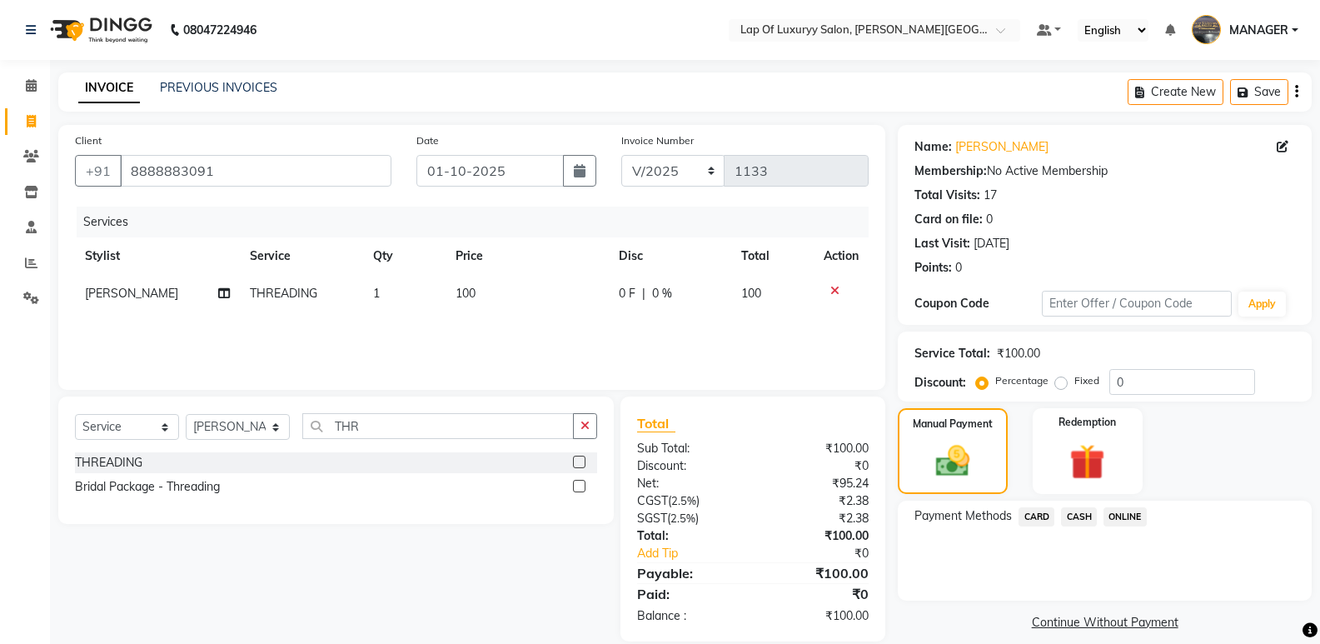
click at [1134, 516] on span "ONLINE" at bounding box center [1125, 516] width 43 height 19
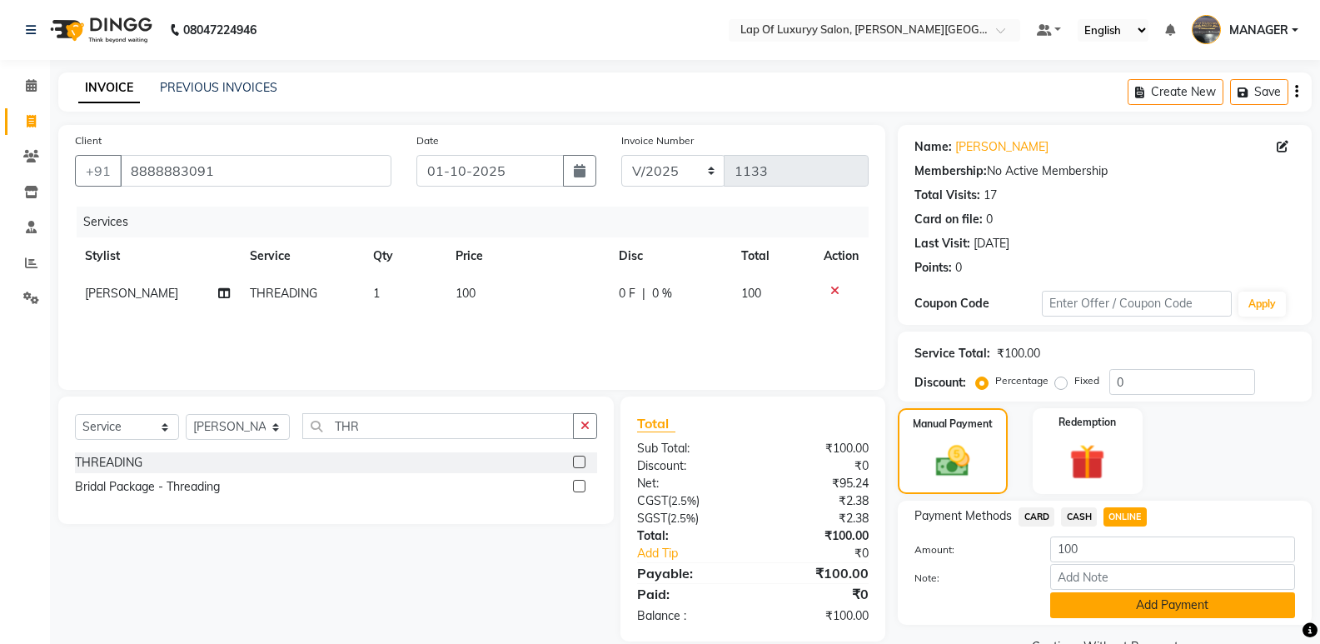
click at [1095, 602] on button "Add Payment" at bounding box center [1172, 605] width 245 height 26
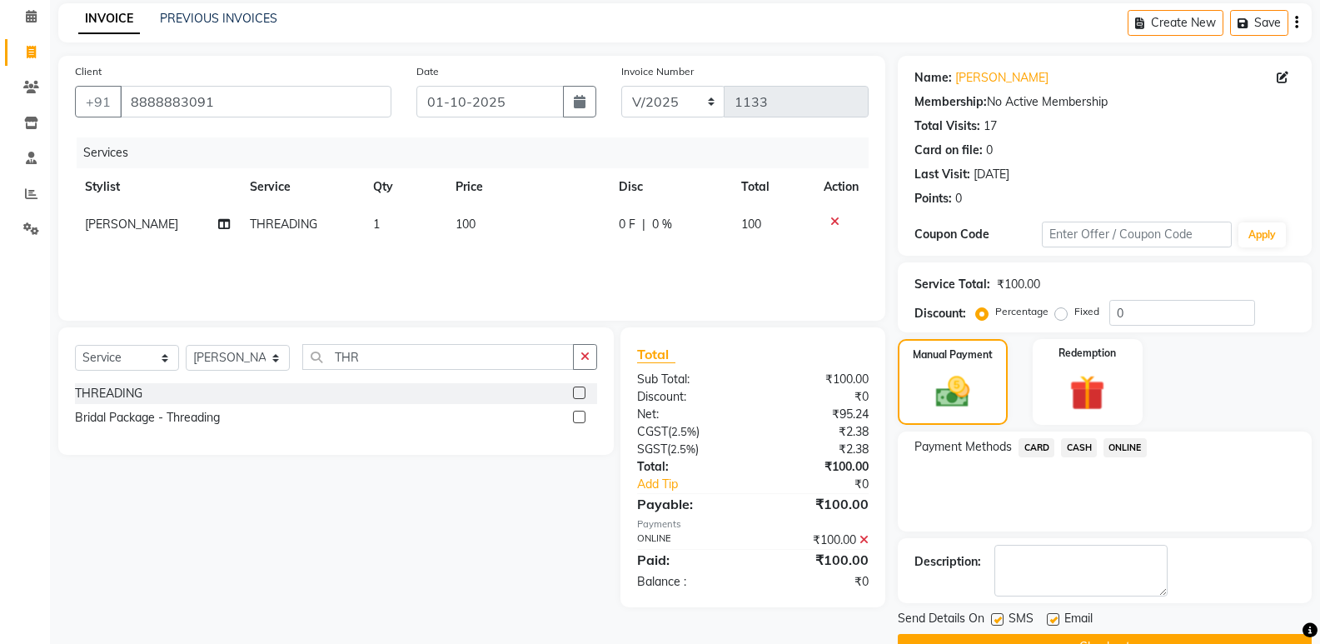
scroll to position [110, 0]
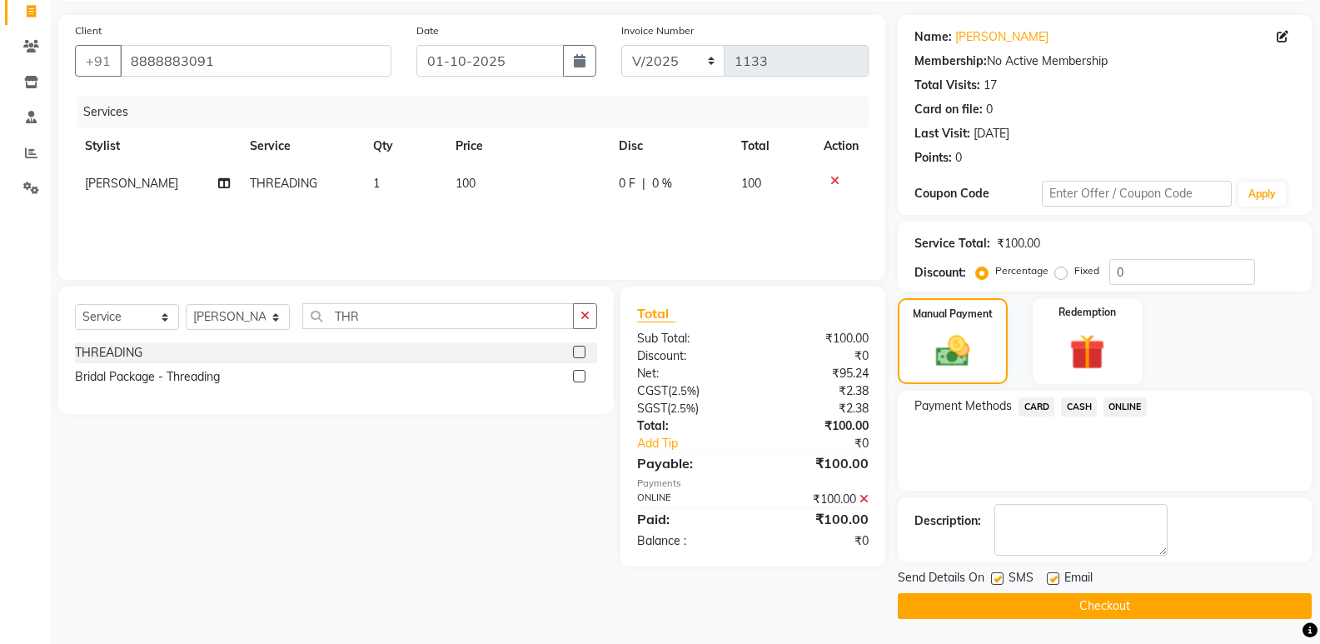
click at [1053, 578] on label at bounding box center [1053, 578] width 12 height 12
click at [1053, 578] on input "checkbox" at bounding box center [1052, 579] width 11 height 11
checkbox input "false"
click at [994, 606] on button "Checkout" at bounding box center [1105, 606] width 414 height 26
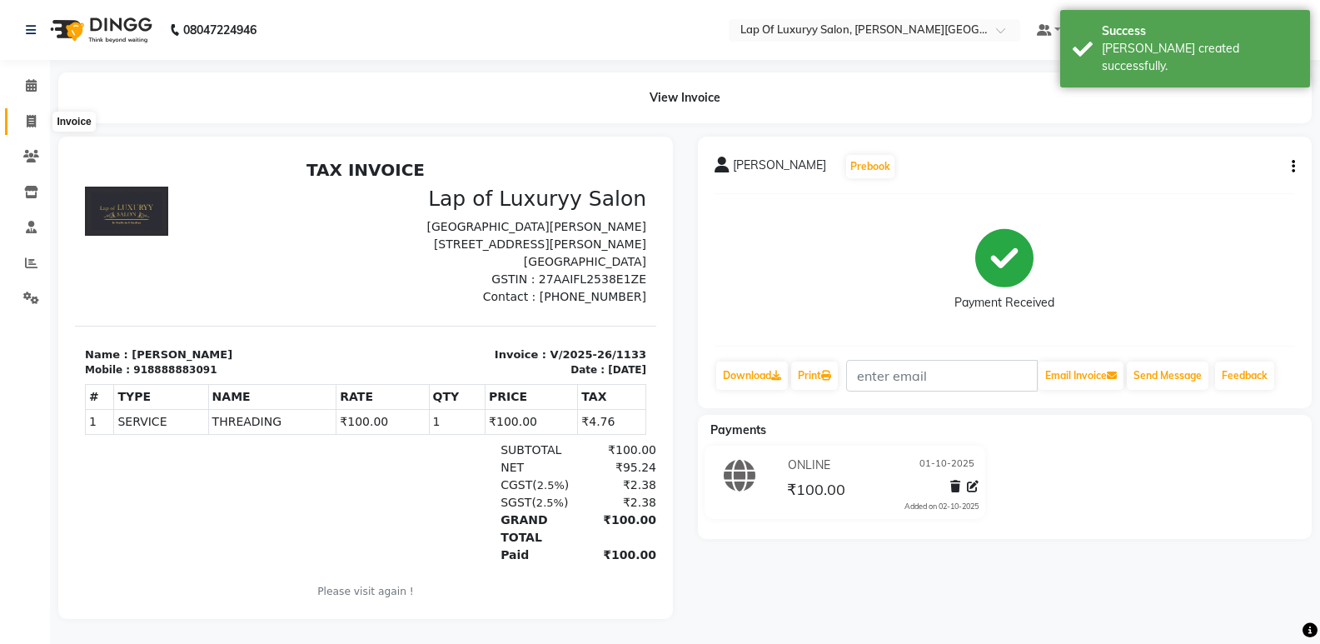
click at [36, 121] on icon at bounding box center [31, 121] width 9 height 12
select select "service"
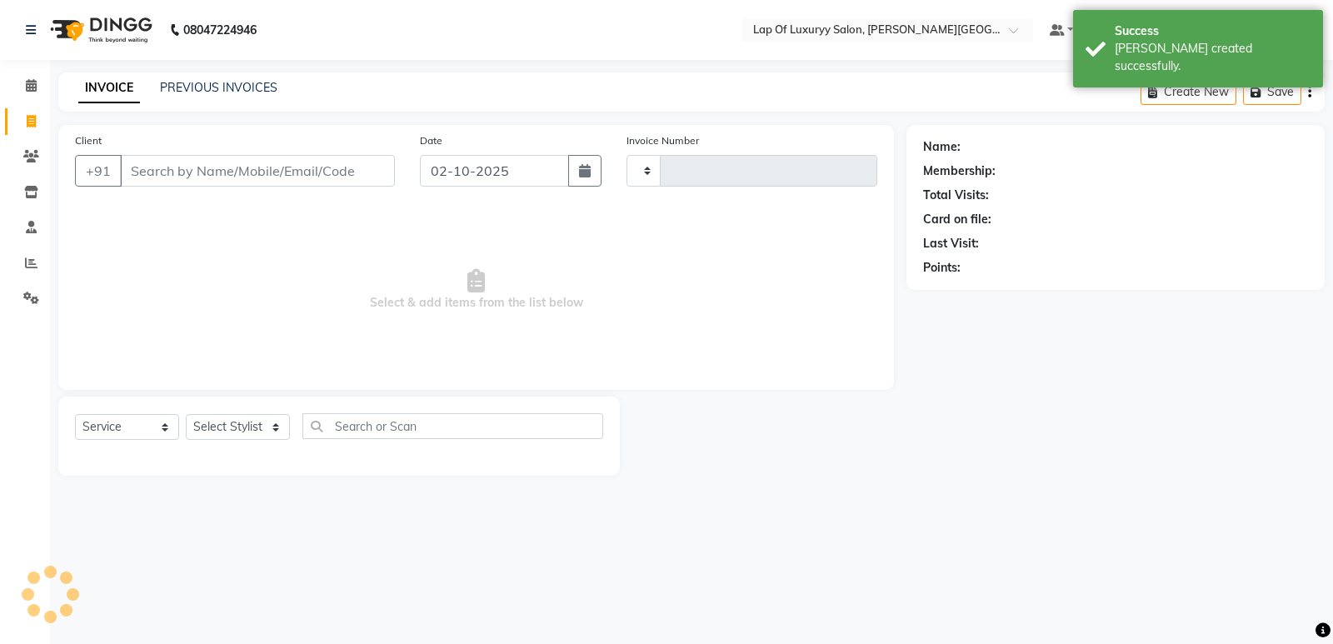
type input "1134"
select select "17"
click at [181, 170] on input "Client" at bounding box center [257, 171] width 275 height 32
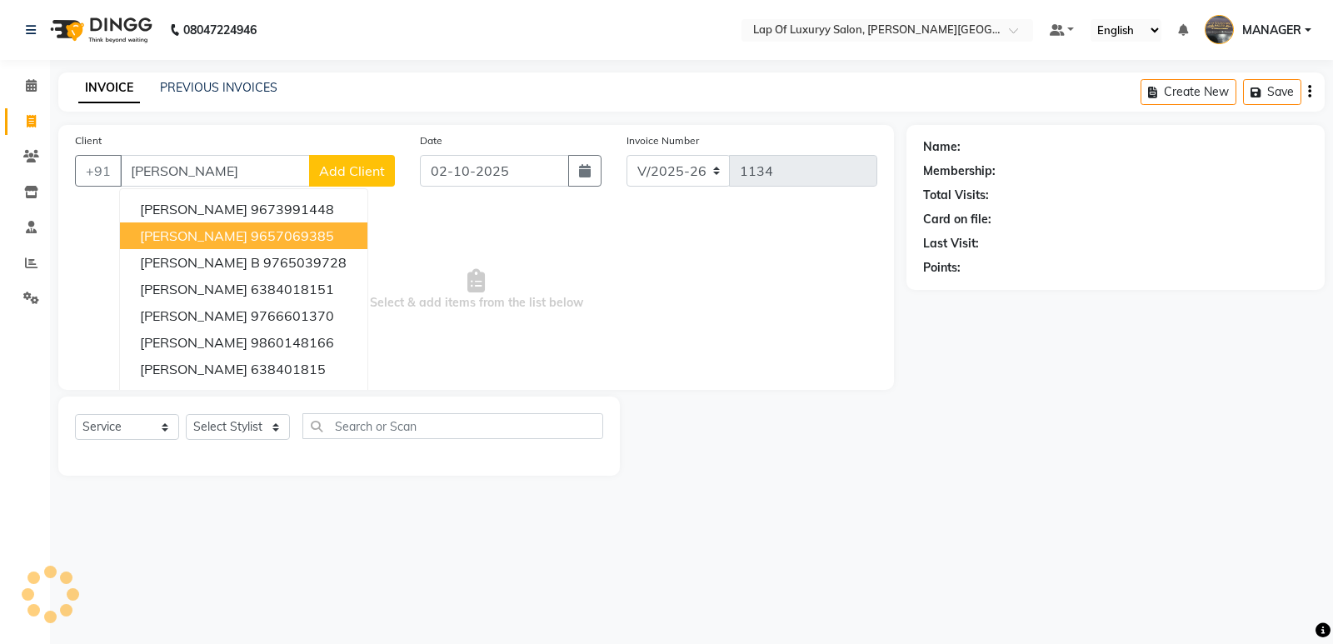
type input "[PERSON_NAME]"
